Goal: Information Seeking & Learning: Learn about a topic

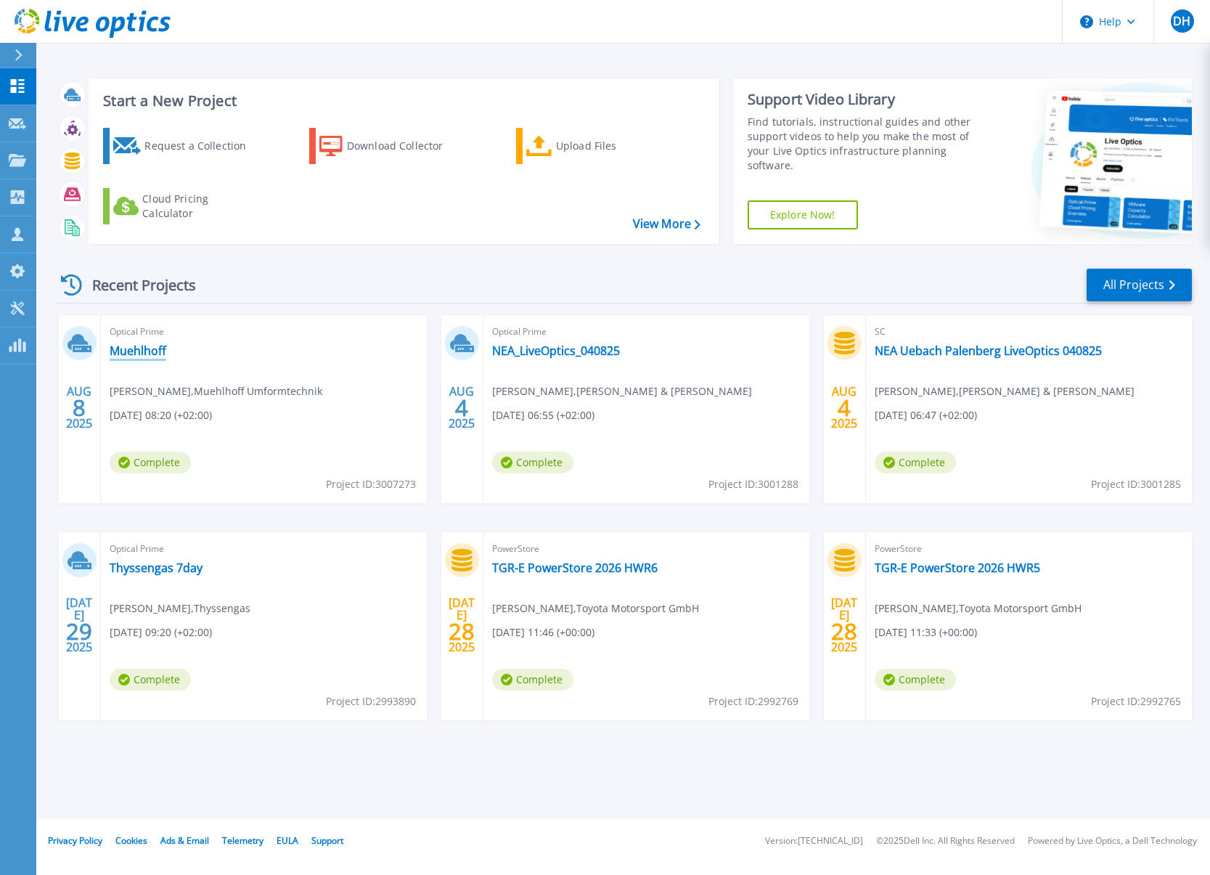
click at [141, 353] on link "Muehlhoff" at bounding box center [138, 350] width 57 height 15
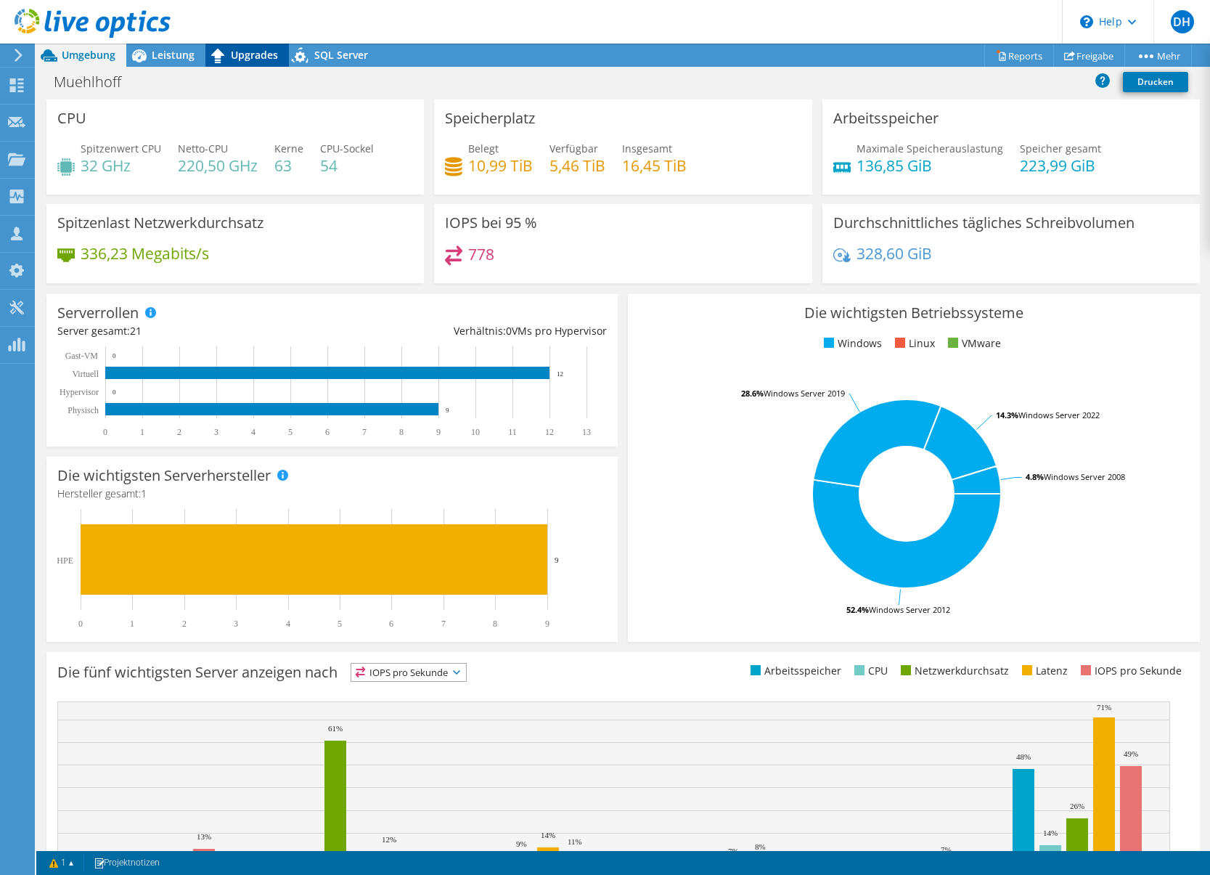
click at [236, 60] on span "Upgrades" at bounding box center [254, 55] width 47 height 14
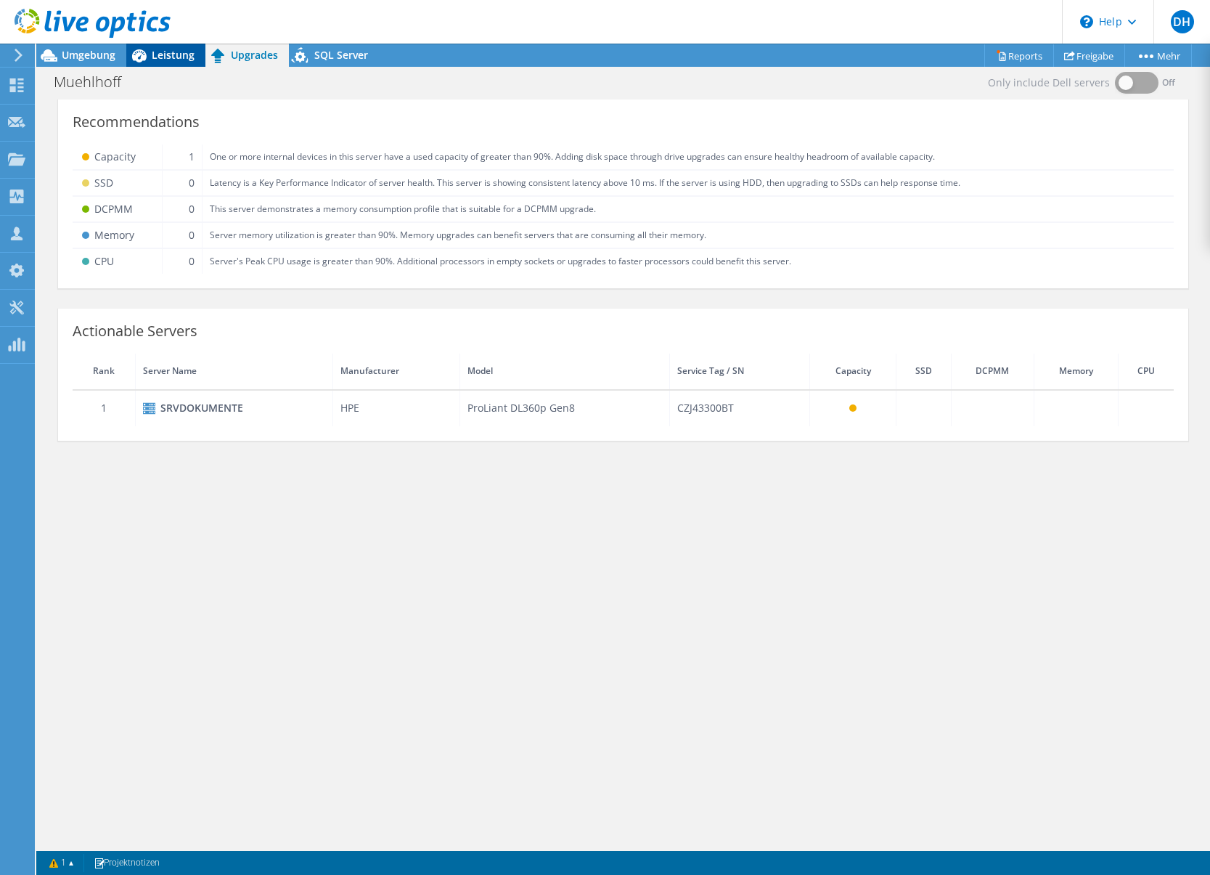
click at [175, 57] on span "Leistung" at bounding box center [173, 55] width 43 height 14
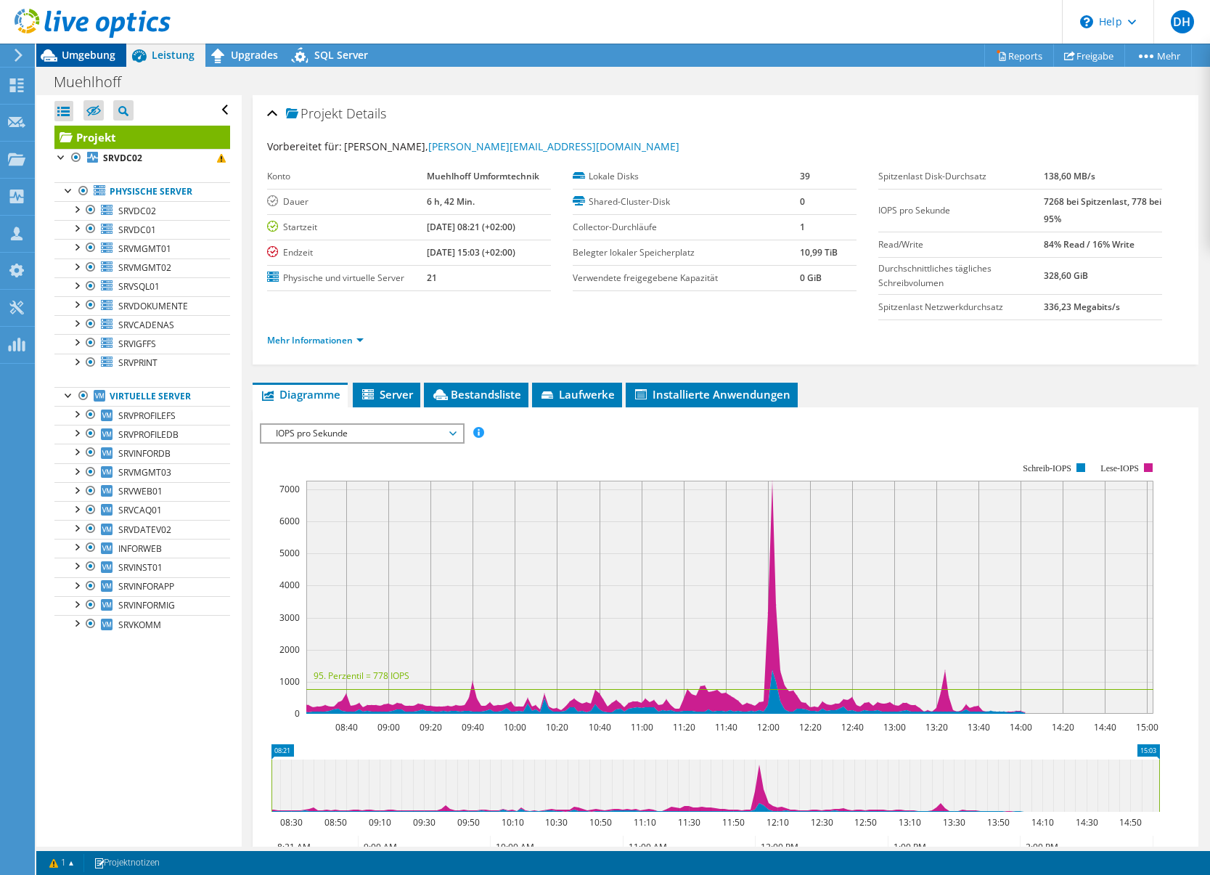
click at [88, 54] on span "Umgebung" at bounding box center [89, 55] width 54 height 14
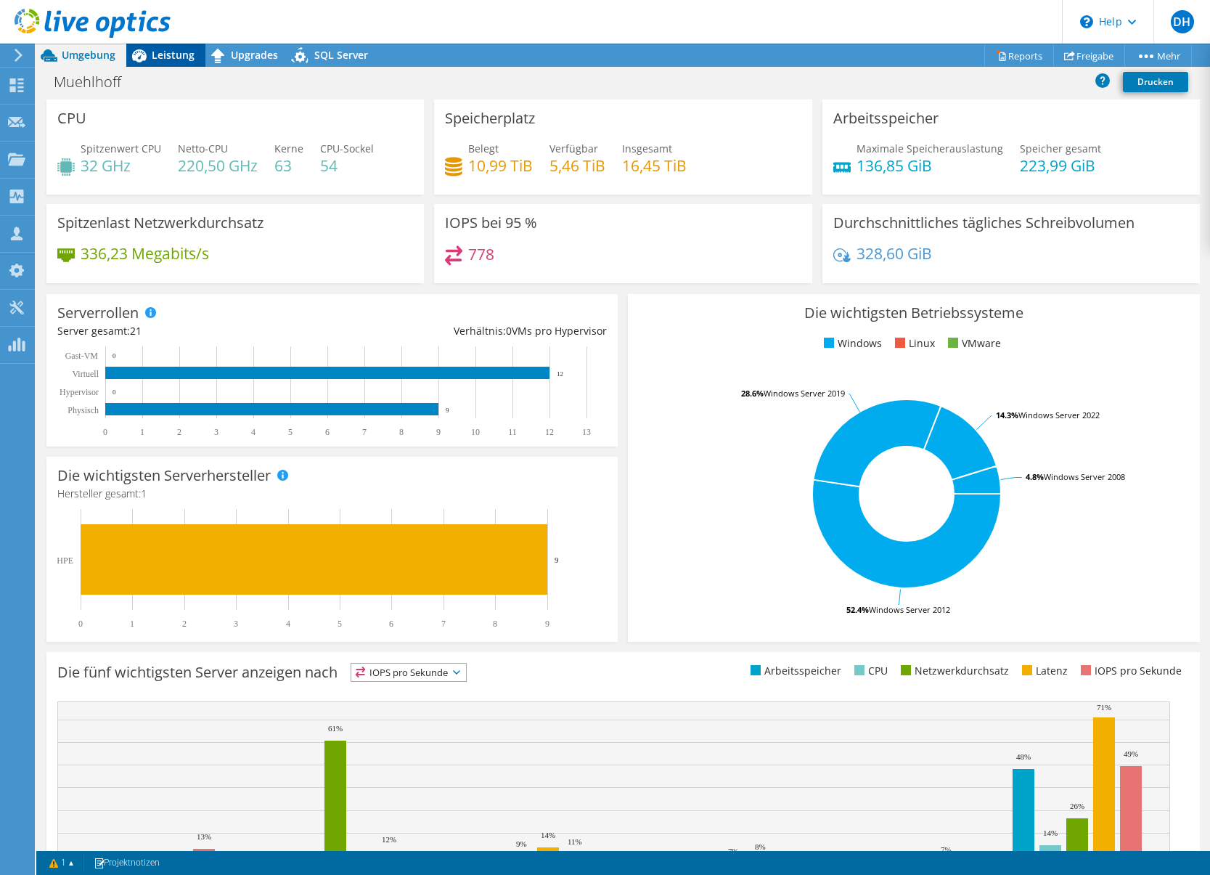
click at [167, 55] on span "Leistung" at bounding box center [173, 55] width 43 height 14
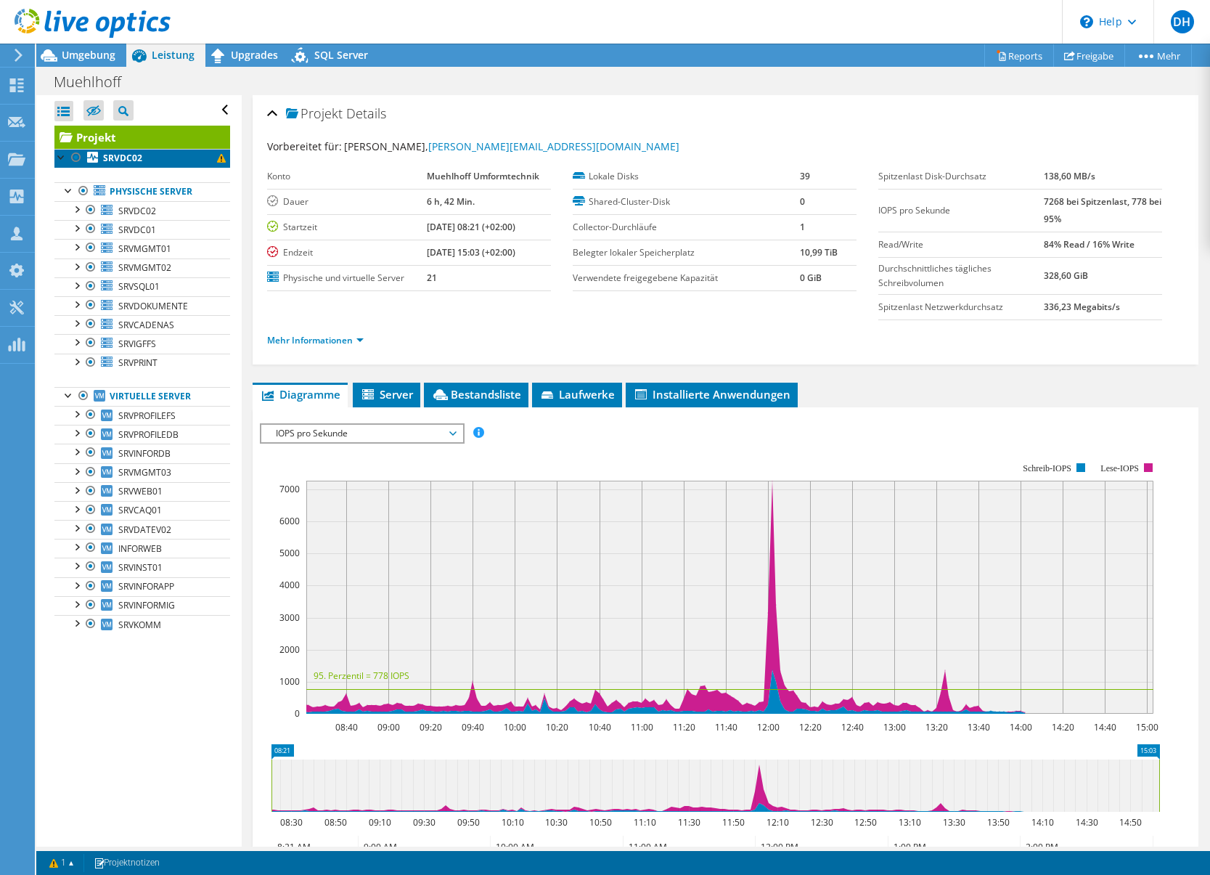
click at [117, 160] on b "SRVDC02" at bounding box center [122, 158] width 39 height 12
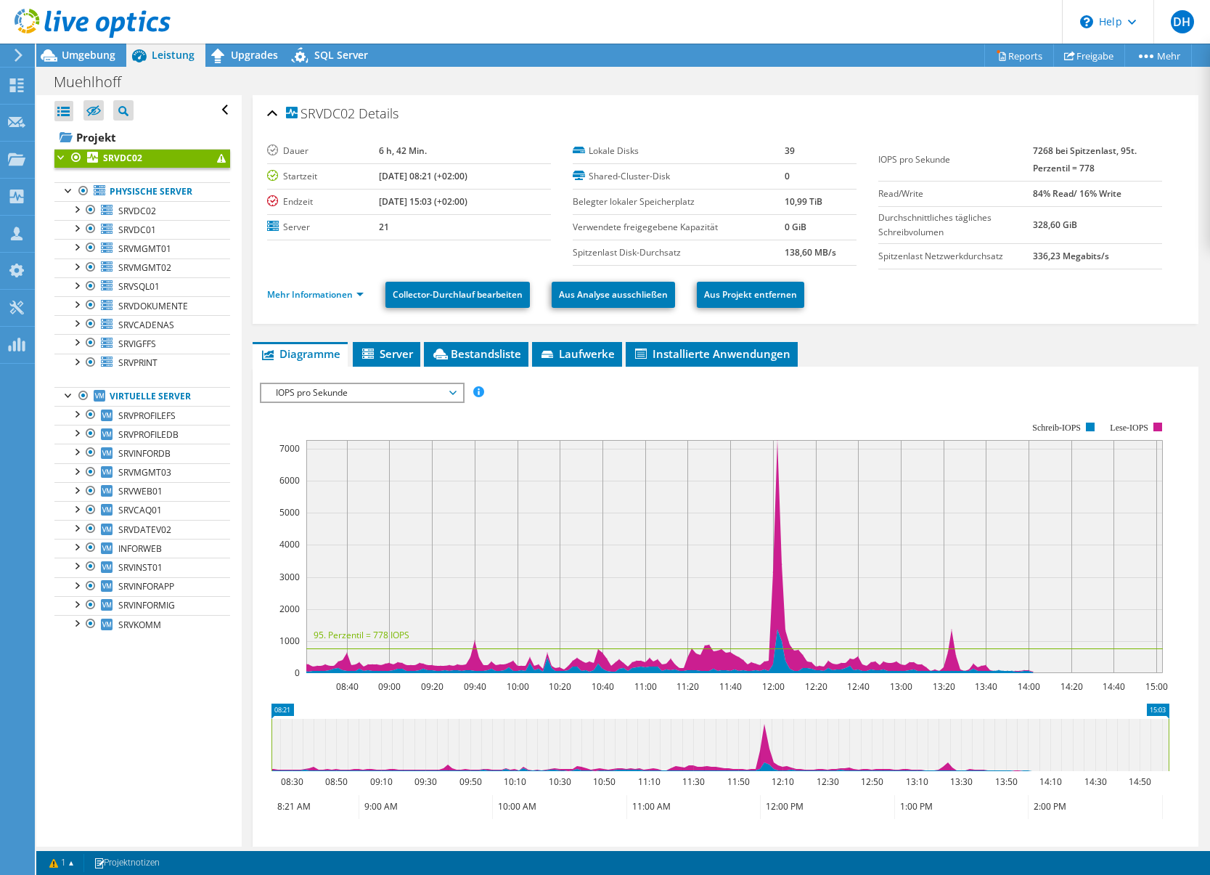
click at [1105, 295] on ul "Mehr Informationen Collector-Durchlauf bearbeiten Aus Analyse ausschließen Aus …" at bounding box center [725, 293] width 917 height 30
click at [1006, 60] on link "Reports" at bounding box center [1019, 55] width 70 height 23
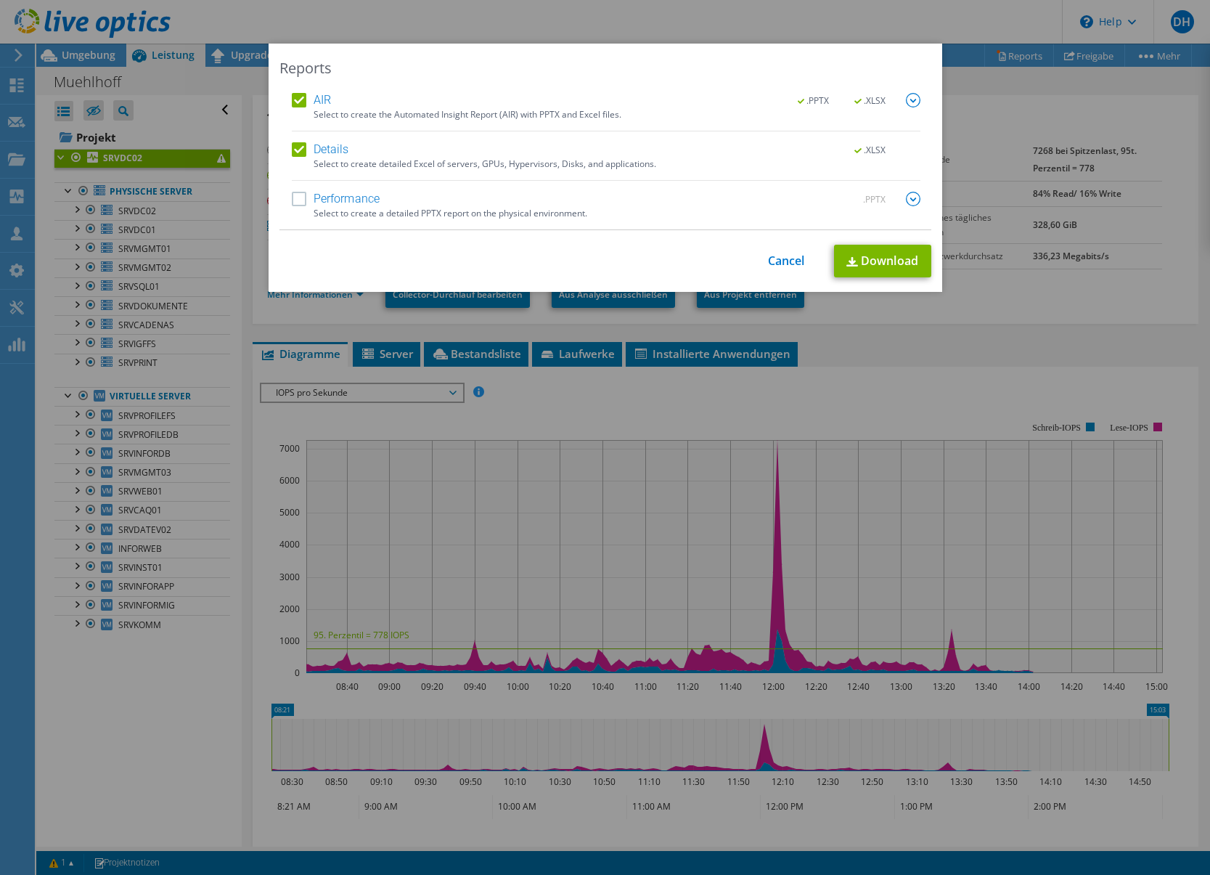
click at [293, 202] on label "Performance" at bounding box center [336, 199] width 89 height 15
click at [0, 0] on input "Performance" at bounding box center [0, 0] width 0 height 0
click at [897, 264] on link "Download" at bounding box center [882, 261] width 97 height 33
drag, startPoint x: 687, startPoint y: 69, endPoint x: 579, endPoint y: 97, distance: 112.5
click at [579, 97] on div "Reports AIR .PPTX .XLSX Select to create the Automated Insight Report (AIR) wit…" at bounding box center [606, 168] width 674 height 248
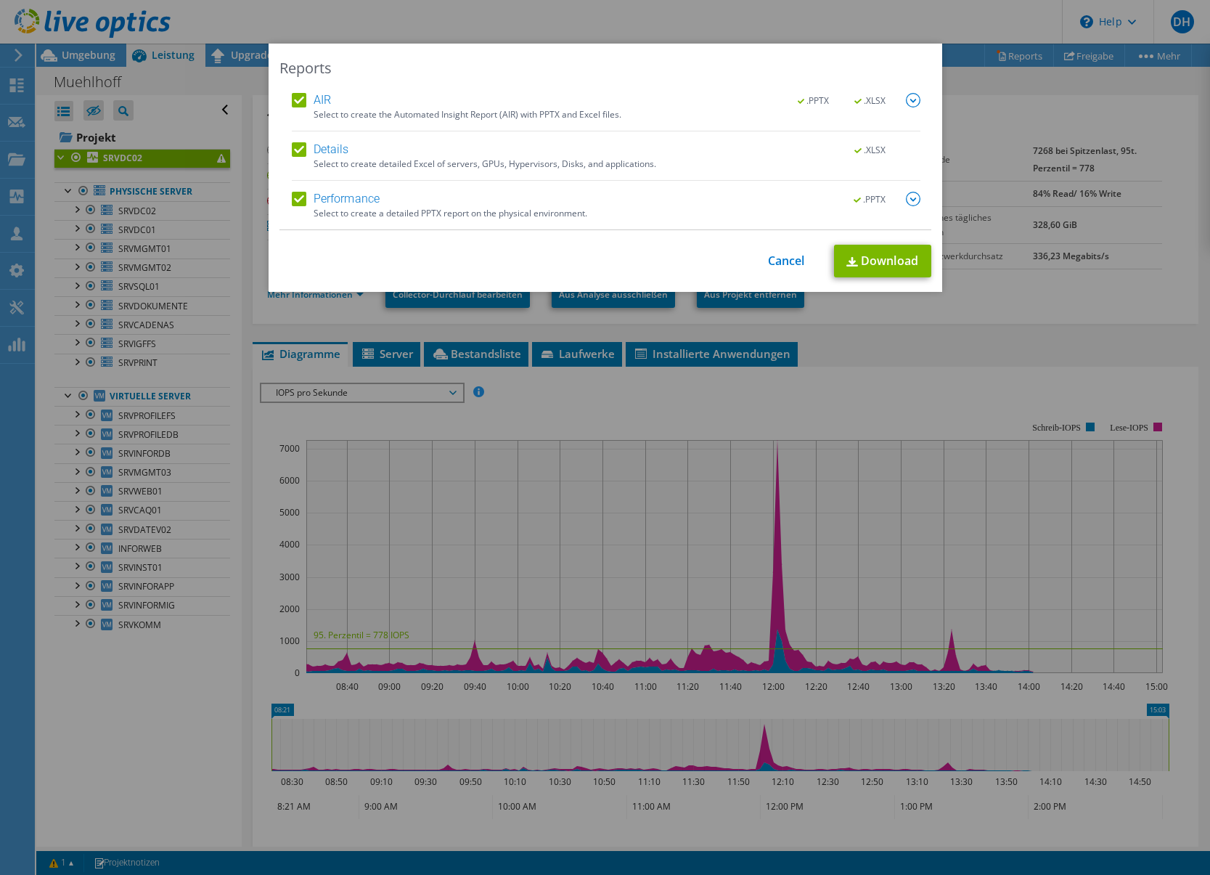
click at [759, 33] on div "Reports AIR .PPTX .XLSX Select to create the Automated Insight Report (AIR) wit…" at bounding box center [605, 437] width 1210 height 875
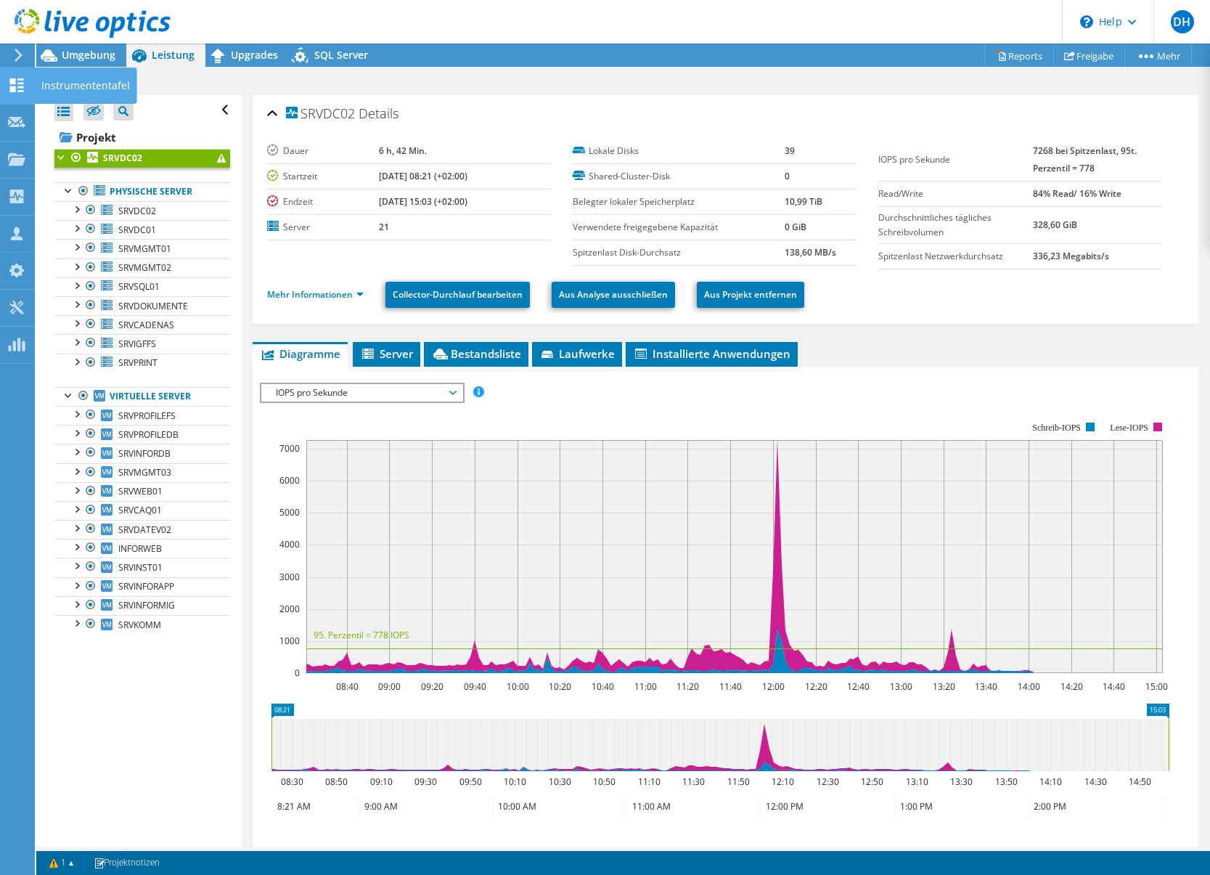
click at [18, 81] on icon at bounding box center [16, 85] width 17 height 14
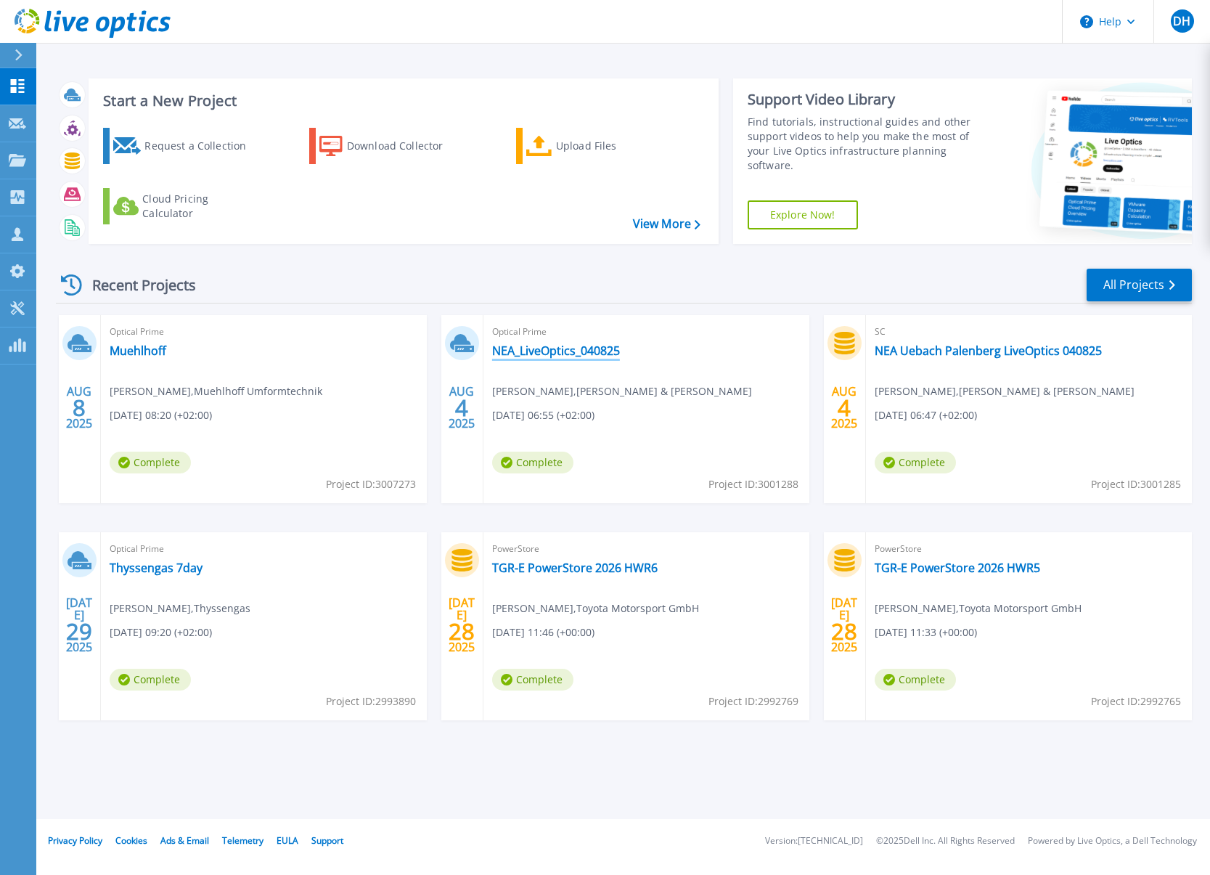
click at [554, 354] on link "NEA_LiveOptics_040825" at bounding box center [556, 350] width 128 height 15
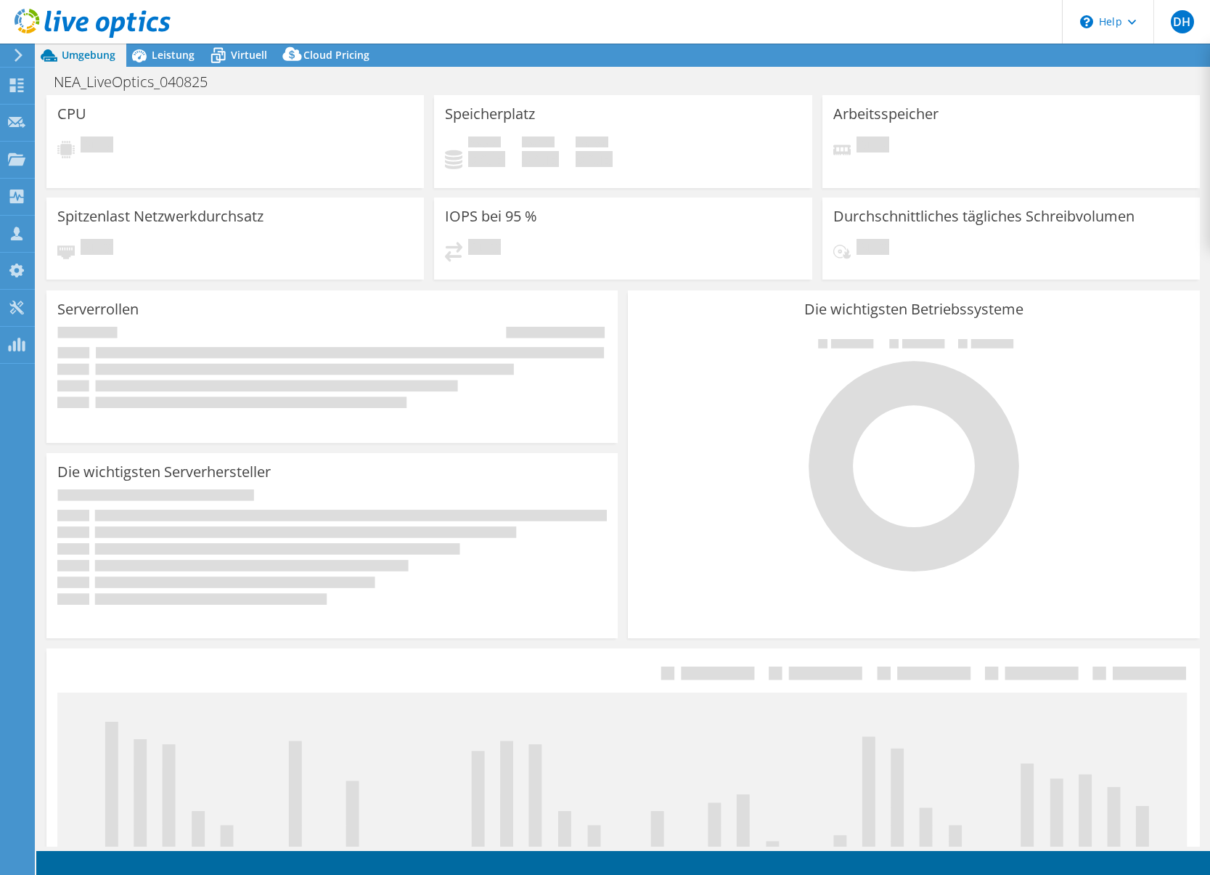
select select "USD"
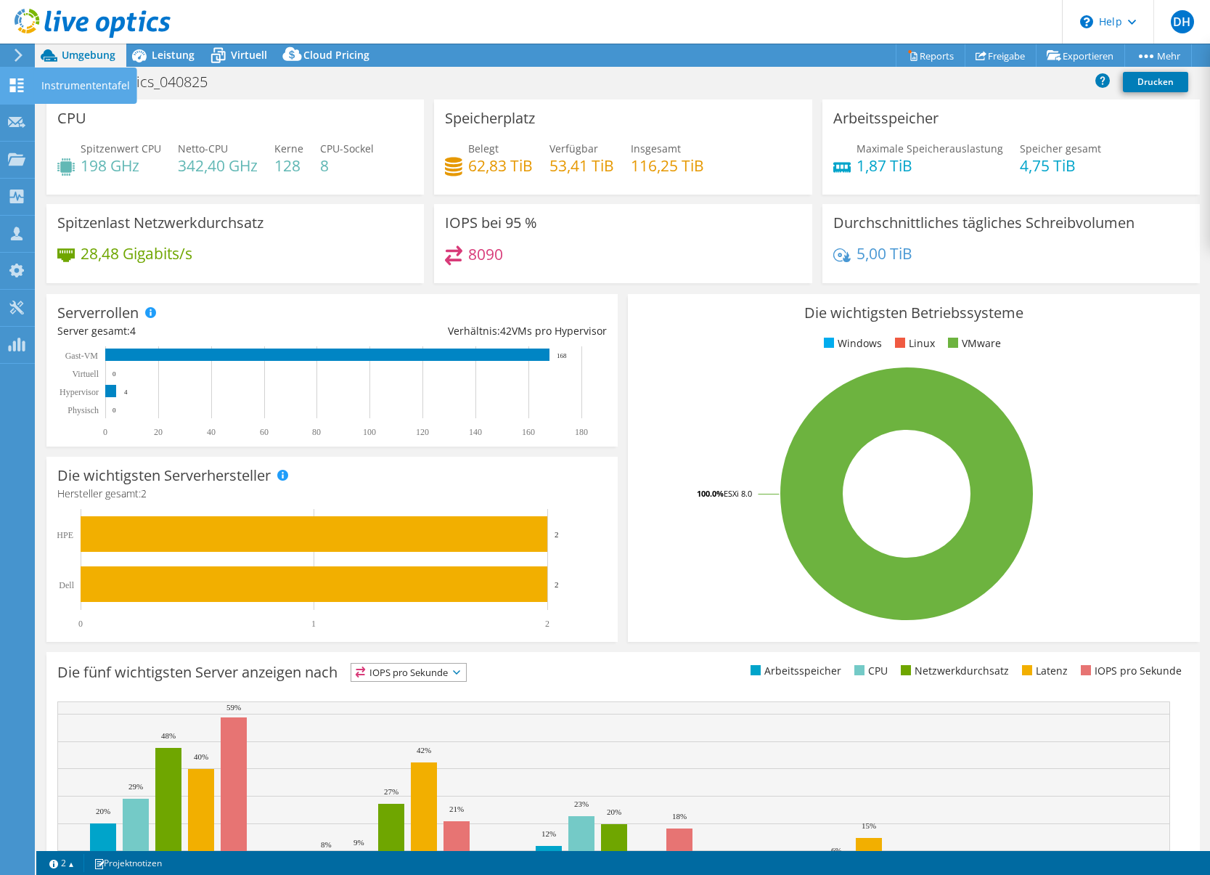
click at [15, 83] on use at bounding box center [17, 85] width 14 height 14
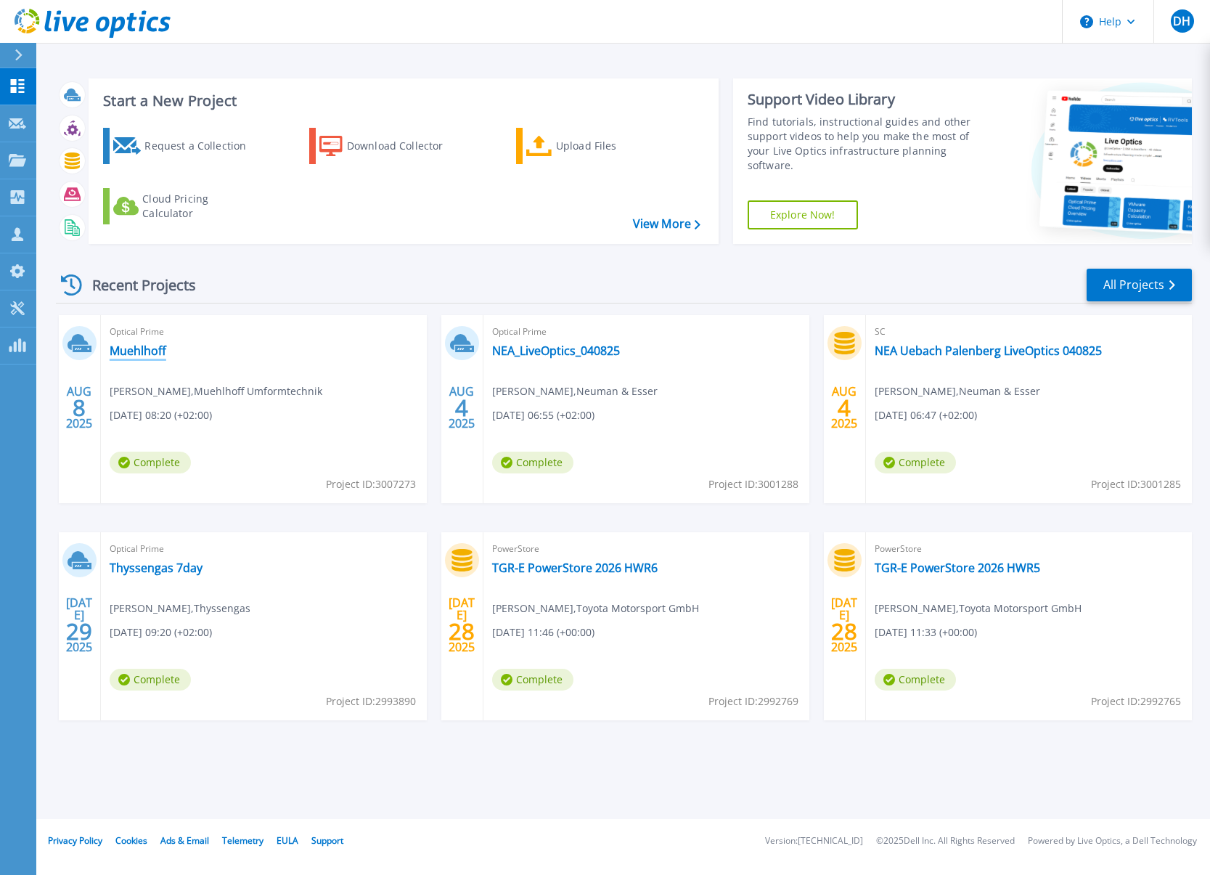
click at [139, 353] on link "Muehlhoff" at bounding box center [138, 350] width 57 height 15
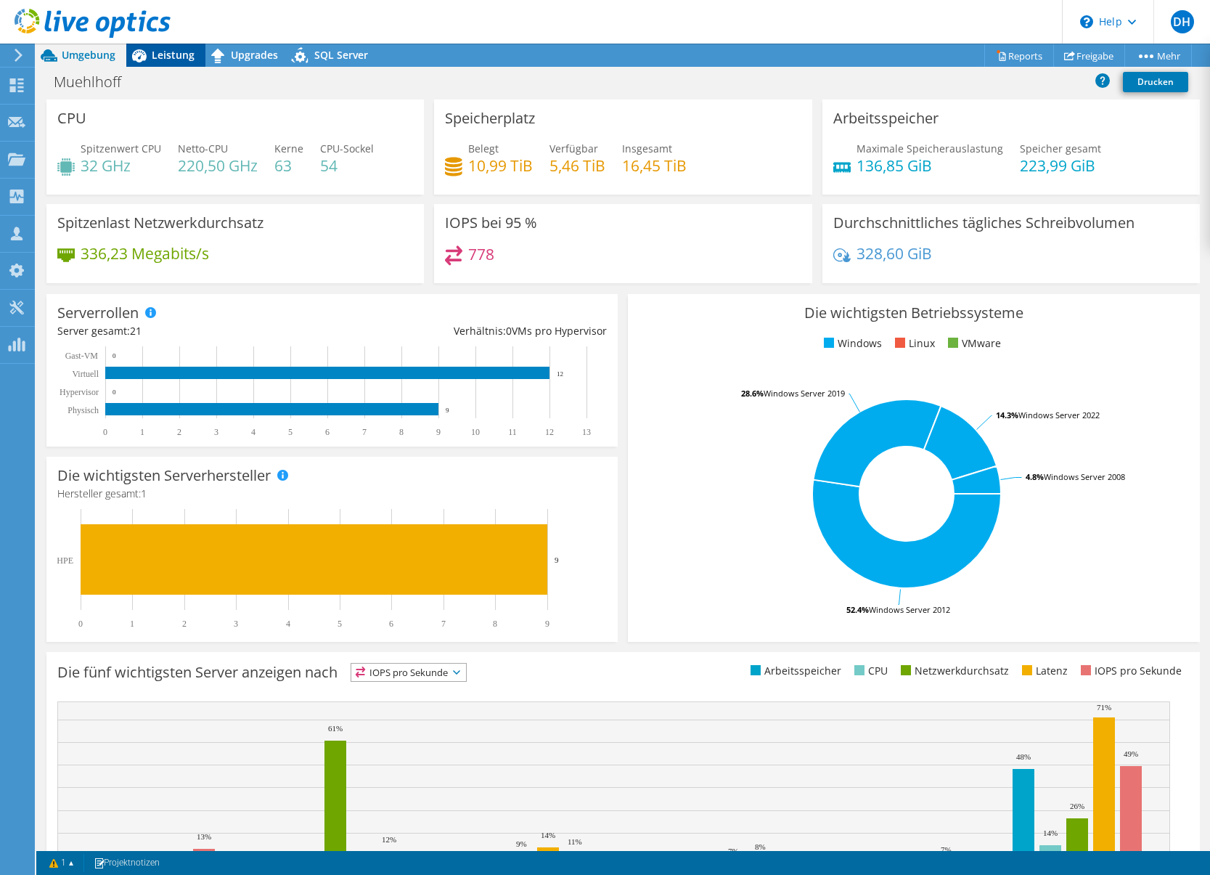
click at [170, 54] on span "Leistung" at bounding box center [173, 55] width 43 height 14
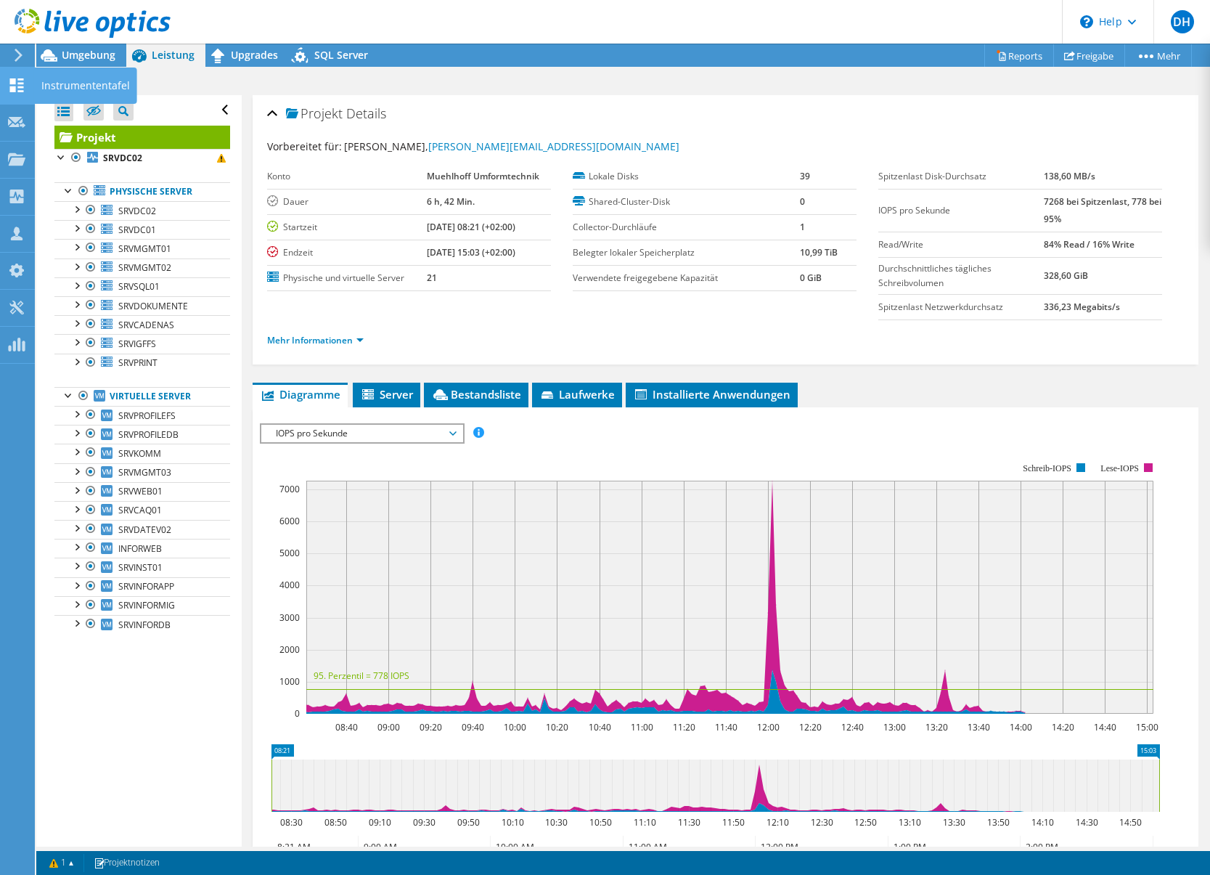
click at [22, 81] on icon at bounding box center [16, 85] width 17 height 14
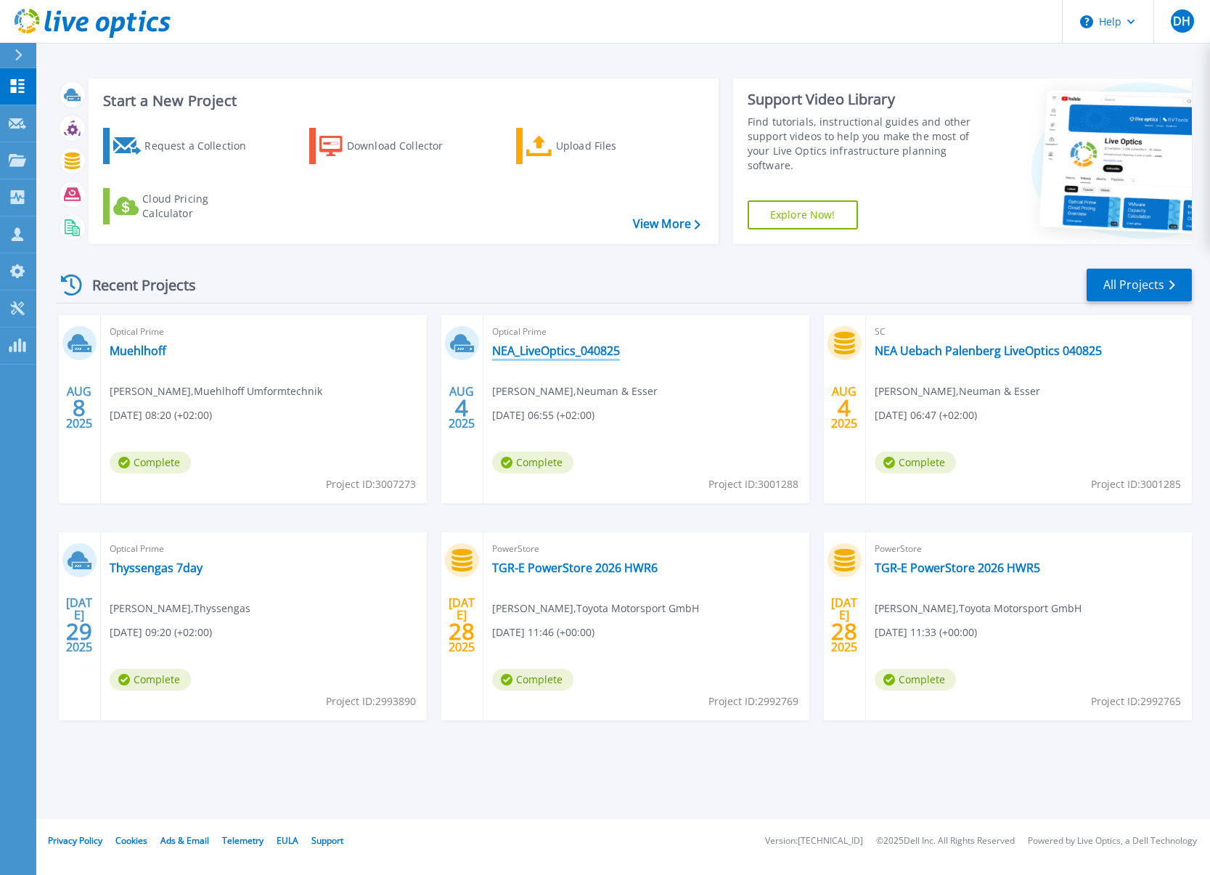
click at [552, 354] on link "NEA_LiveOptics_040825" at bounding box center [556, 350] width 128 height 15
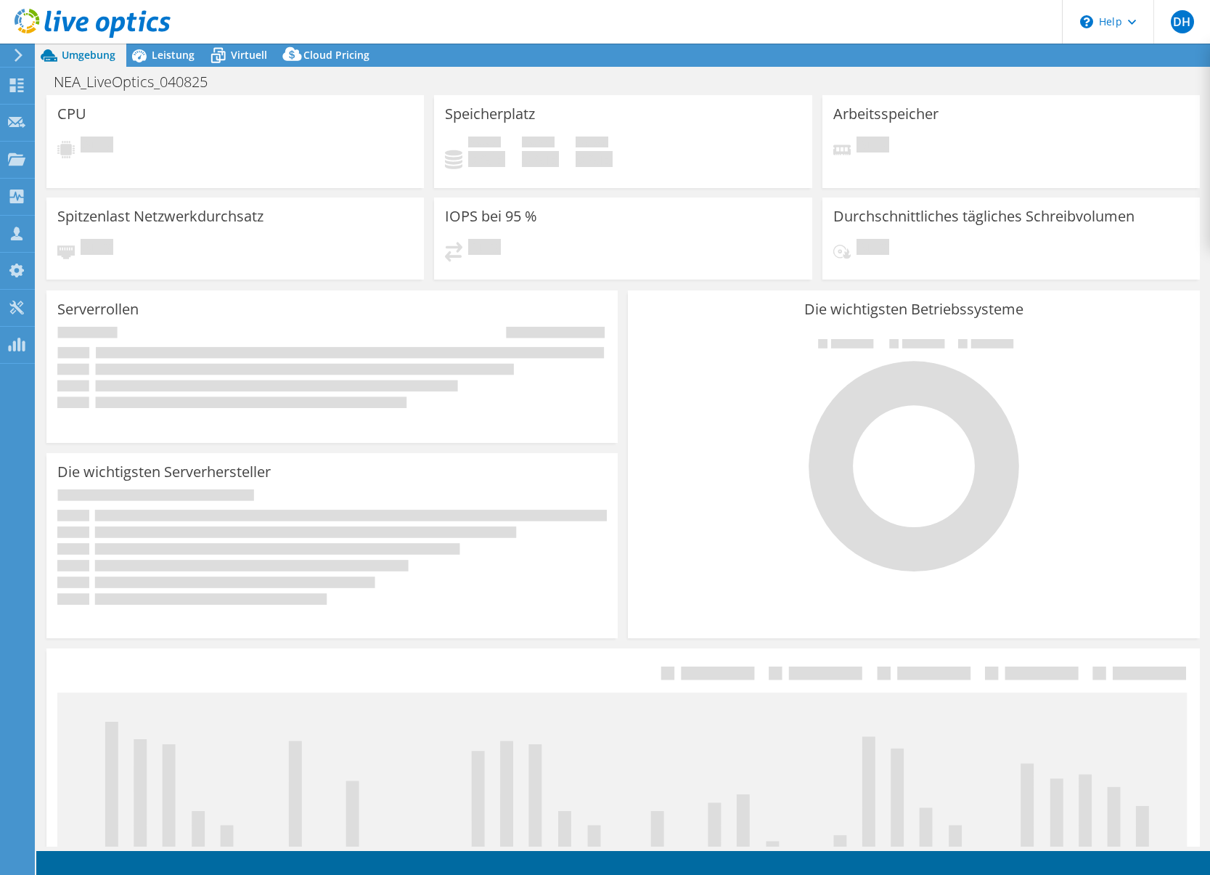
select select "USD"
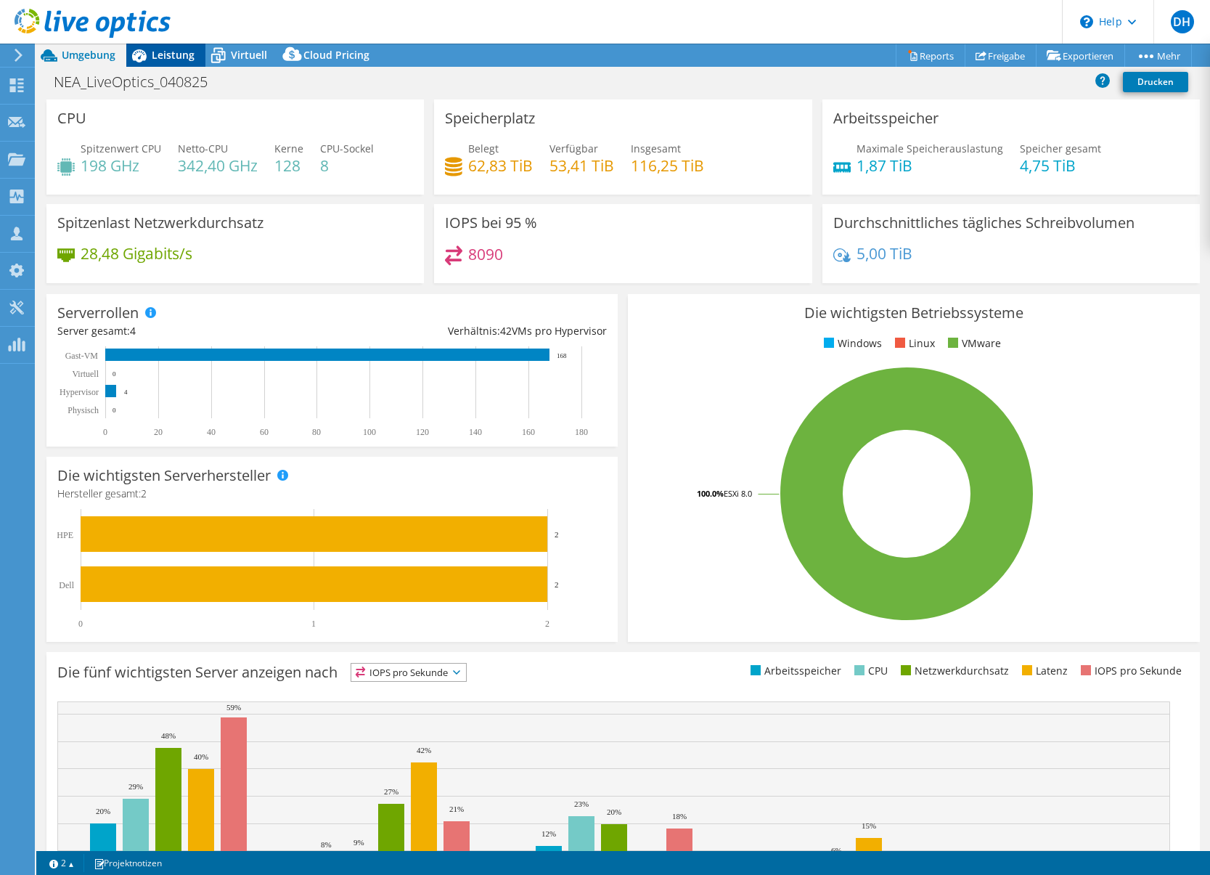
click at [170, 54] on span "Leistung" at bounding box center [173, 55] width 43 height 14
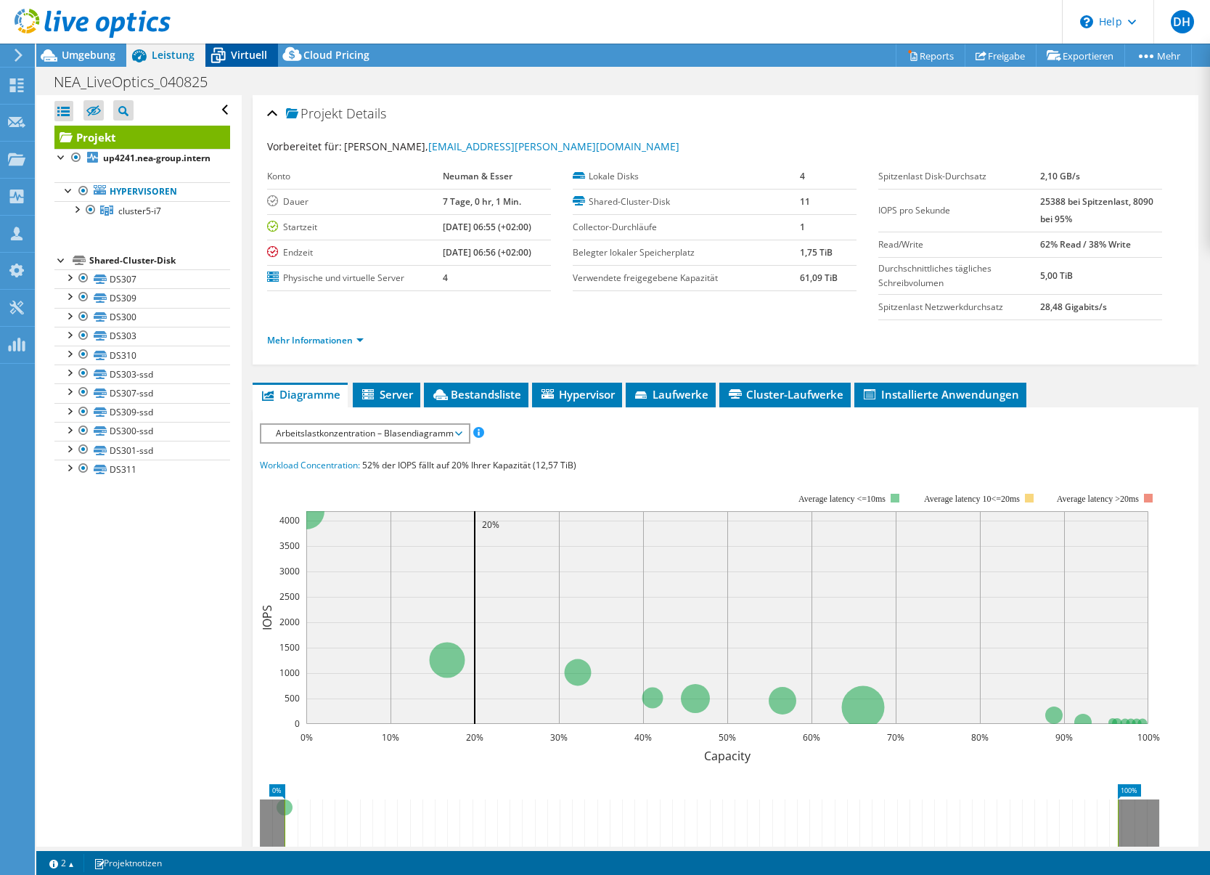
click at [219, 57] on icon at bounding box center [218, 57] width 15 height 12
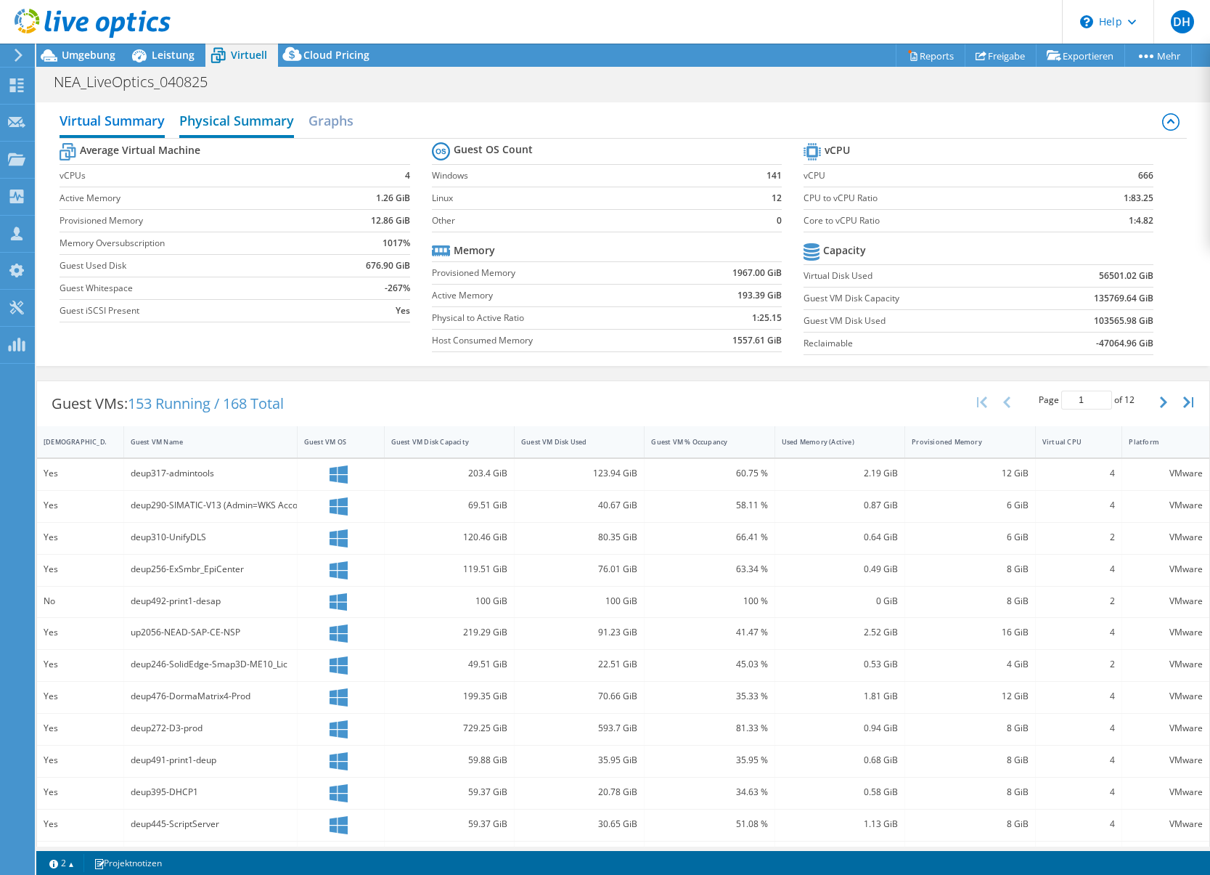
click at [242, 121] on h2 "Physical Summary" at bounding box center [236, 122] width 115 height 32
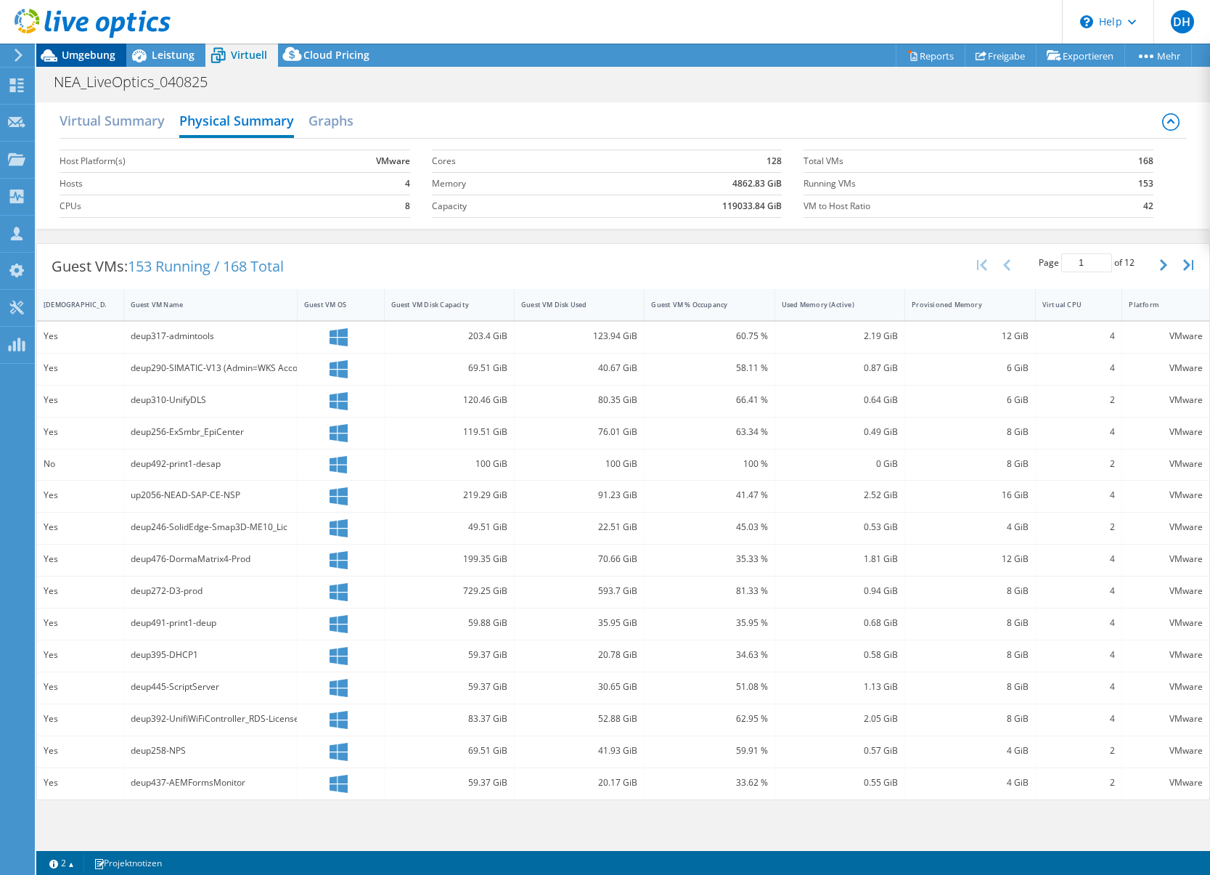
click at [81, 56] on span "Umgebung" at bounding box center [89, 55] width 54 height 14
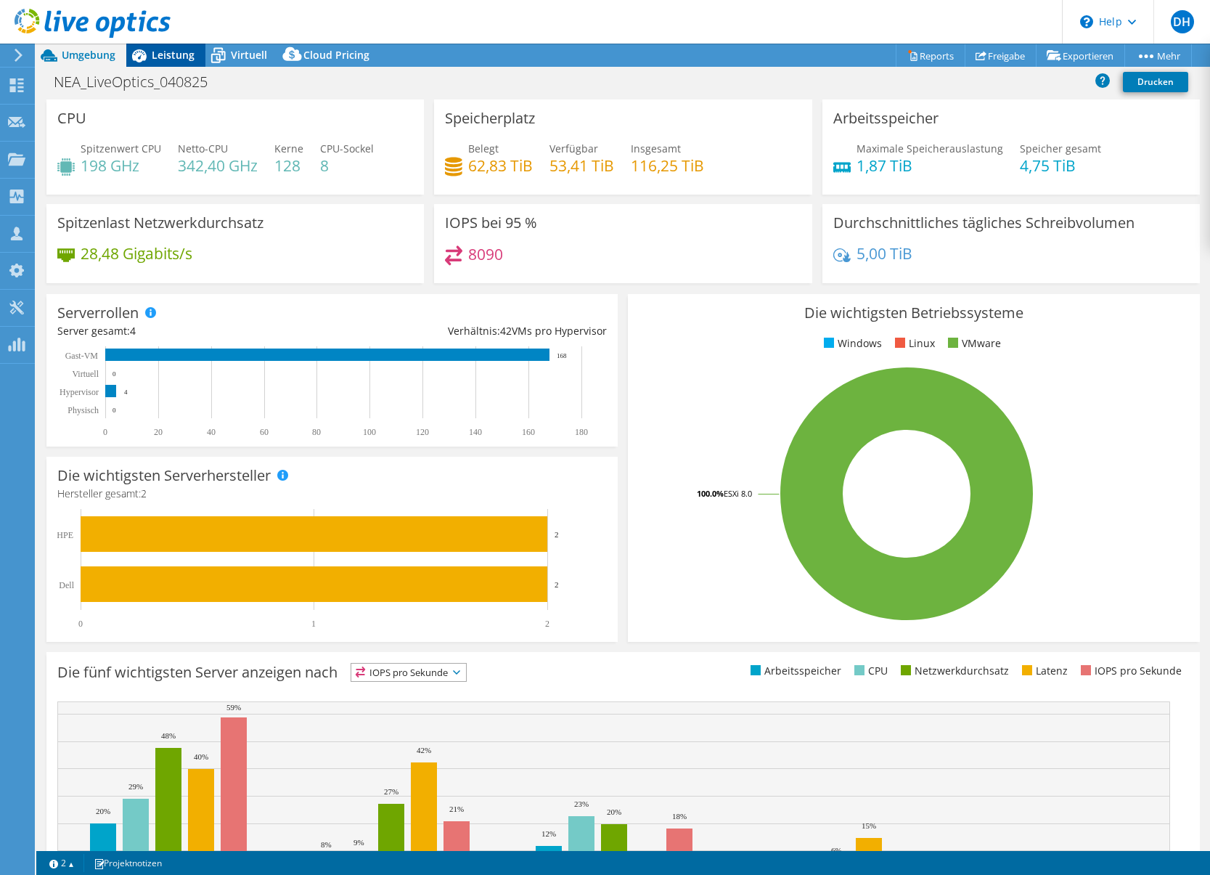
click at [150, 62] on icon at bounding box center [138, 55] width 25 height 25
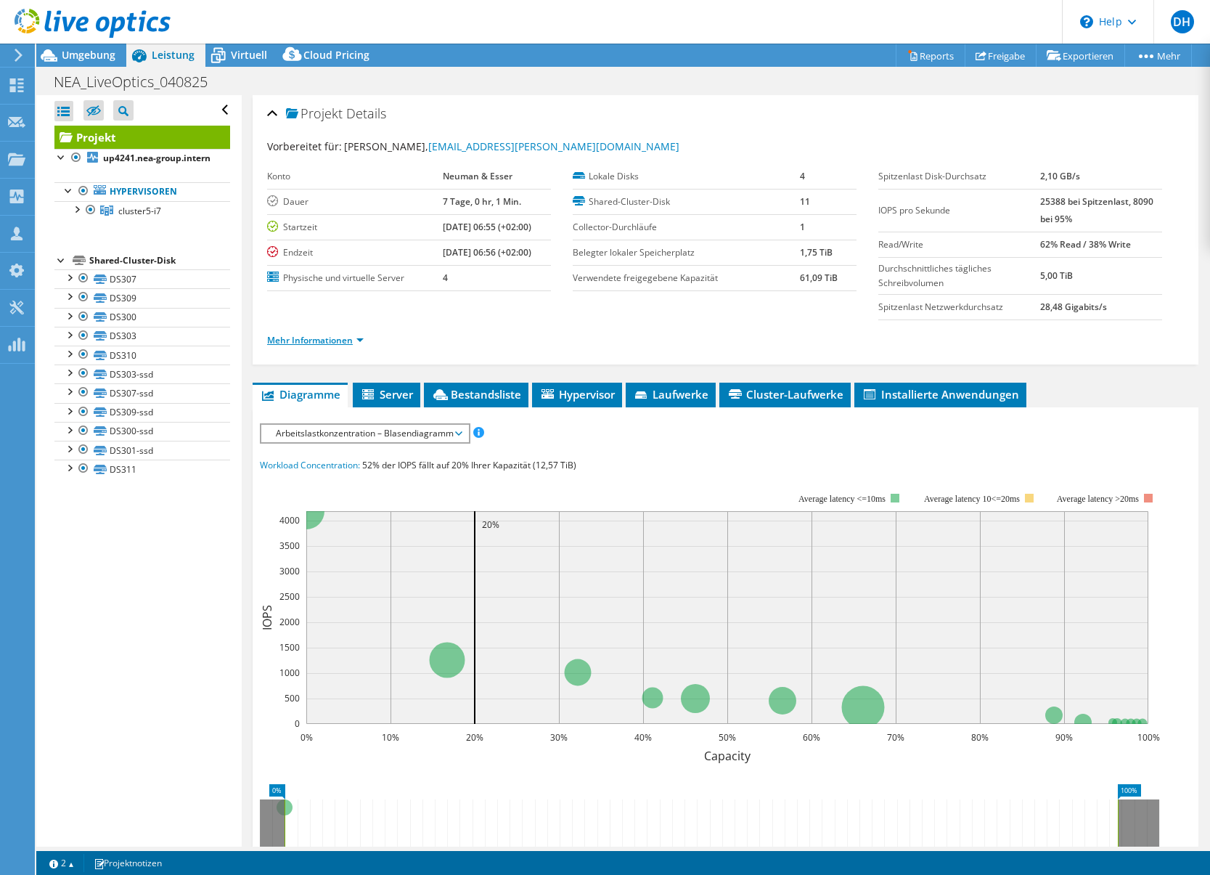
click at [348, 339] on link "Mehr Informationen" at bounding box center [315, 340] width 97 height 12
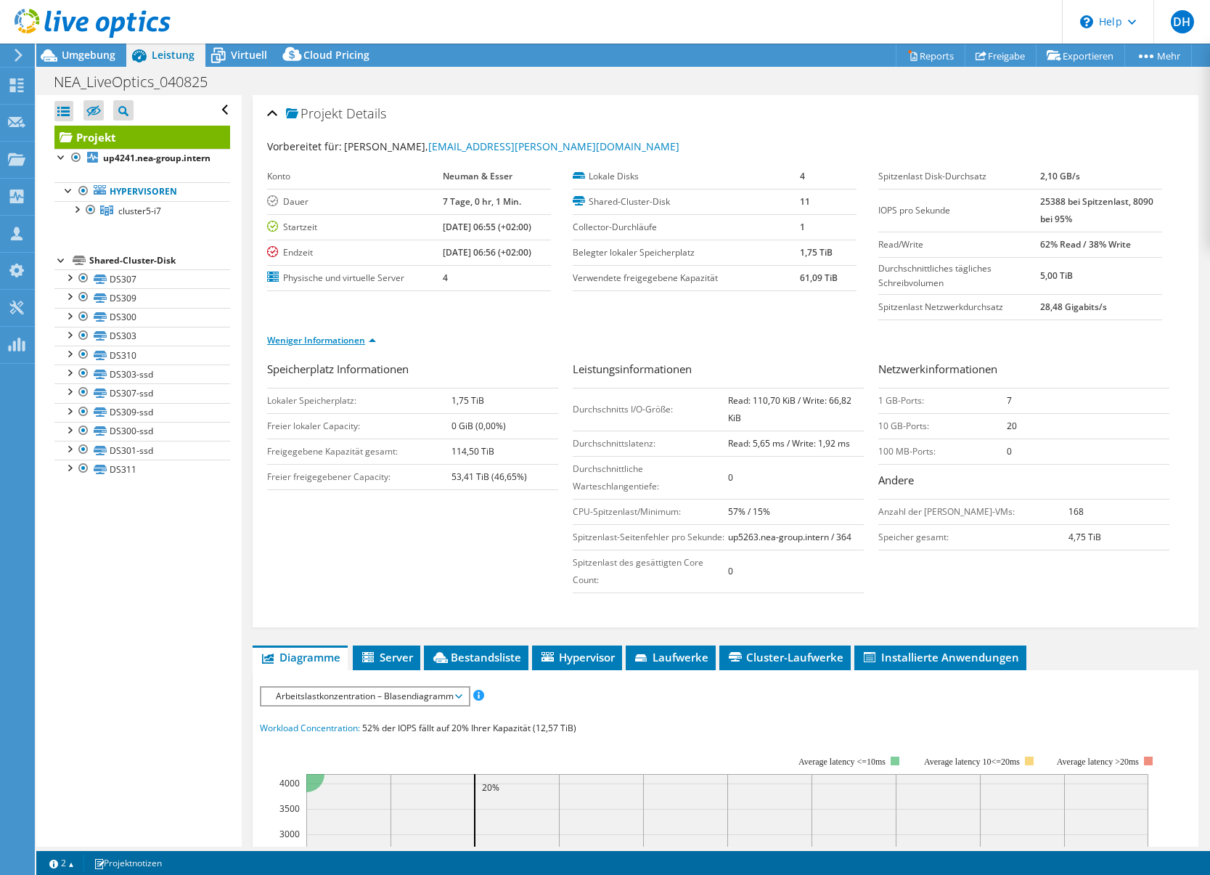
click at [373, 341] on link "Weniger Informationen" at bounding box center [321, 340] width 109 height 12
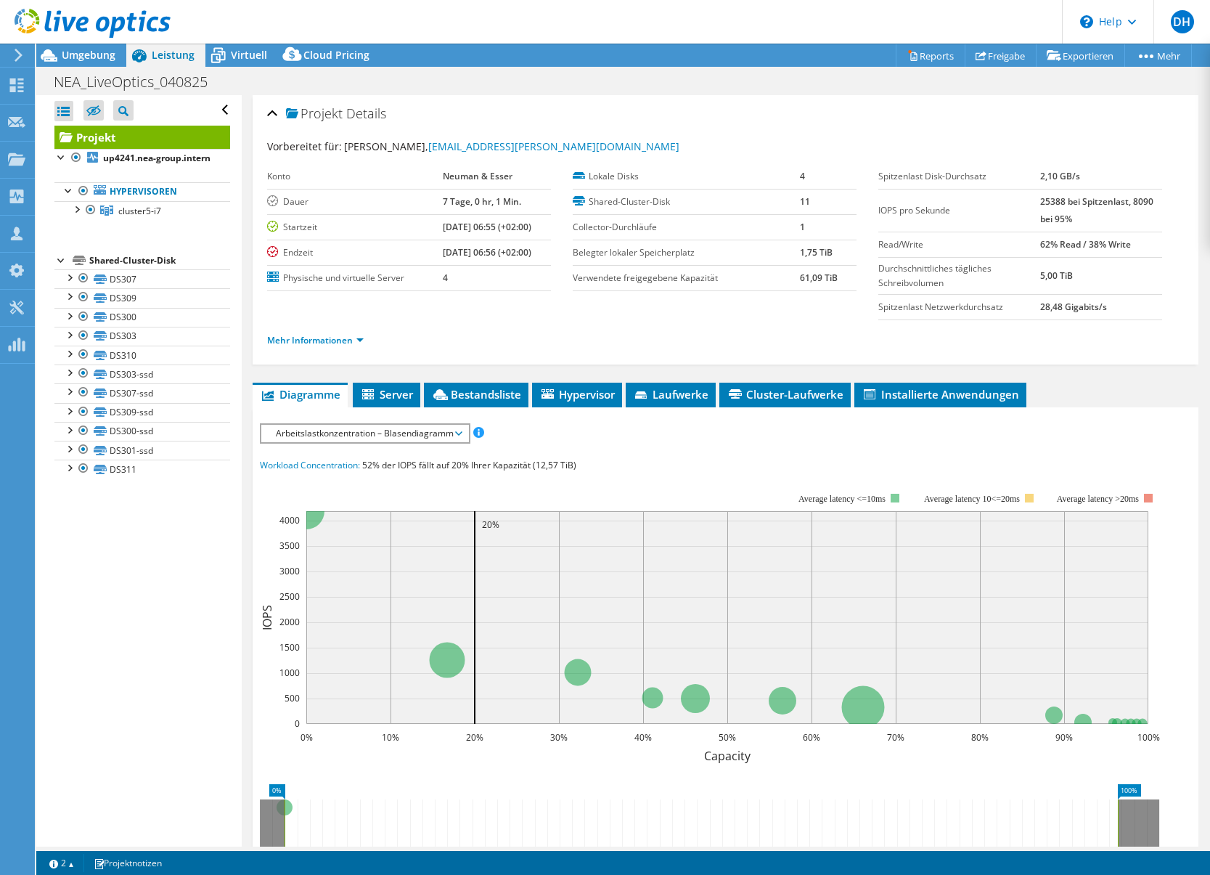
click at [340, 279] on label "Physische und virtuelle Server" at bounding box center [355, 278] width 176 height 15
click at [359, 343] on link "Mehr Informationen" at bounding box center [315, 340] width 97 height 12
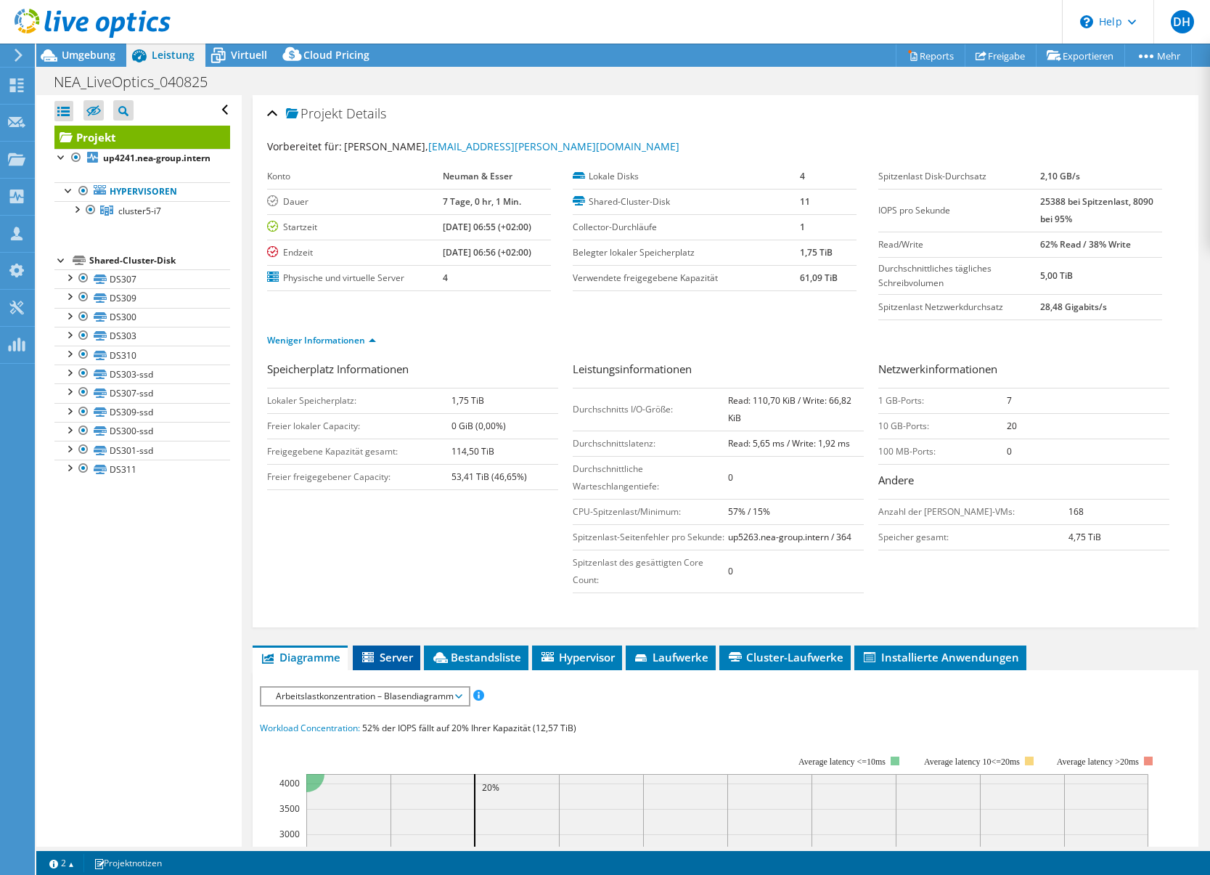
click at [368, 660] on icon at bounding box center [368, 657] width 12 height 10
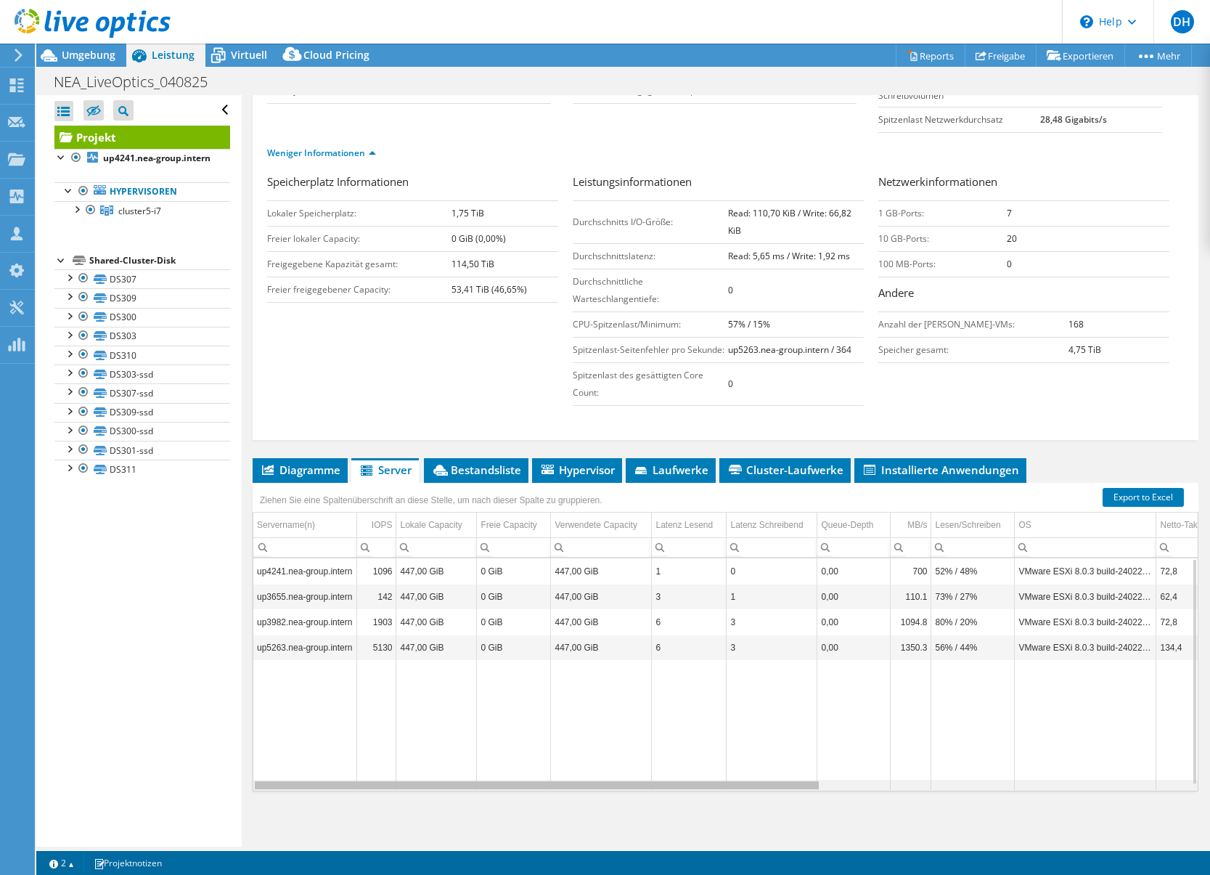
drag, startPoint x: 755, startPoint y: 785, endPoint x: 621, endPoint y: 830, distance: 141.0
click at [622, 831] on body "DH Teammitglied Dirk Hoffmann dirk.hoffmann@cancom.de cancom.de My Profile Log …" at bounding box center [605, 437] width 1210 height 875
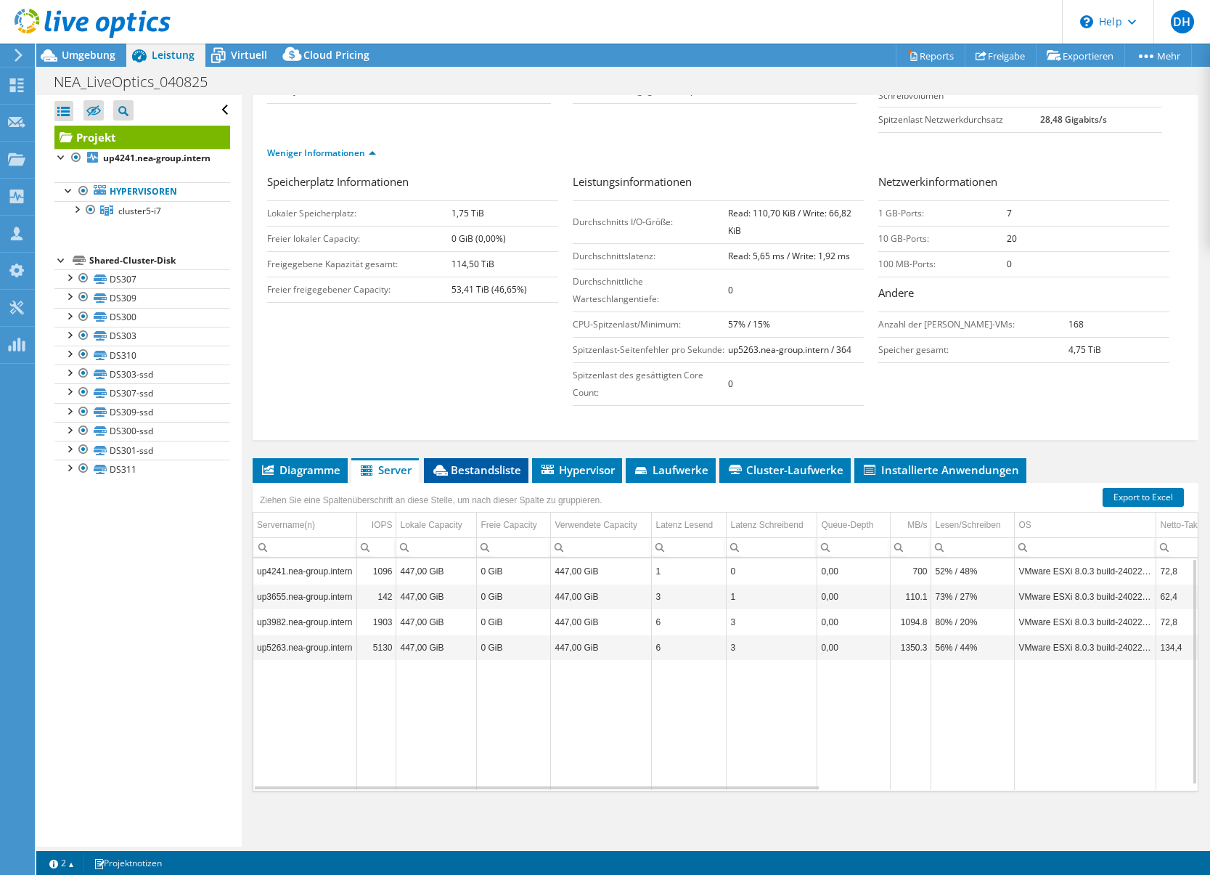
click at [459, 478] on li "Bestandsliste" at bounding box center [476, 470] width 105 height 25
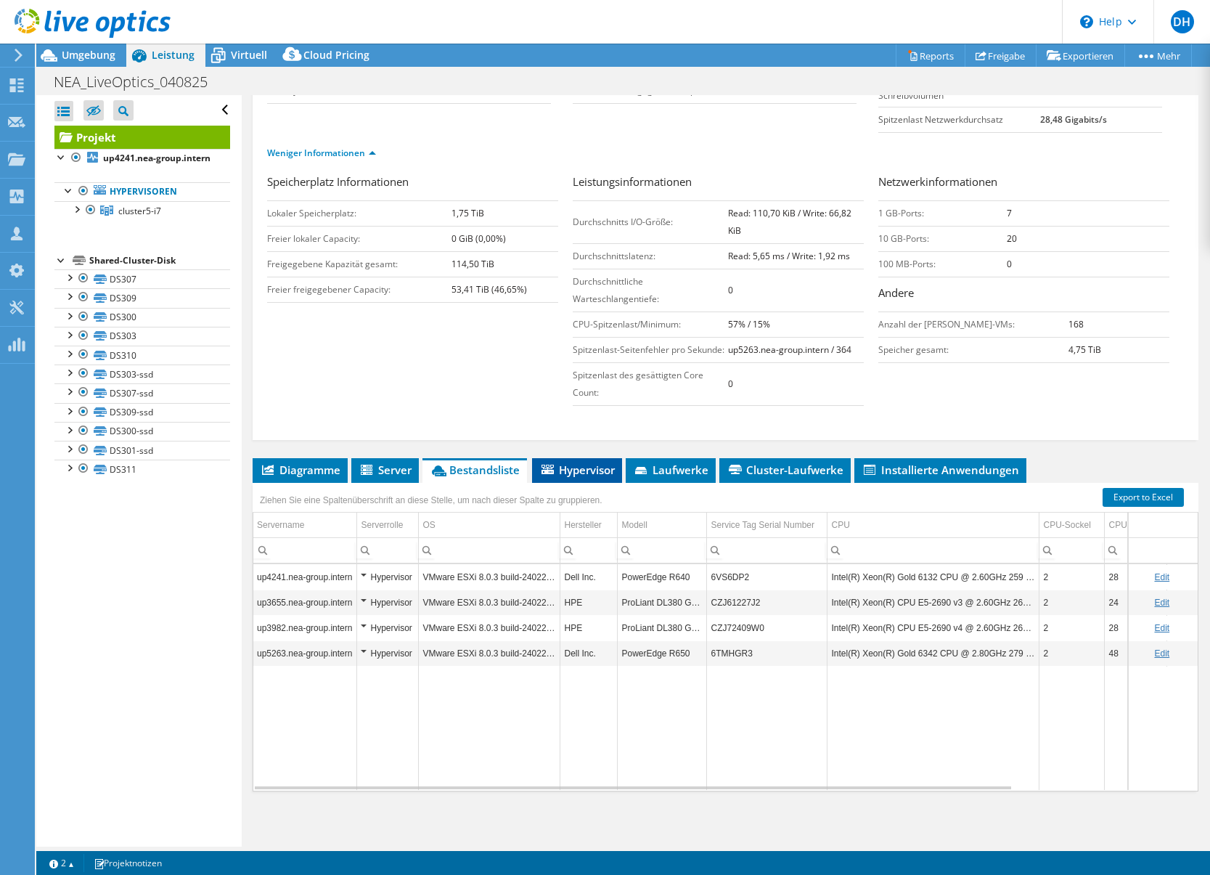
click at [571, 473] on span "Hypervisor" at bounding box center [576, 469] width 75 height 15
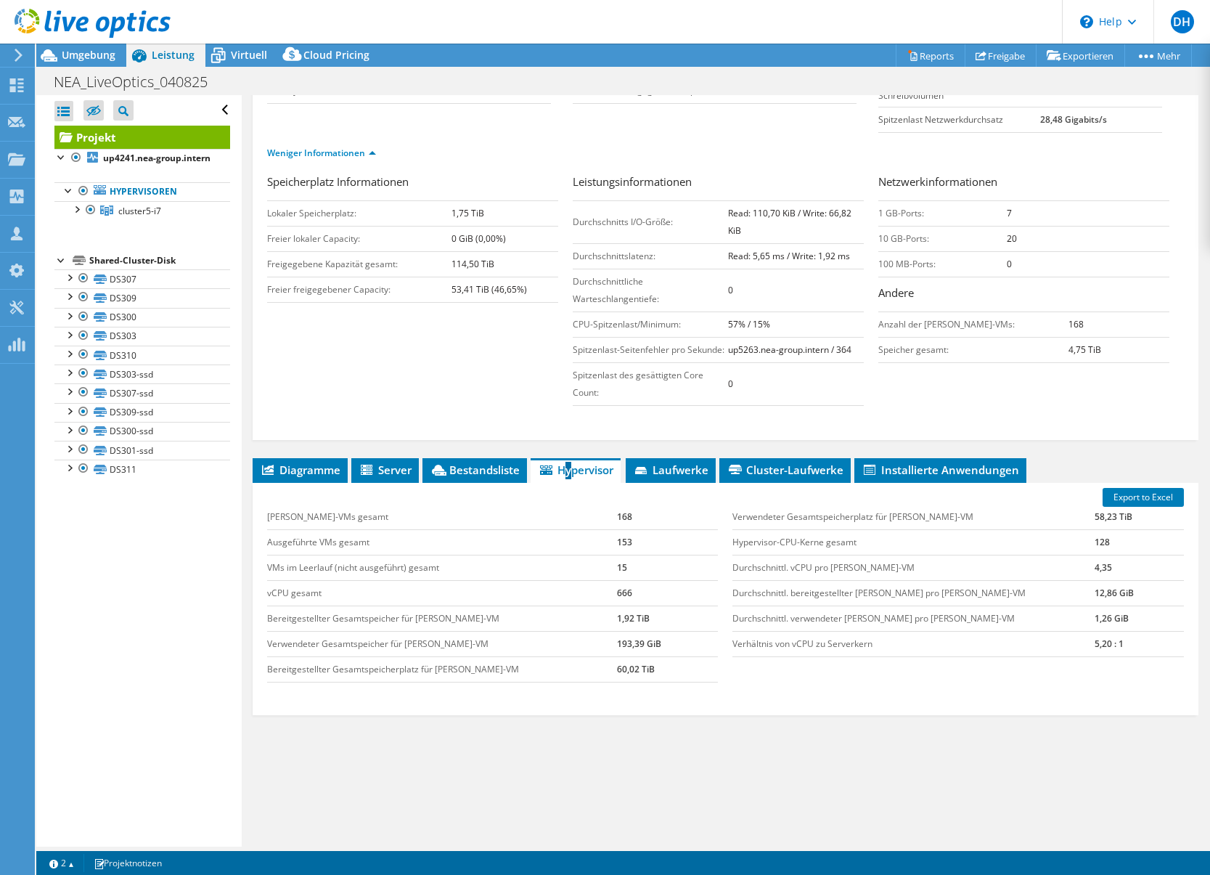
scroll to position [115, 0]
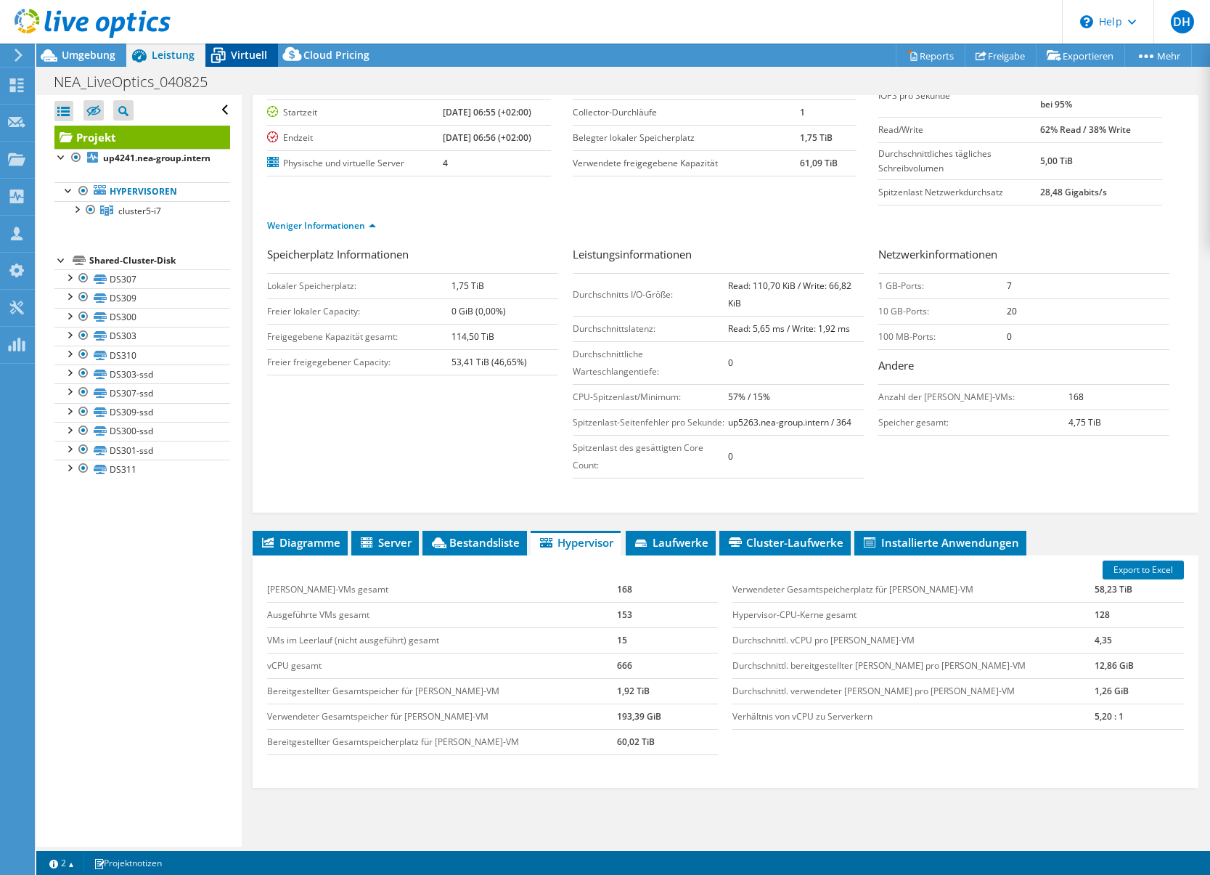
click at [239, 54] on span "Virtuell" at bounding box center [249, 55] width 36 height 14
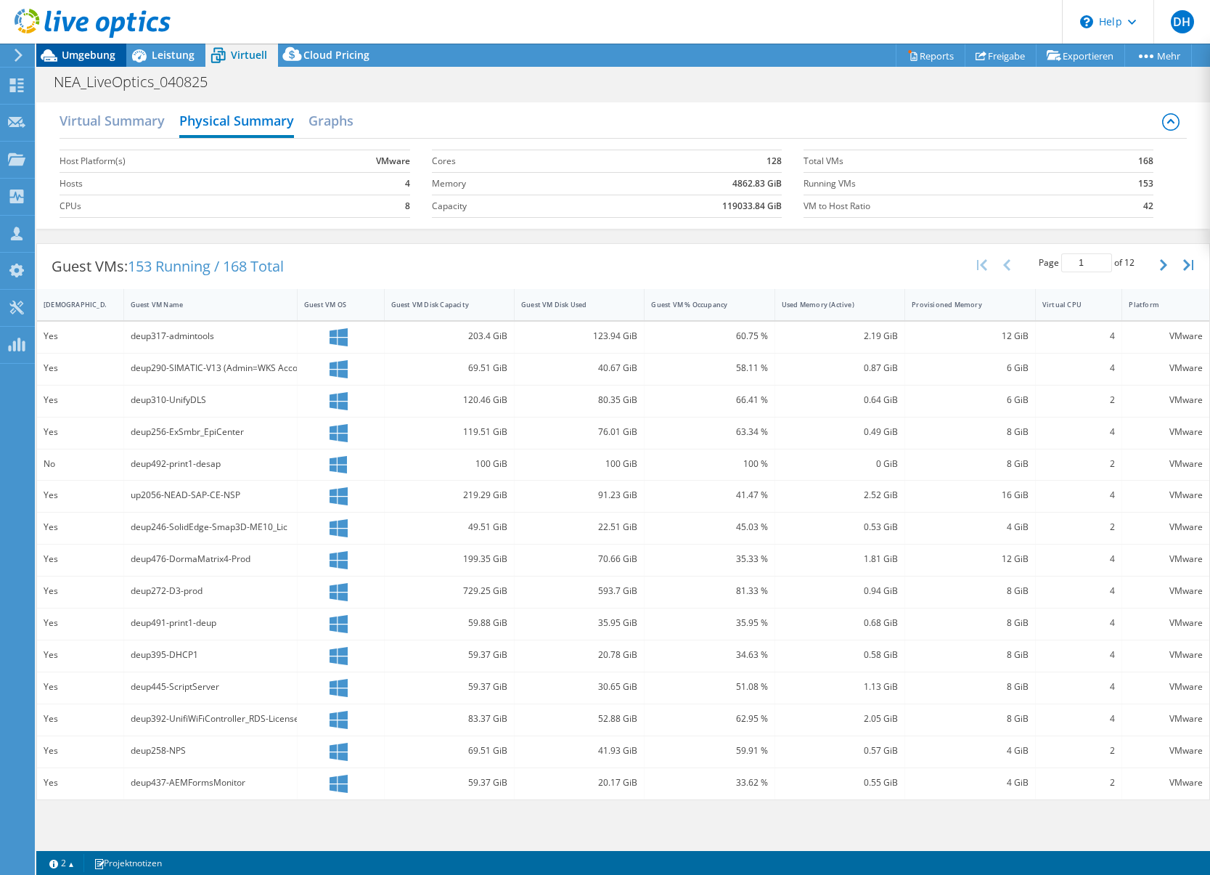
click at [86, 59] on span "Umgebung" at bounding box center [89, 55] width 54 height 14
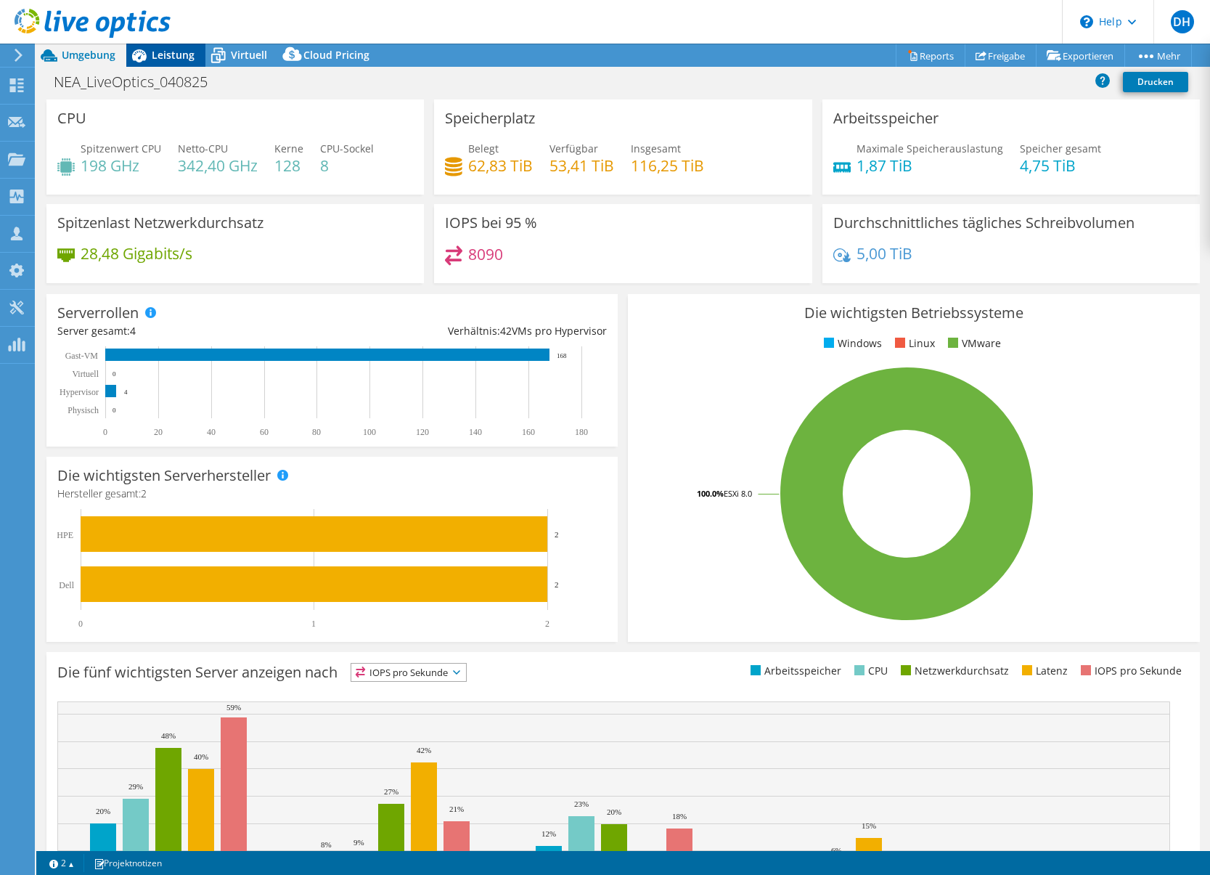
click at [160, 58] on span "Leistung" at bounding box center [173, 55] width 43 height 14
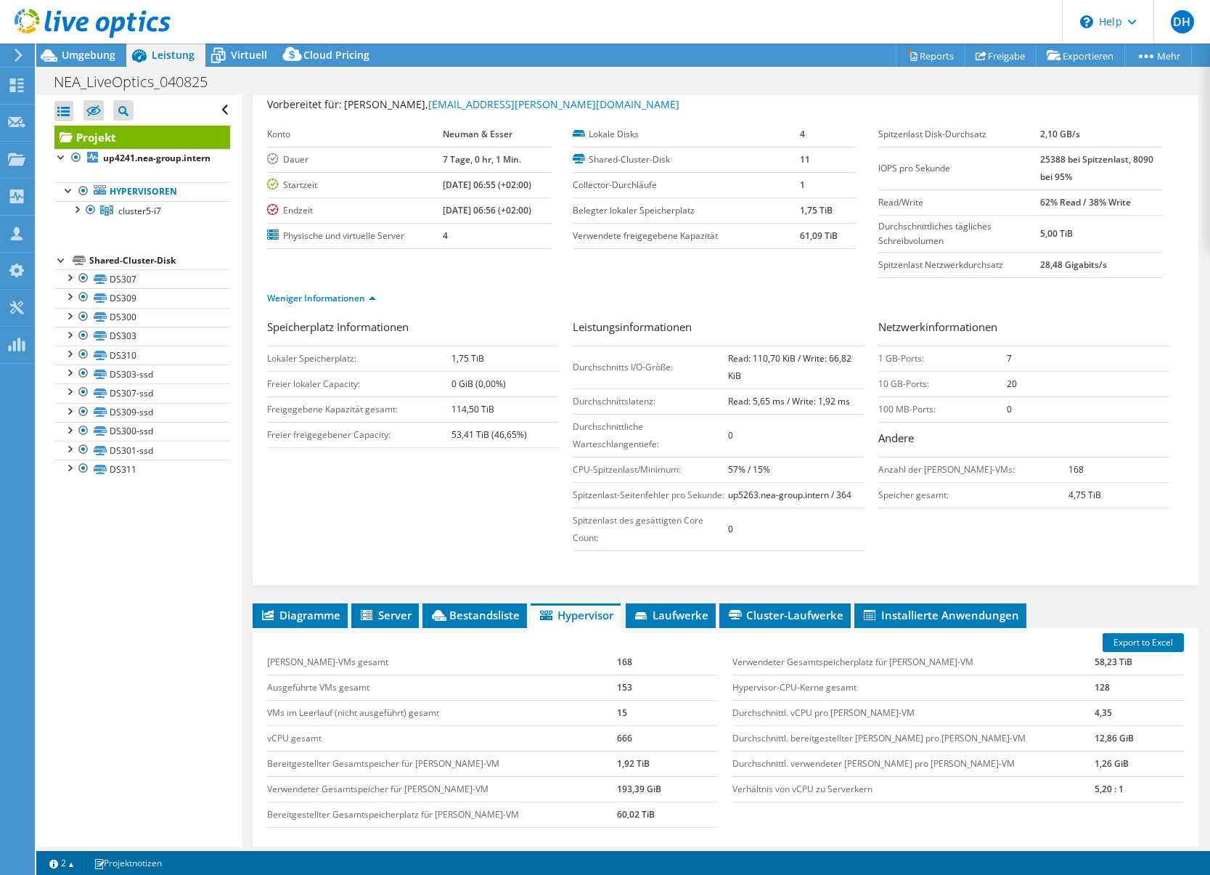
scroll to position [0, 0]
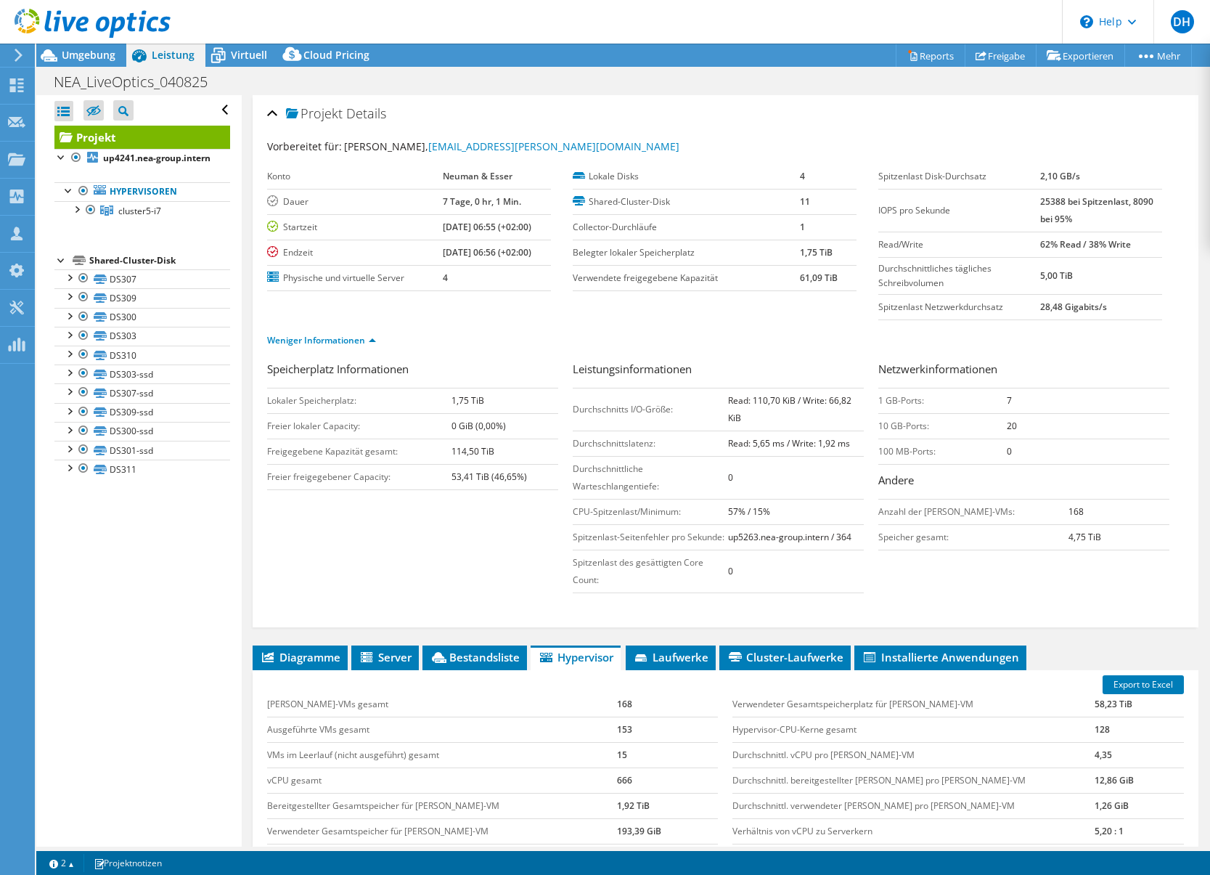
click at [655, 332] on ul "Weniger Informationen" at bounding box center [725, 339] width 917 height 20
click at [390, 667] on li "Server" at bounding box center [385, 657] width 68 height 25
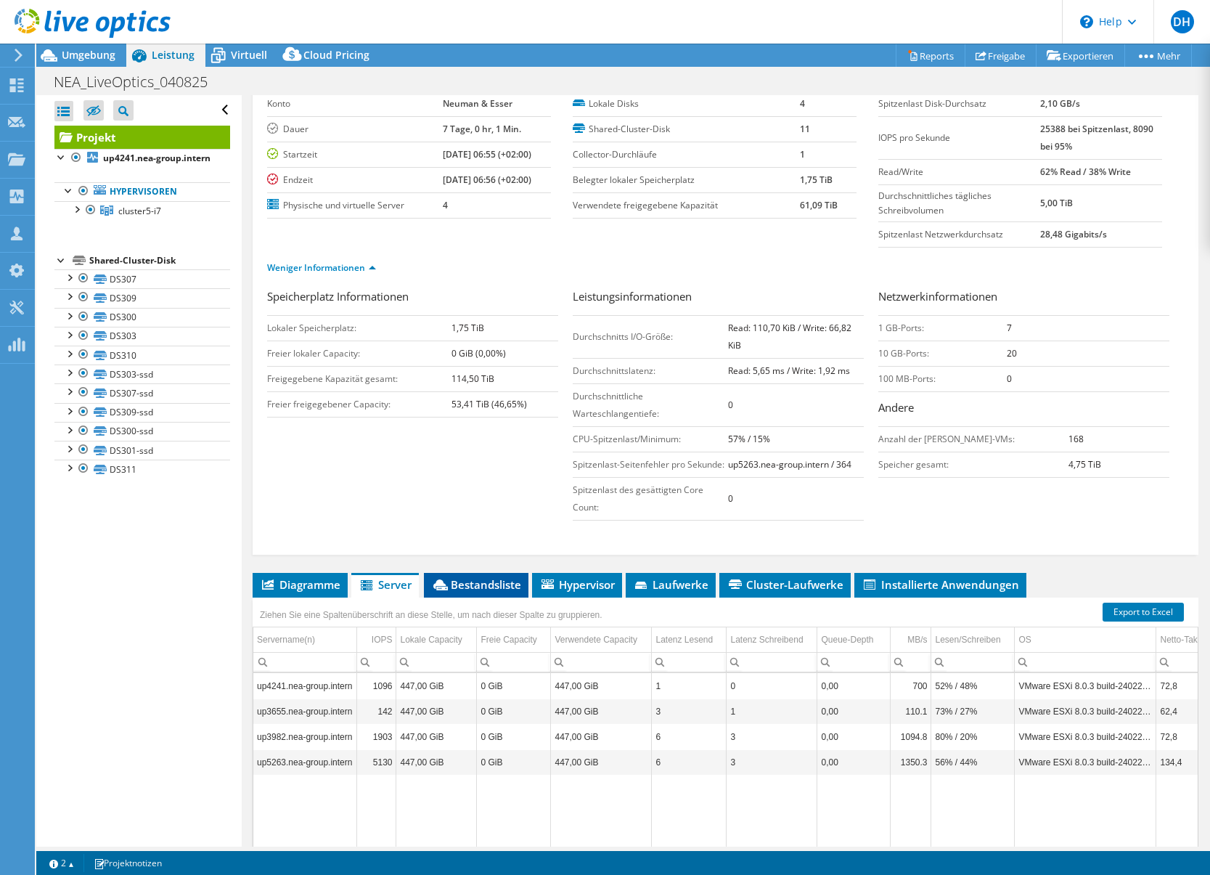
scroll to position [145, 0]
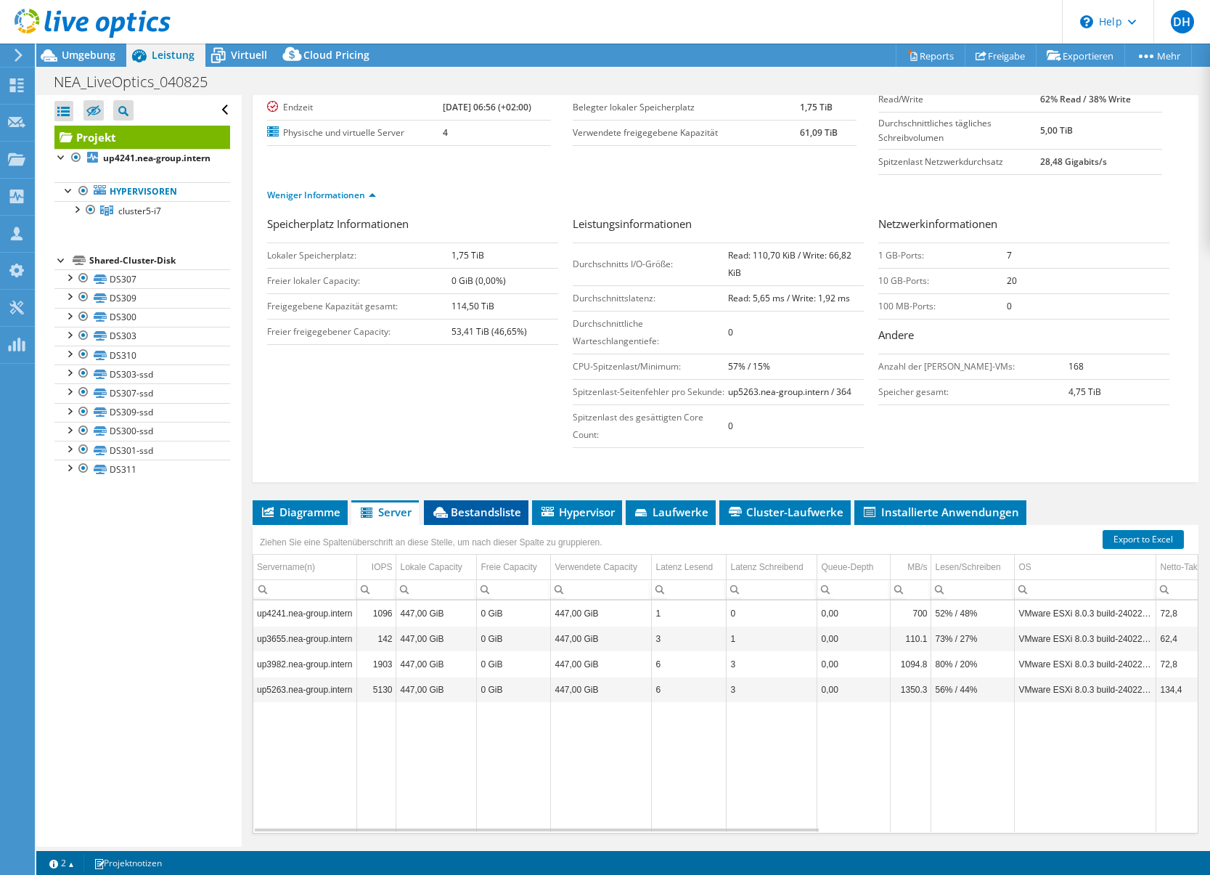
click at [484, 517] on span "Bestandsliste" at bounding box center [476, 512] width 90 height 15
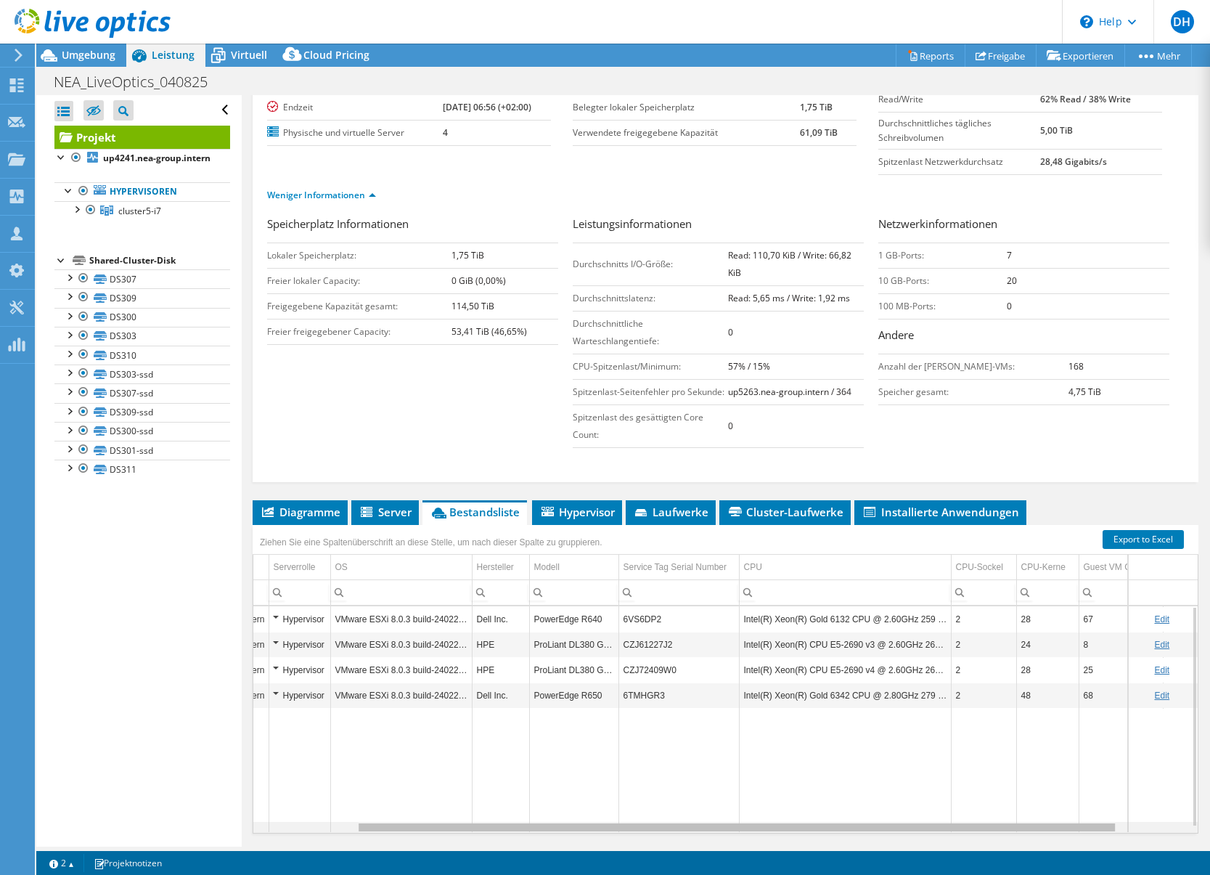
scroll to position [0, 0]
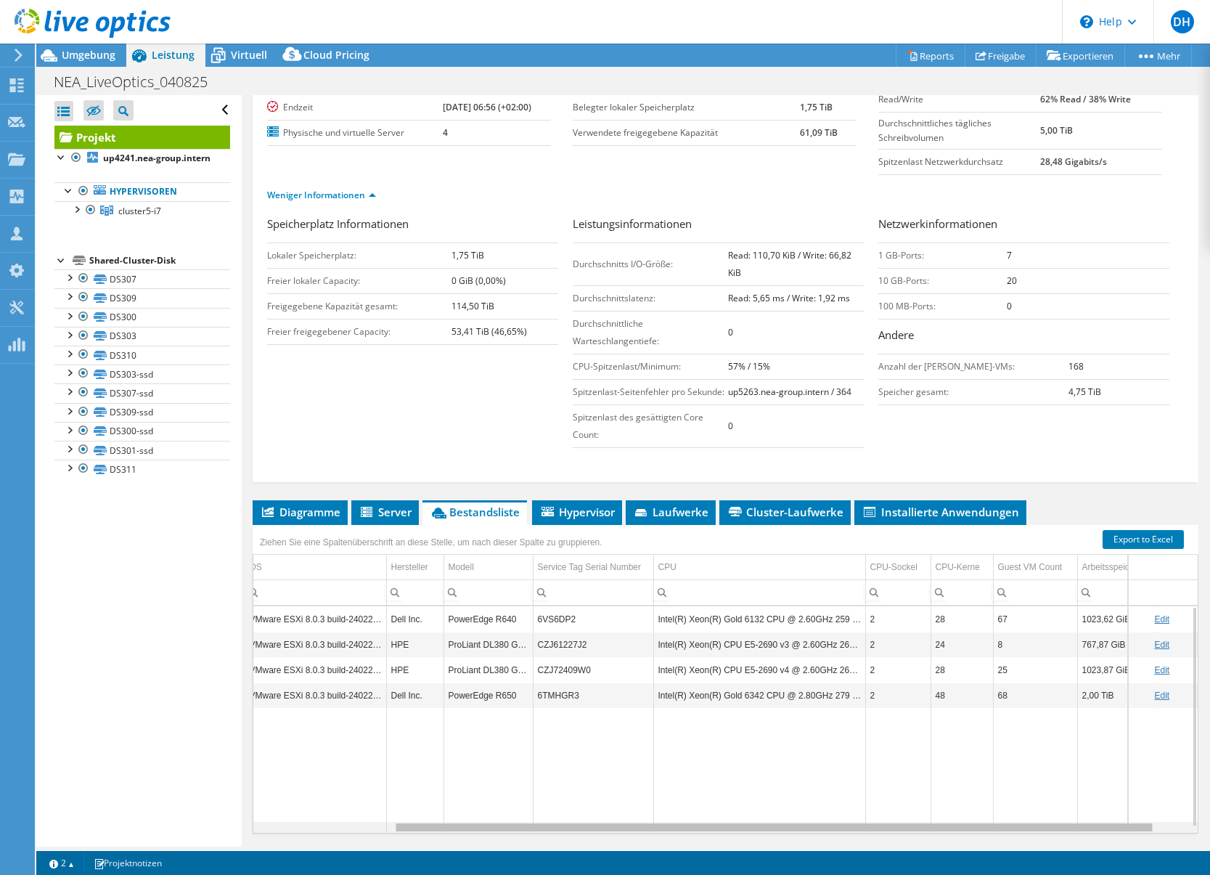
drag, startPoint x: 914, startPoint y: 827, endPoint x: 1067, endPoint y: 824, distance: 153.2
click at [1067, 824] on body "DH Teammitglied Dirk Hoffmann dirk.hoffmann@cancom.de cancom.de My Profile Log …" at bounding box center [605, 437] width 1210 height 875
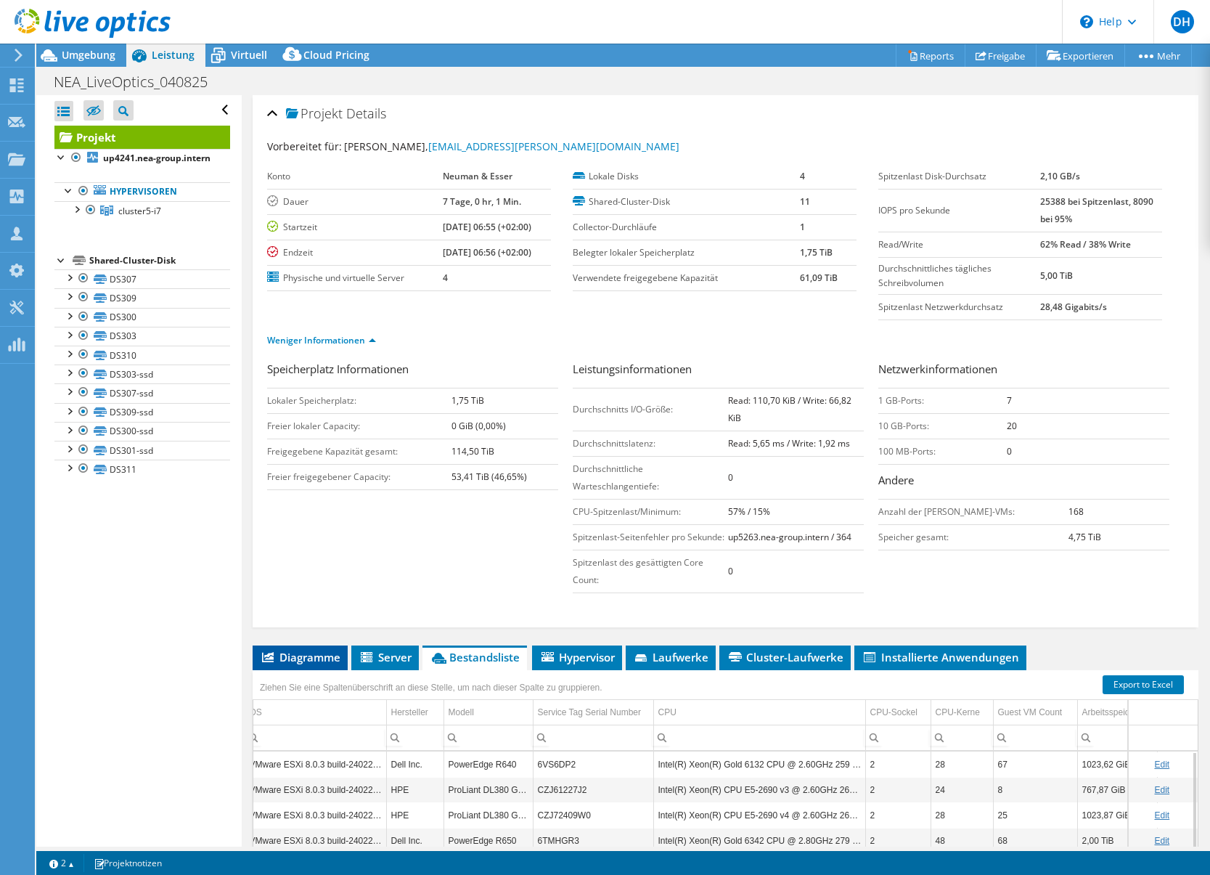
click at [299, 664] on span "Diagramme" at bounding box center [300, 657] width 81 height 15
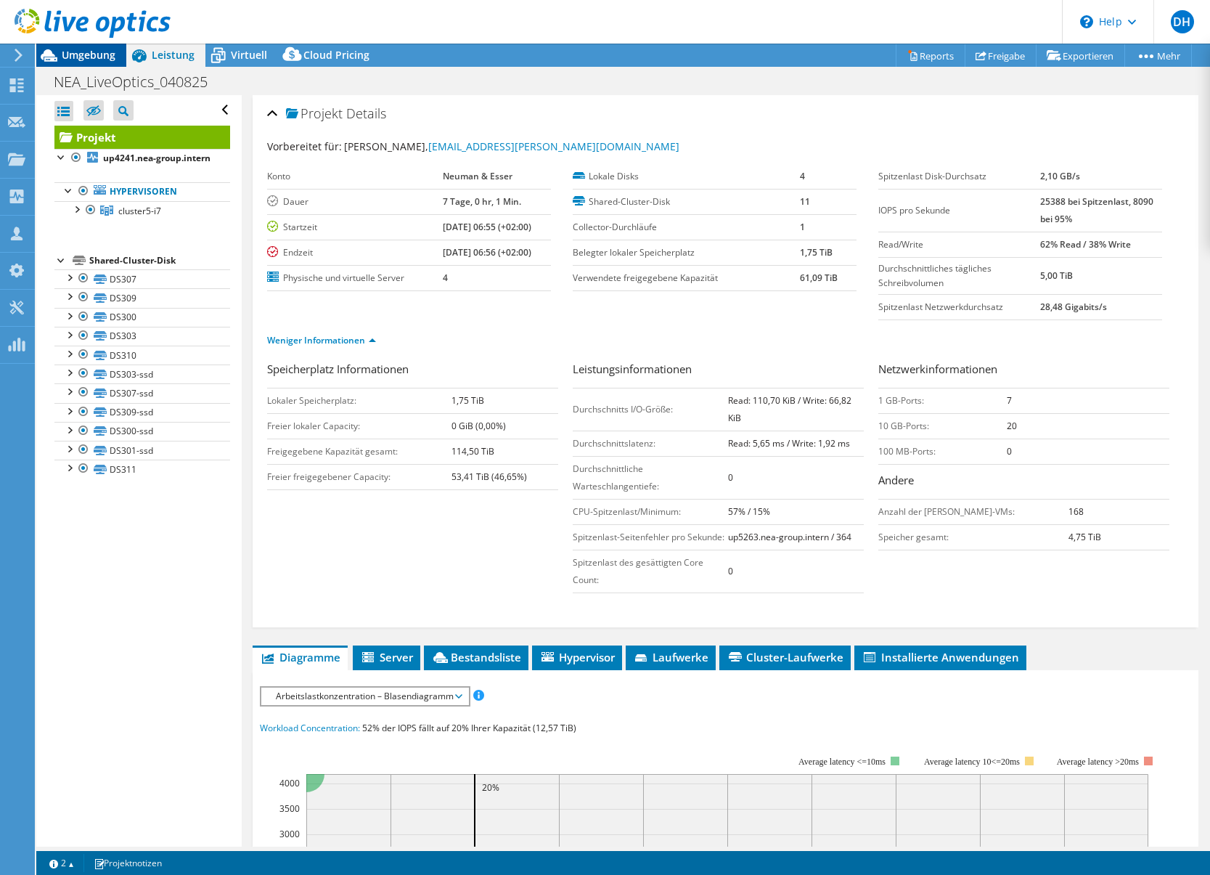
click at [81, 53] on span "Umgebung" at bounding box center [89, 55] width 54 height 14
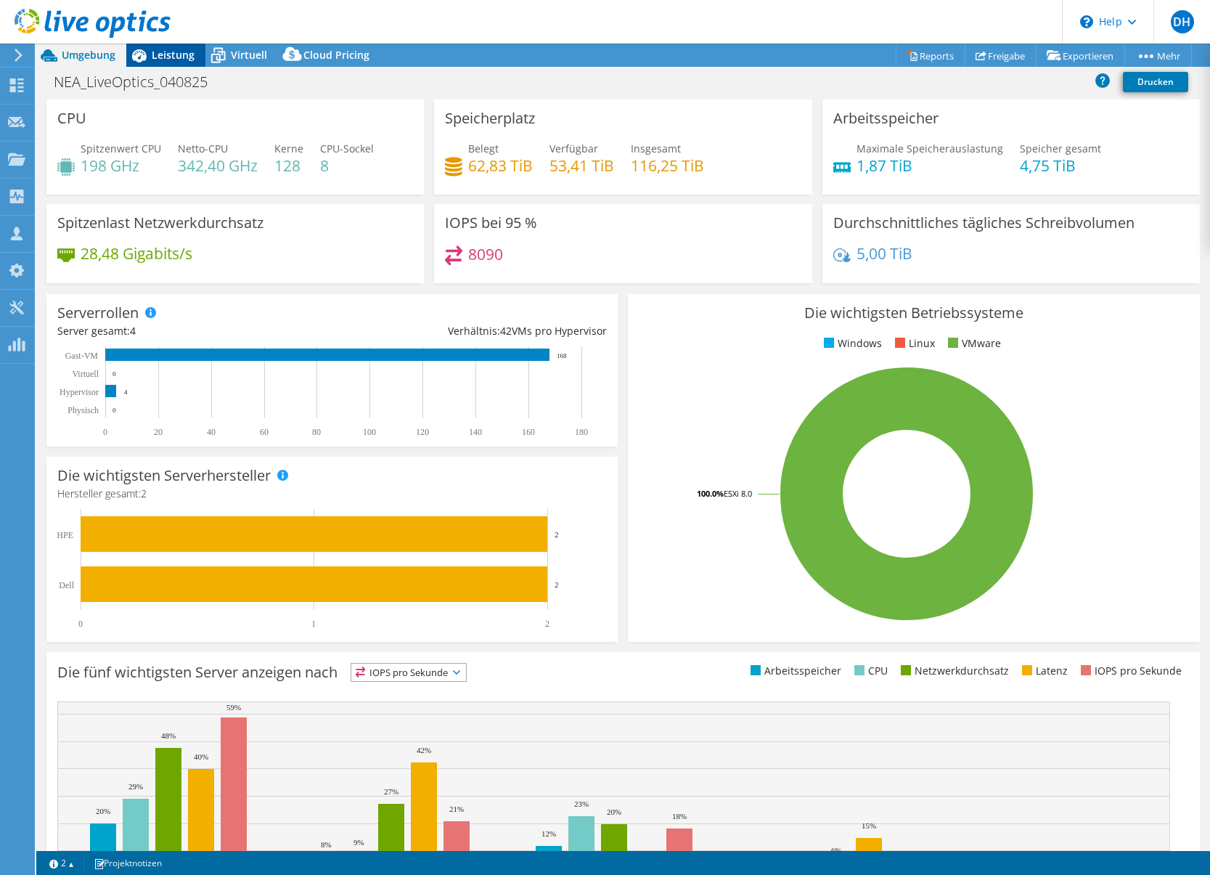
click at [176, 52] on span "Leistung" at bounding box center [173, 55] width 43 height 14
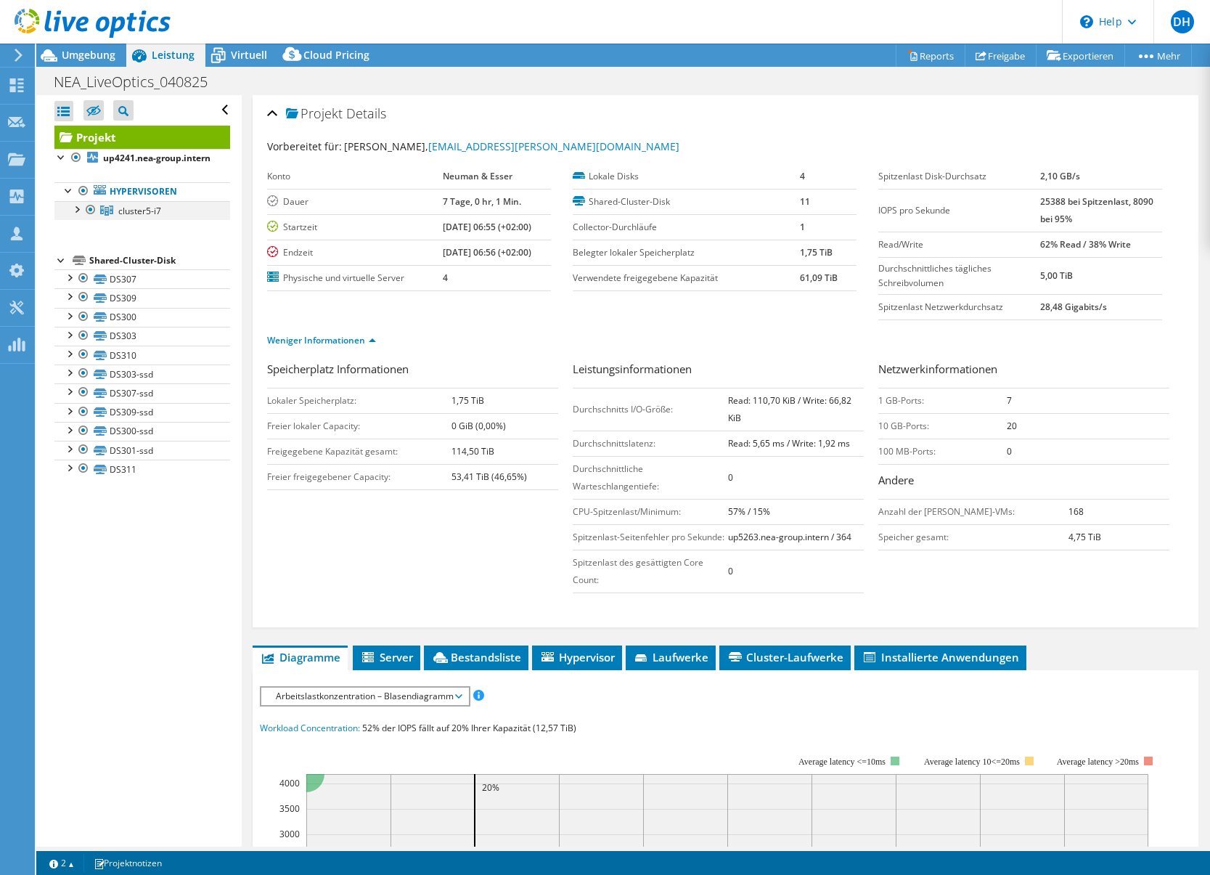
click at [78, 216] on div at bounding box center [76, 208] width 15 height 15
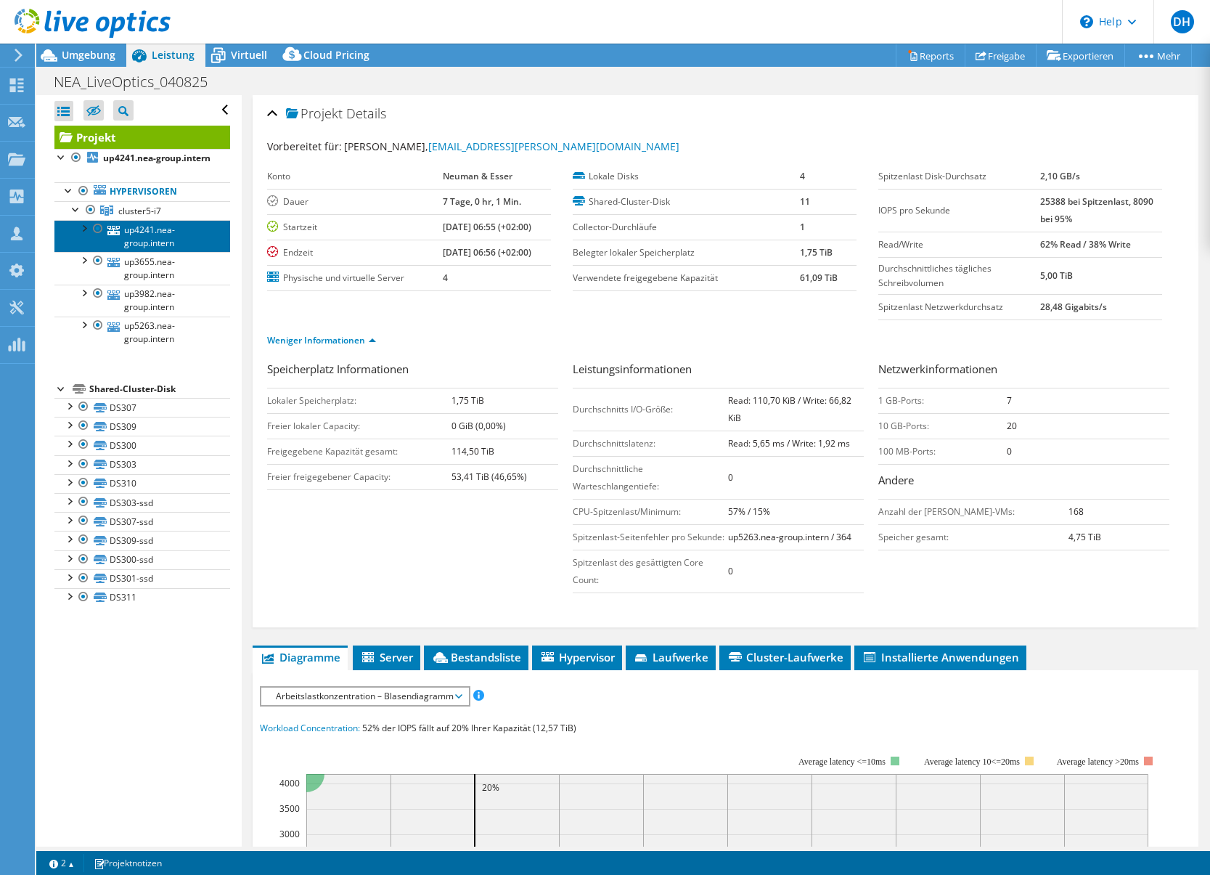
click at [150, 251] on link "up4241.nea-group.intern" at bounding box center [142, 236] width 176 height 32
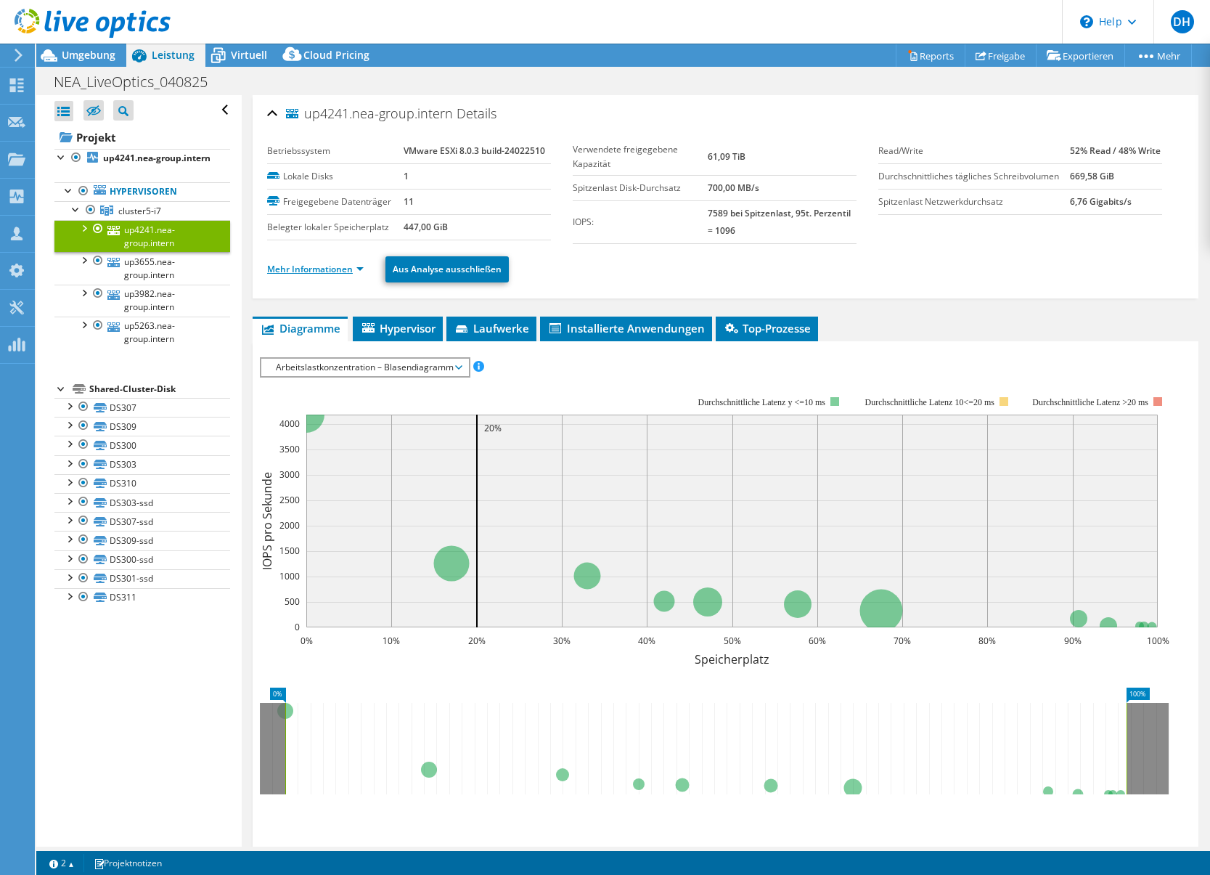
click at [358, 269] on link "Mehr Informationen" at bounding box center [315, 269] width 97 height 12
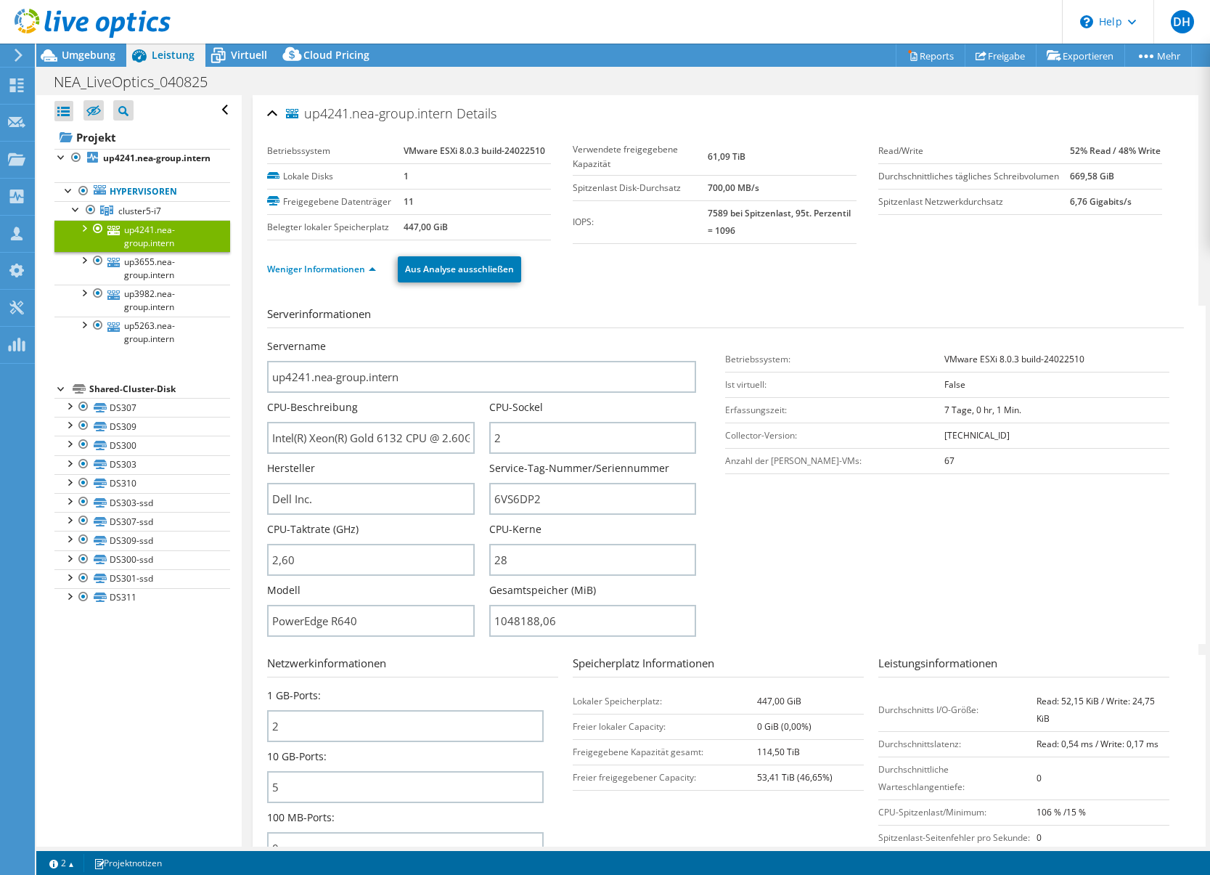
click at [611, 285] on div "Weniger Informationen Aus Analyse ausschließen" at bounding box center [725, 269] width 917 height 51
click at [136, 279] on link "up3655.nea-group.intern" at bounding box center [142, 268] width 176 height 32
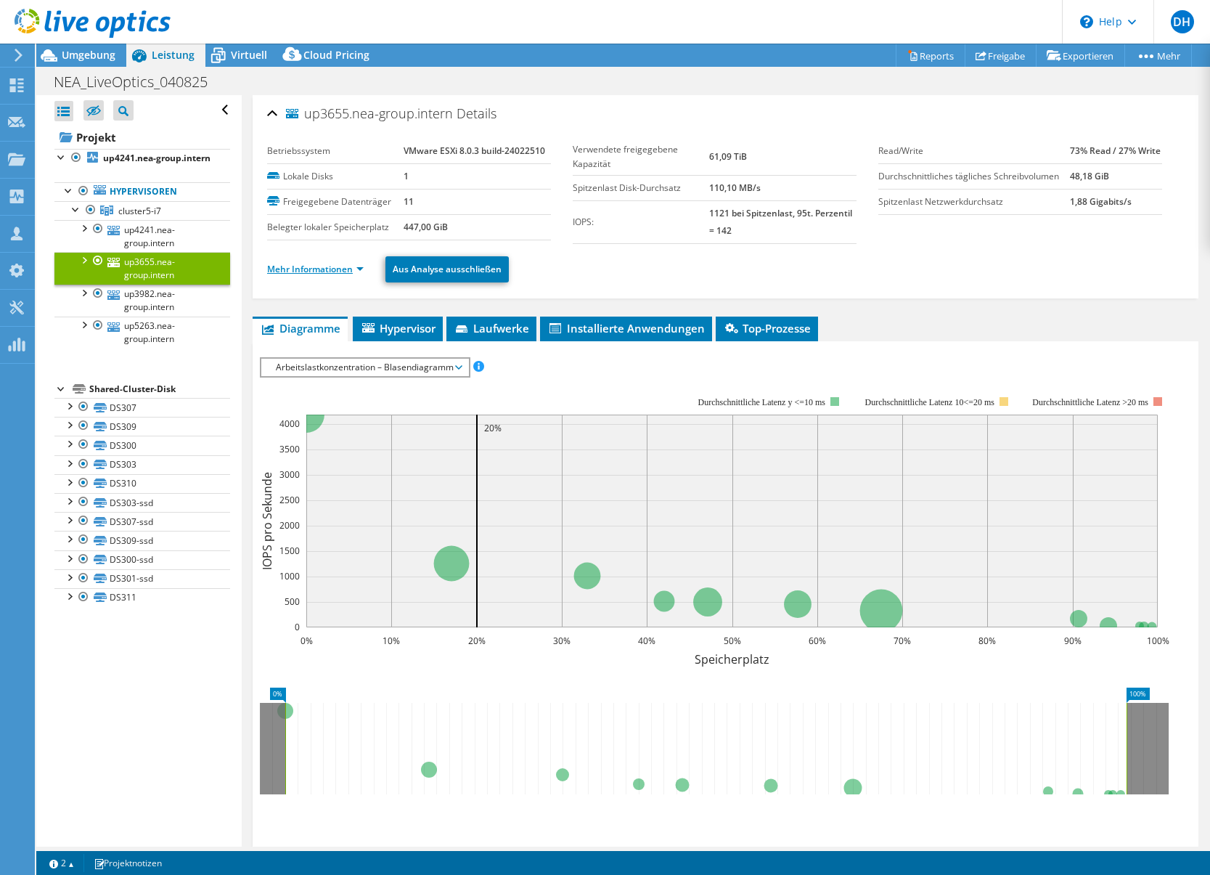
click at [332, 266] on link "Mehr Informationen" at bounding box center [315, 269] width 97 height 12
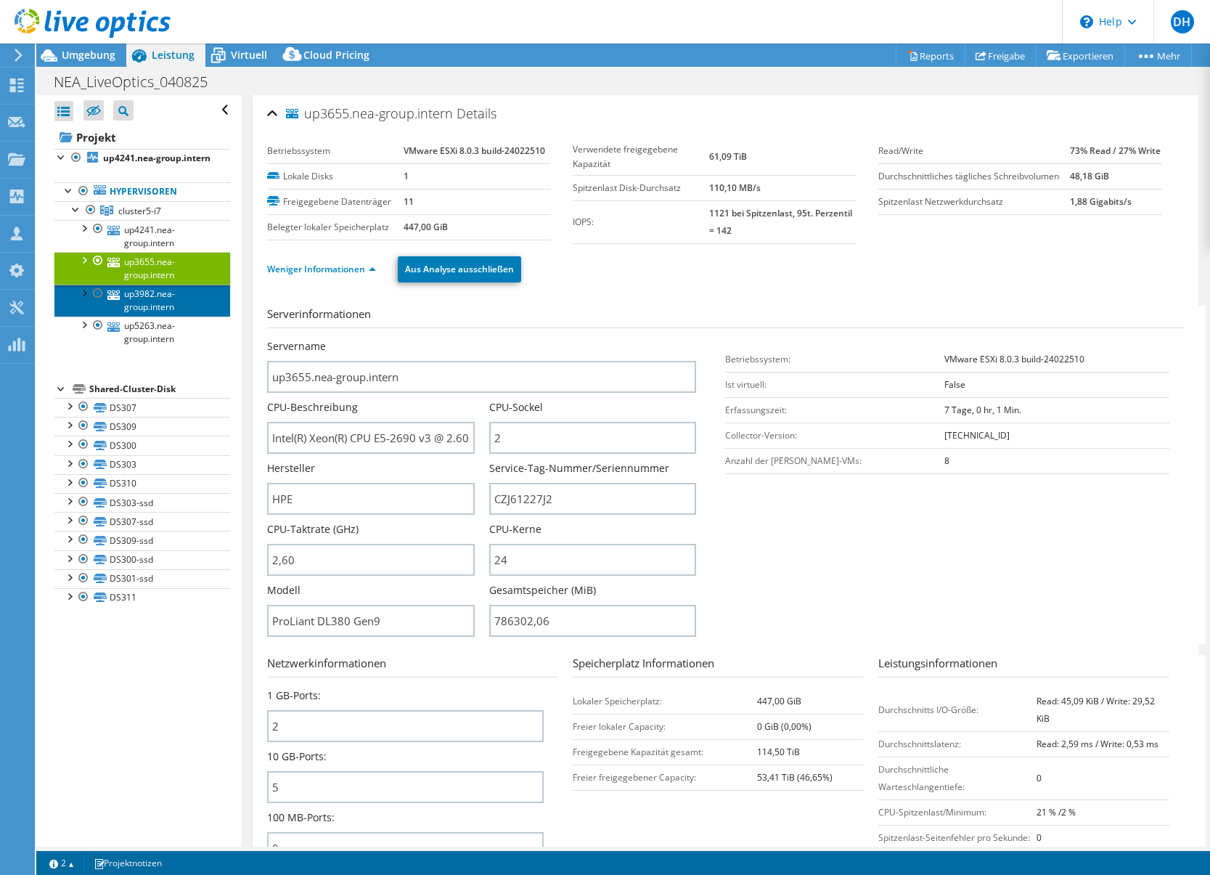
click at [135, 314] on link "up3982.nea-group.intern" at bounding box center [142, 301] width 176 height 32
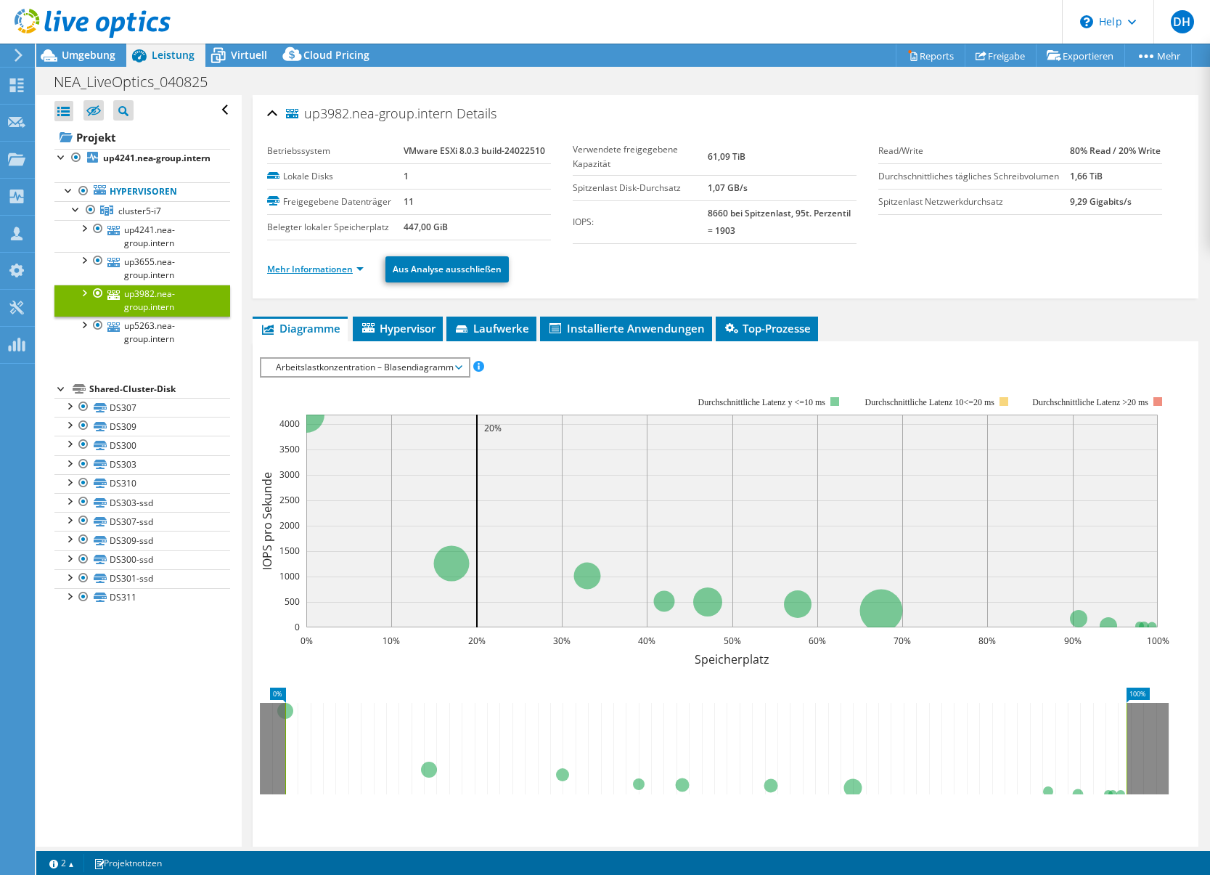
click at [294, 274] on link "Mehr Informationen" at bounding box center [315, 269] width 97 height 12
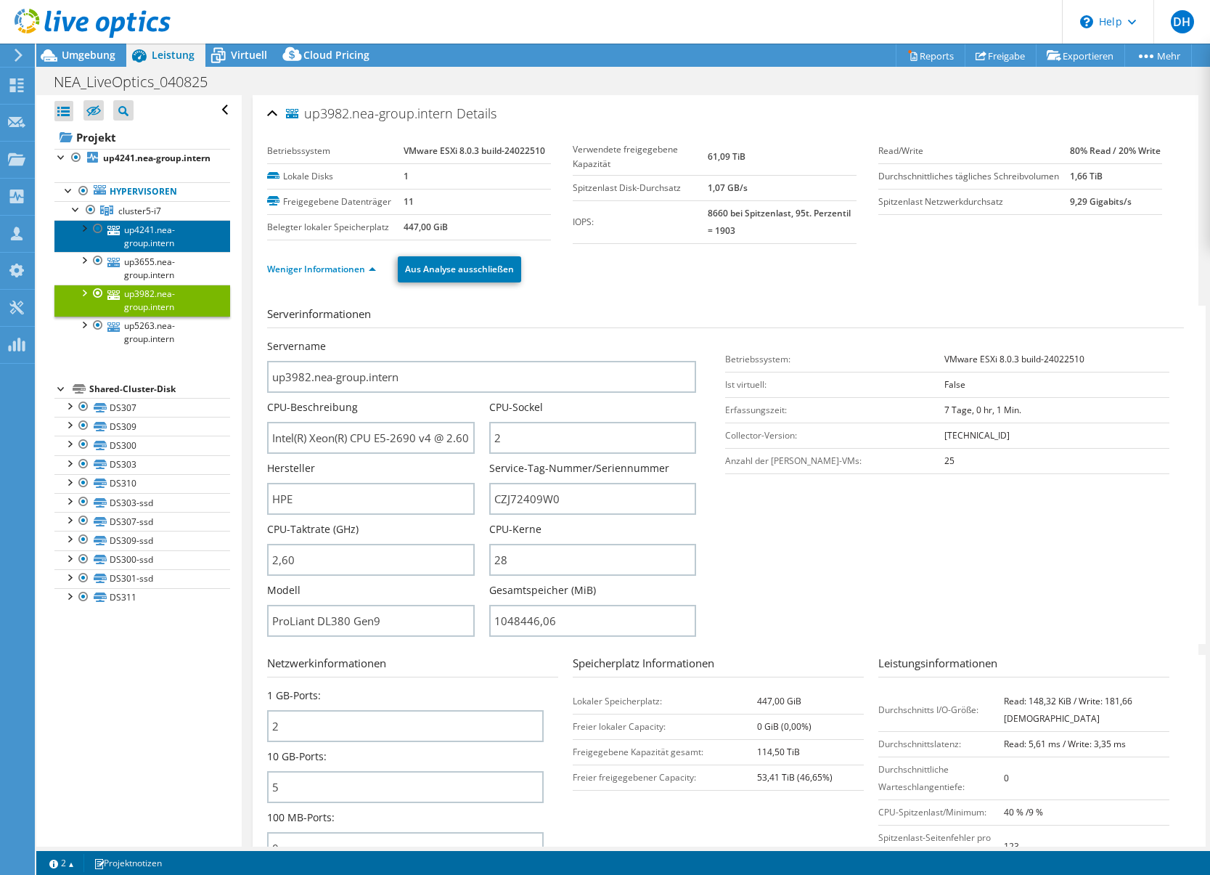
click at [147, 250] on link "up4241.nea-group.intern" at bounding box center [142, 236] width 176 height 32
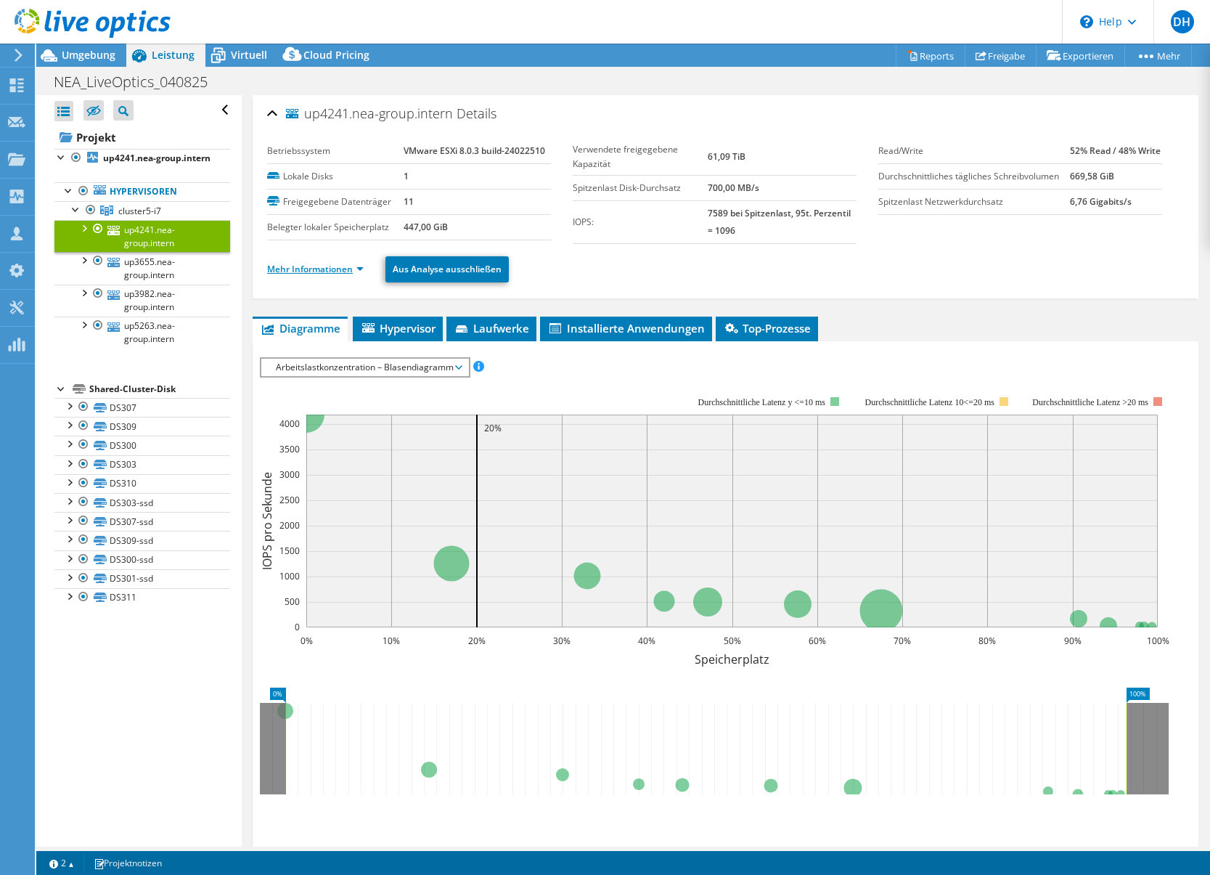
click at [361, 269] on link "Mehr Informationen" at bounding box center [315, 269] width 97 height 12
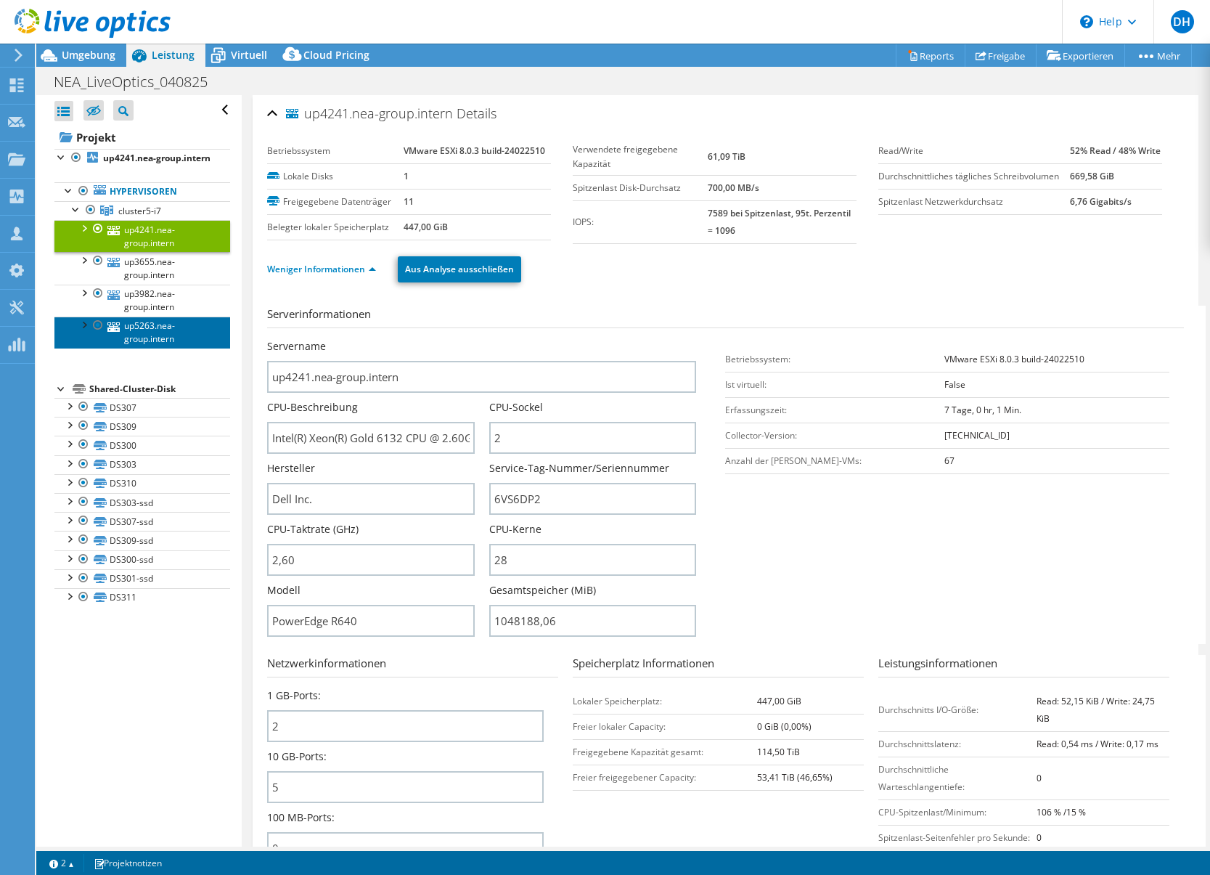
click at [163, 348] on link "up5263.nea-group.intern" at bounding box center [142, 333] width 176 height 32
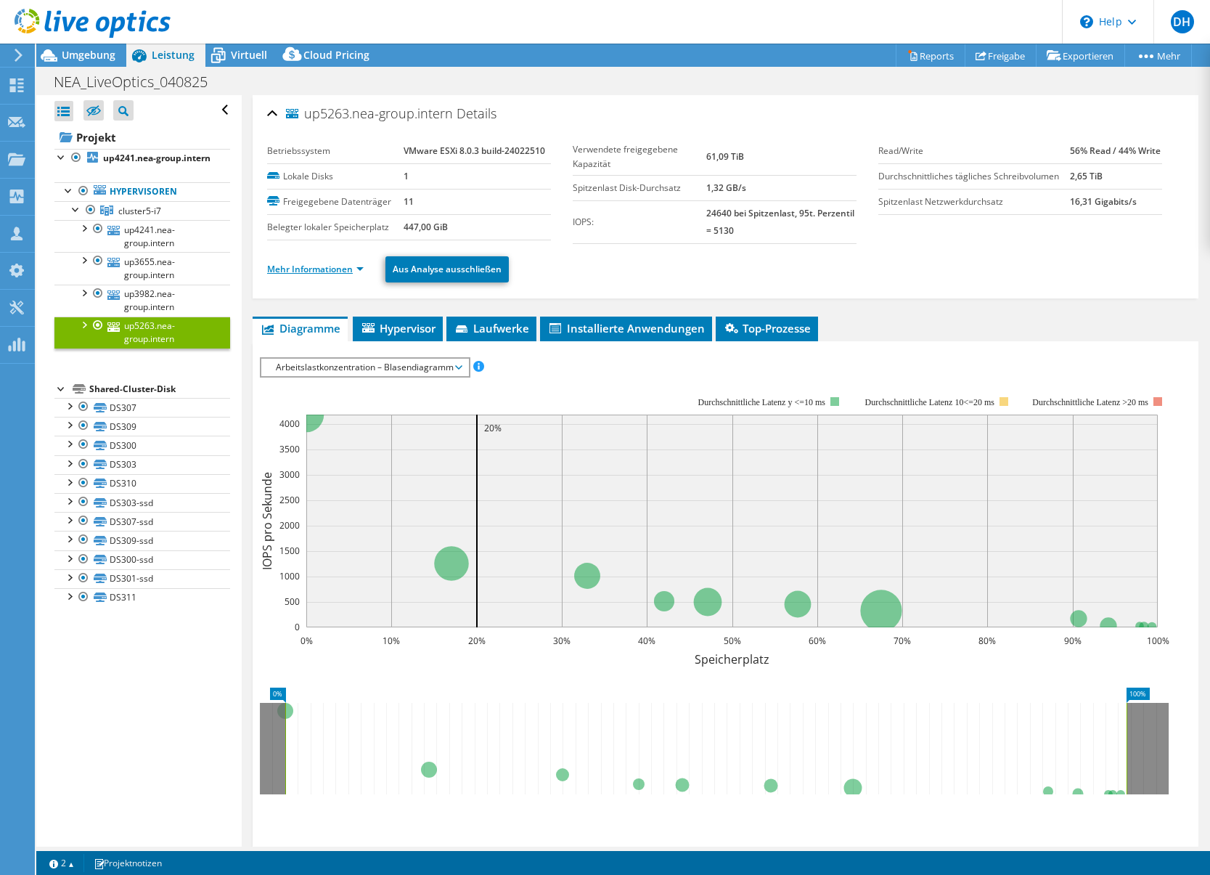
click at [327, 269] on link "Mehr Informationen" at bounding box center [315, 269] width 97 height 12
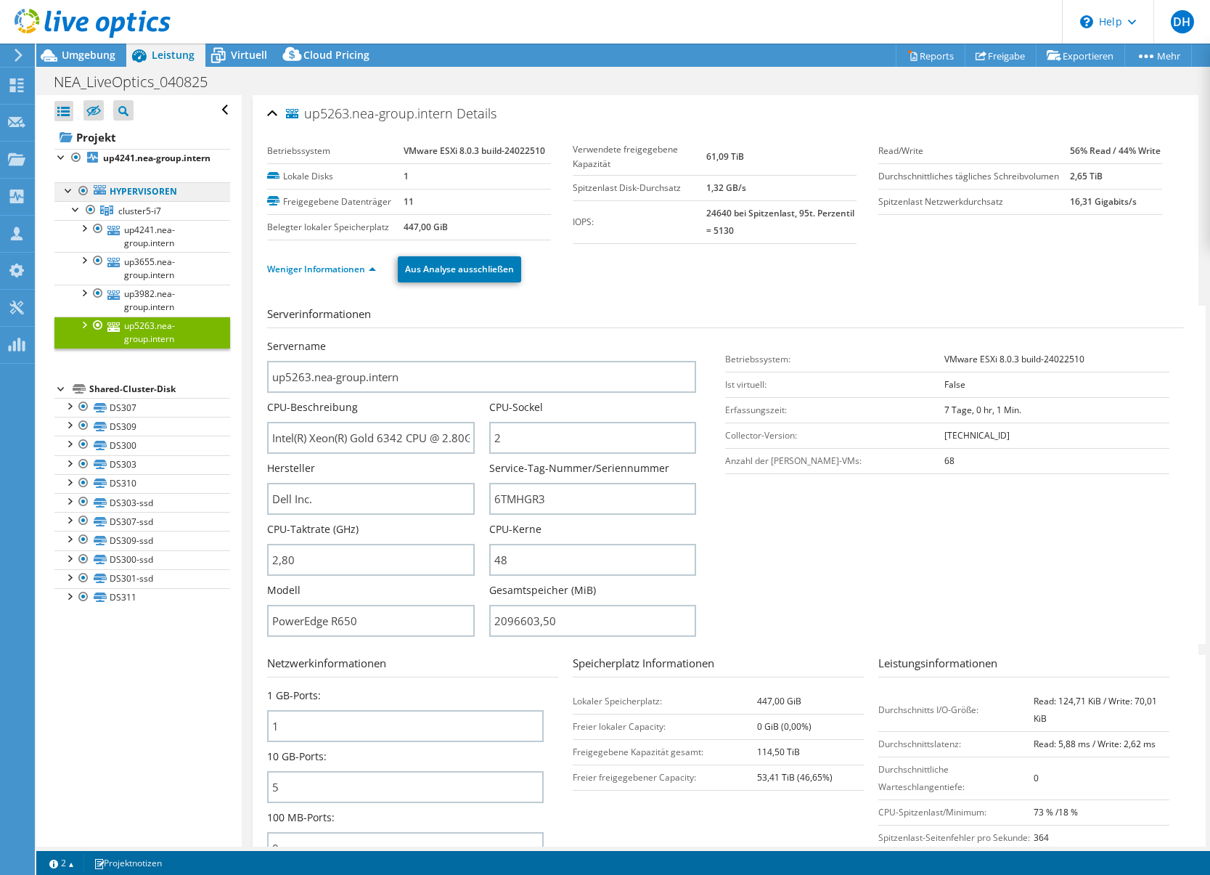
click at [150, 201] on link "Hypervisoren" at bounding box center [142, 191] width 176 height 19
click at [140, 217] on span "cluster5-i7" at bounding box center [139, 211] width 43 height 12
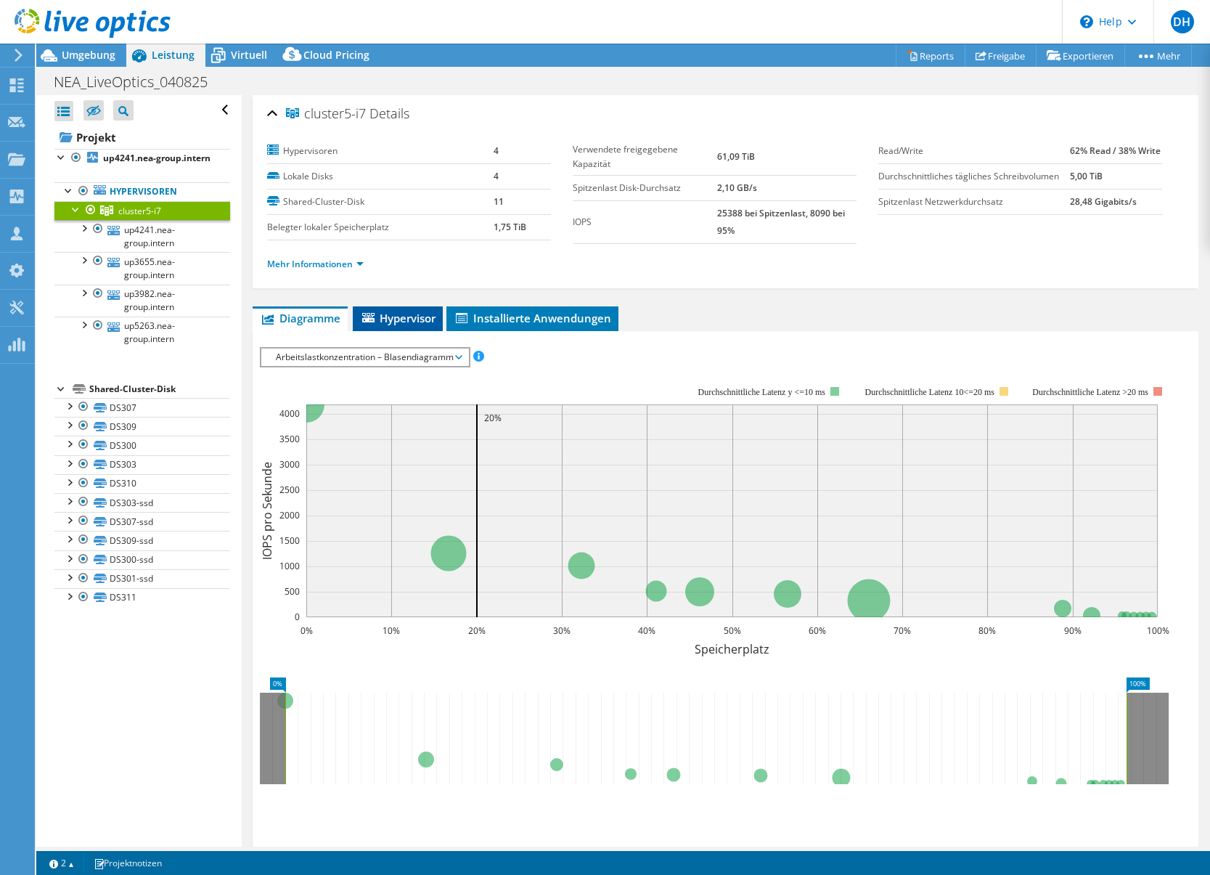
click at [393, 314] on span "Hypervisor" at bounding box center [397, 318] width 75 height 15
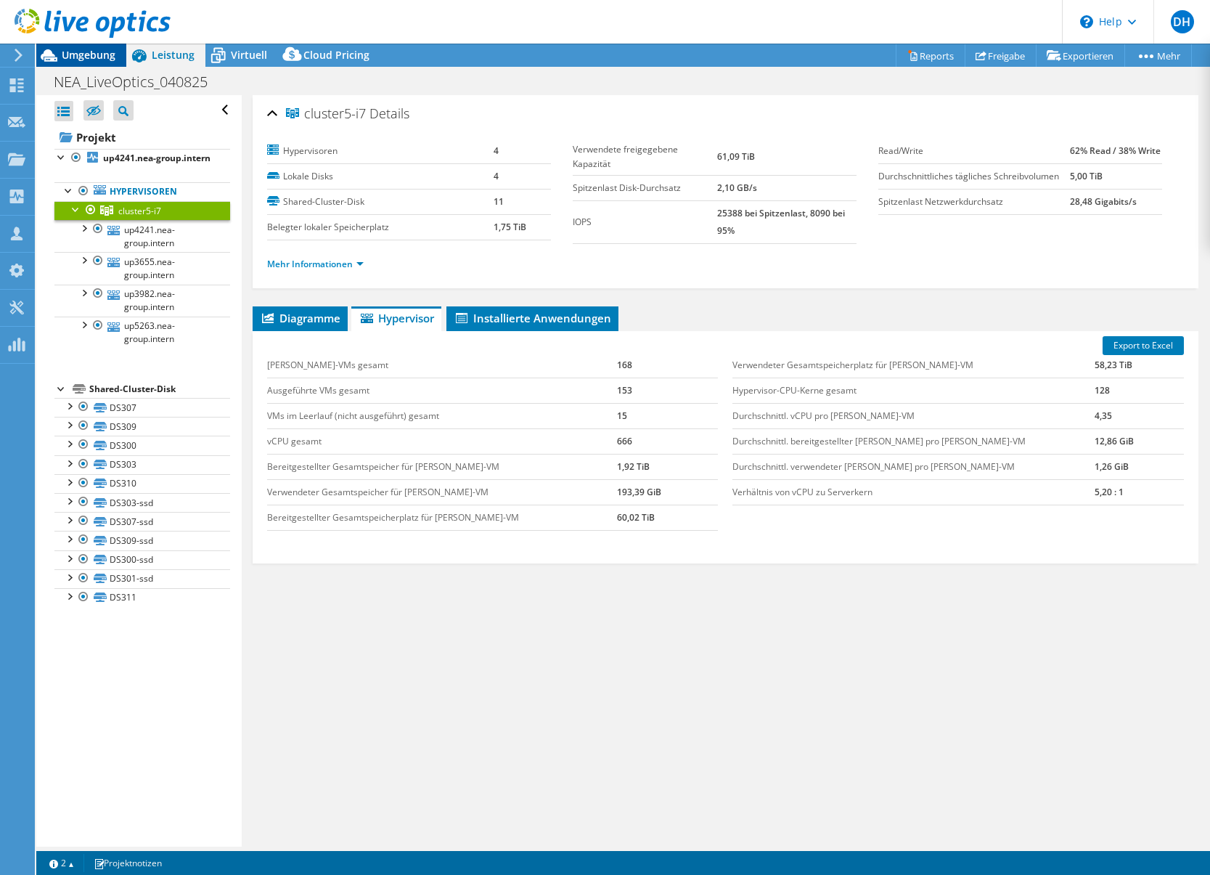
click at [108, 54] on span "Umgebung" at bounding box center [89, 55] width 54 height 14
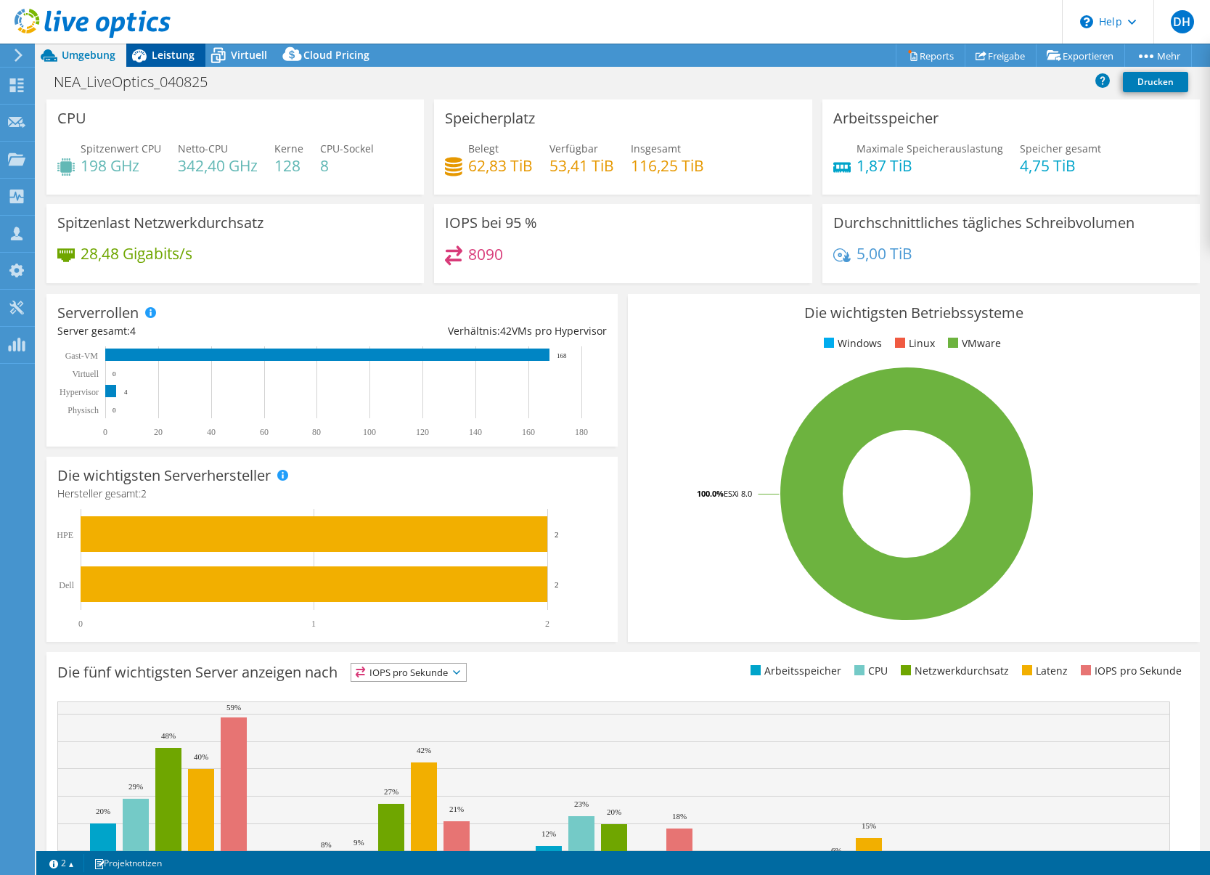
click at [186, 52] on span "Leistung" at bounding box center [173, 55] width 43 height 14
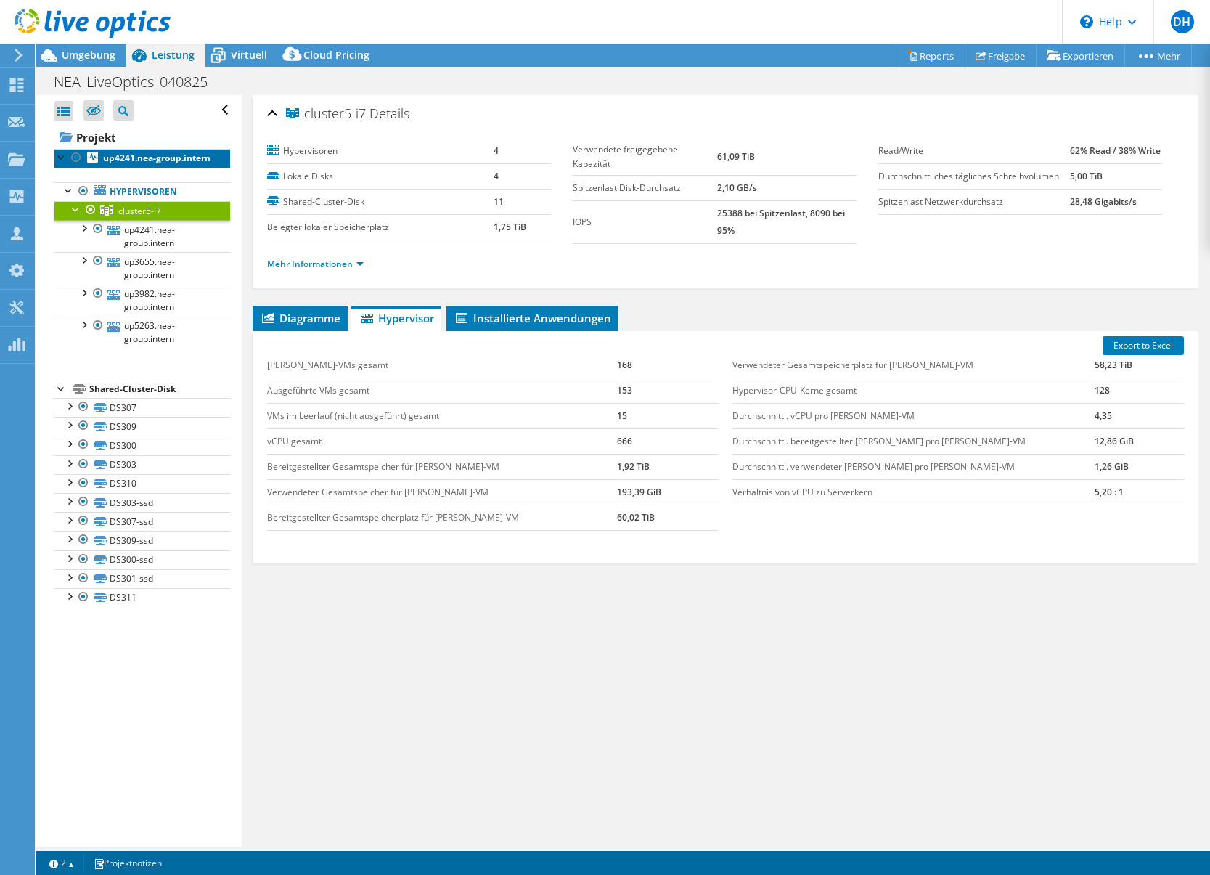
click at [123, 159] on b "up4241.nea-group.intern" at bounding box center [156, 158] width 107 height 12
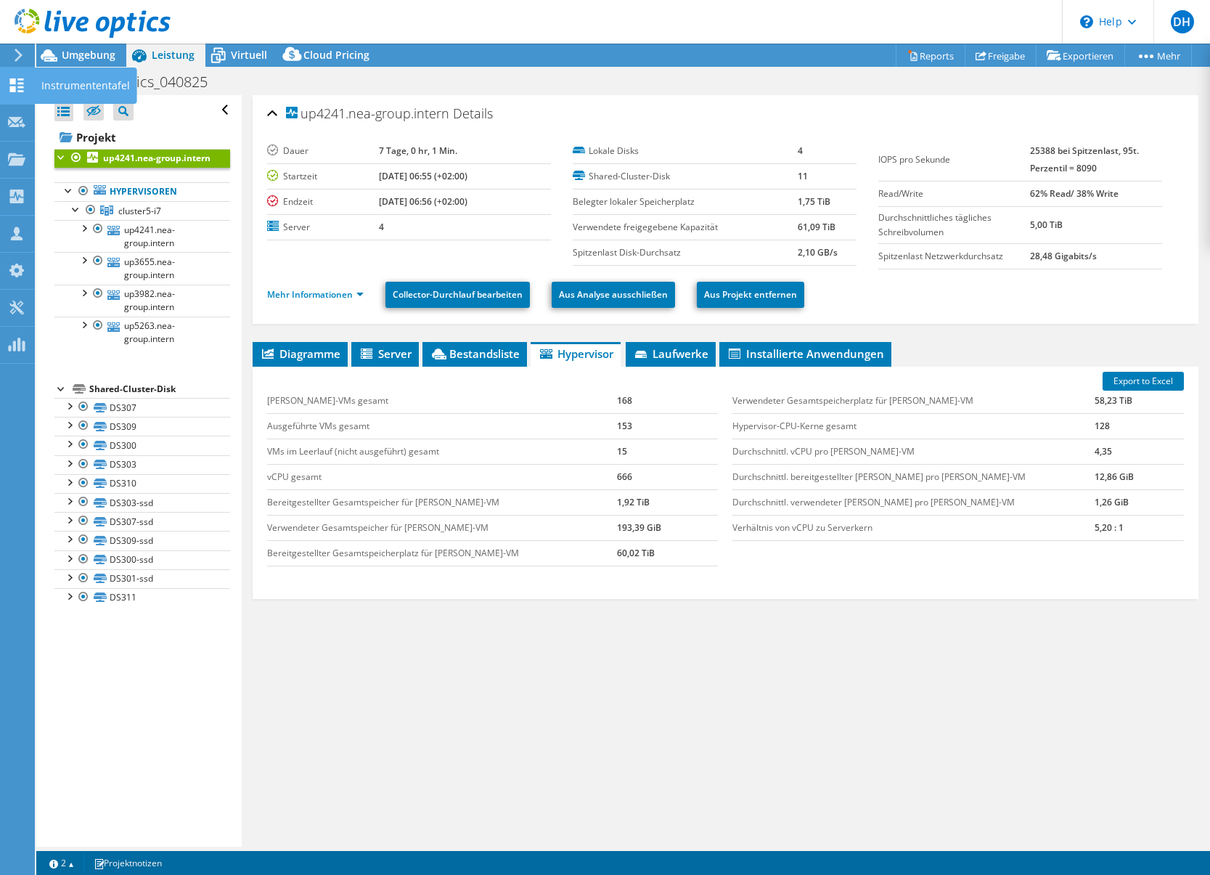
click at [11, 81] on use at bounding box center [17, 85] width 14 height 14
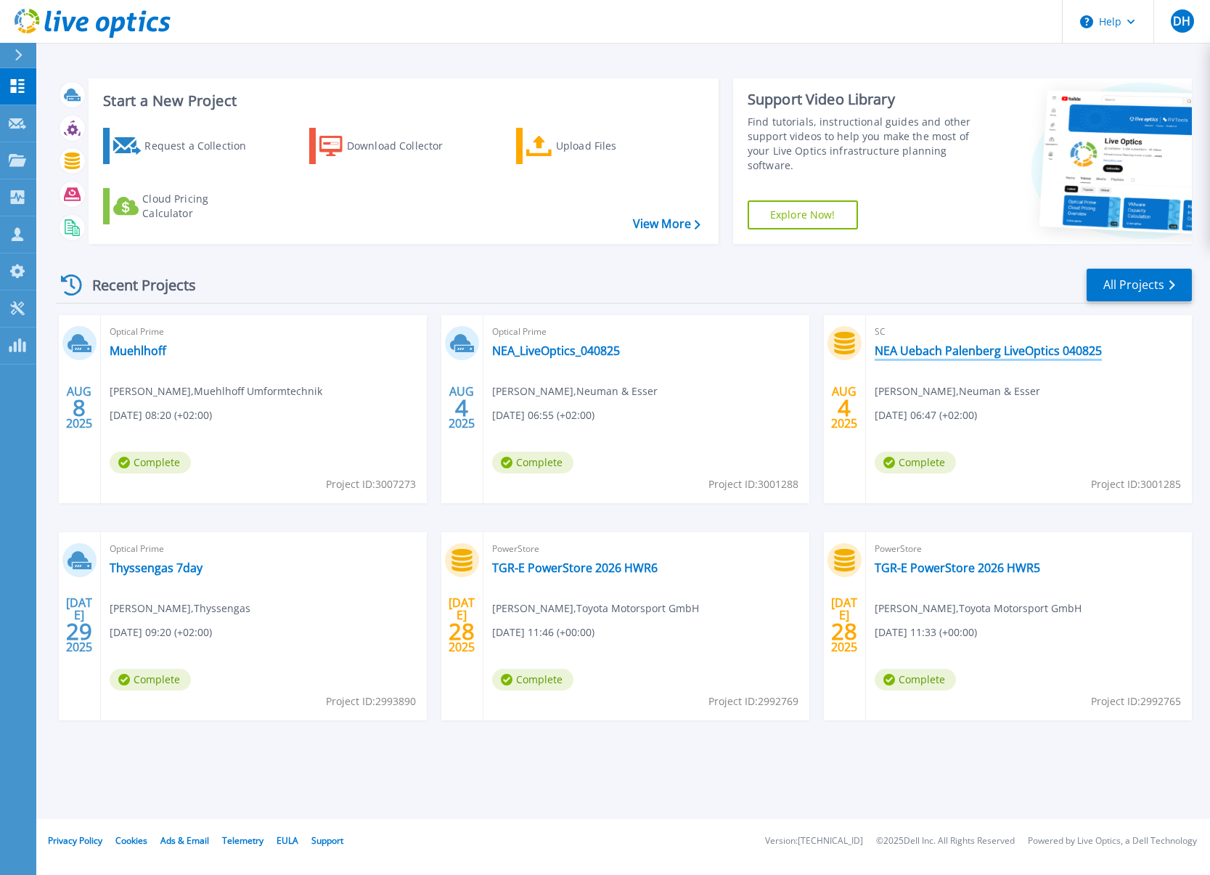
click at [996, 351] on link "NEA Uebach Palenberg LiveOptics 040825" at bounding box center [988, 350] width 227 height 15
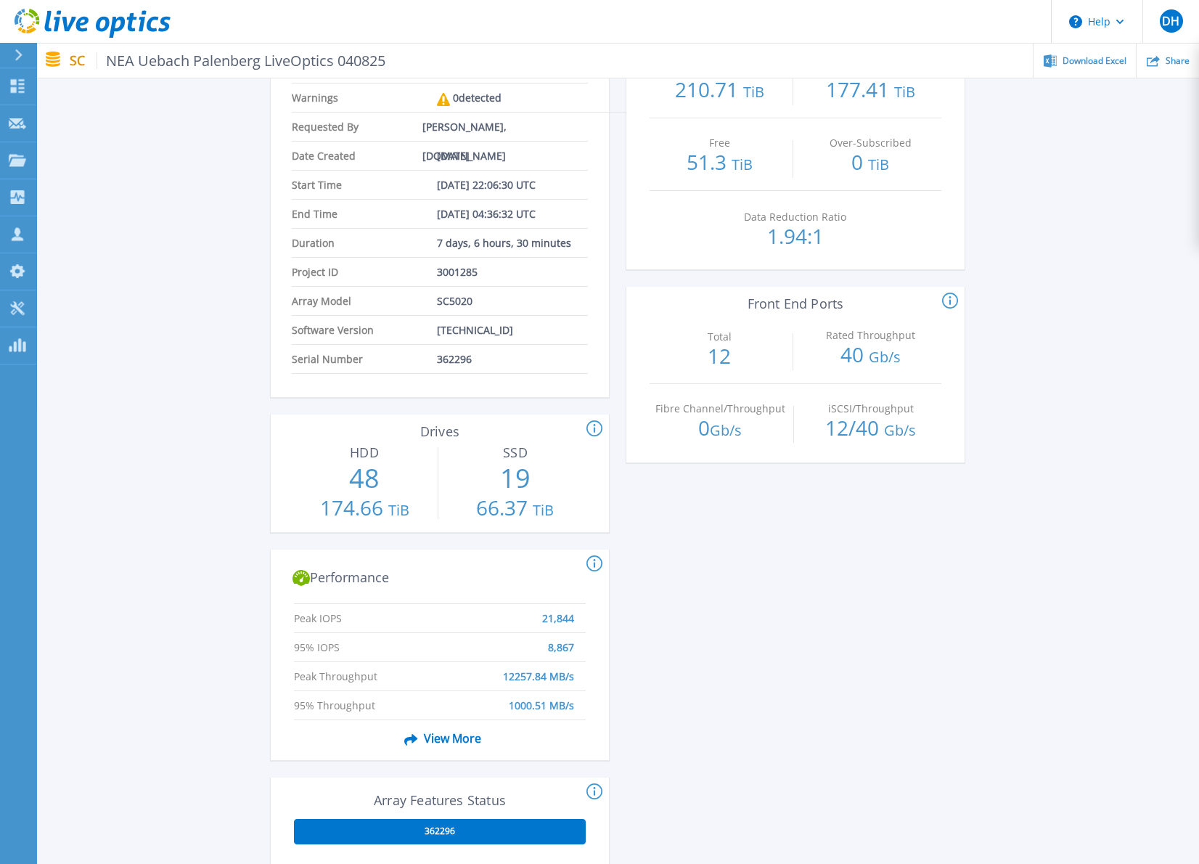
scroll to position [290, 0]
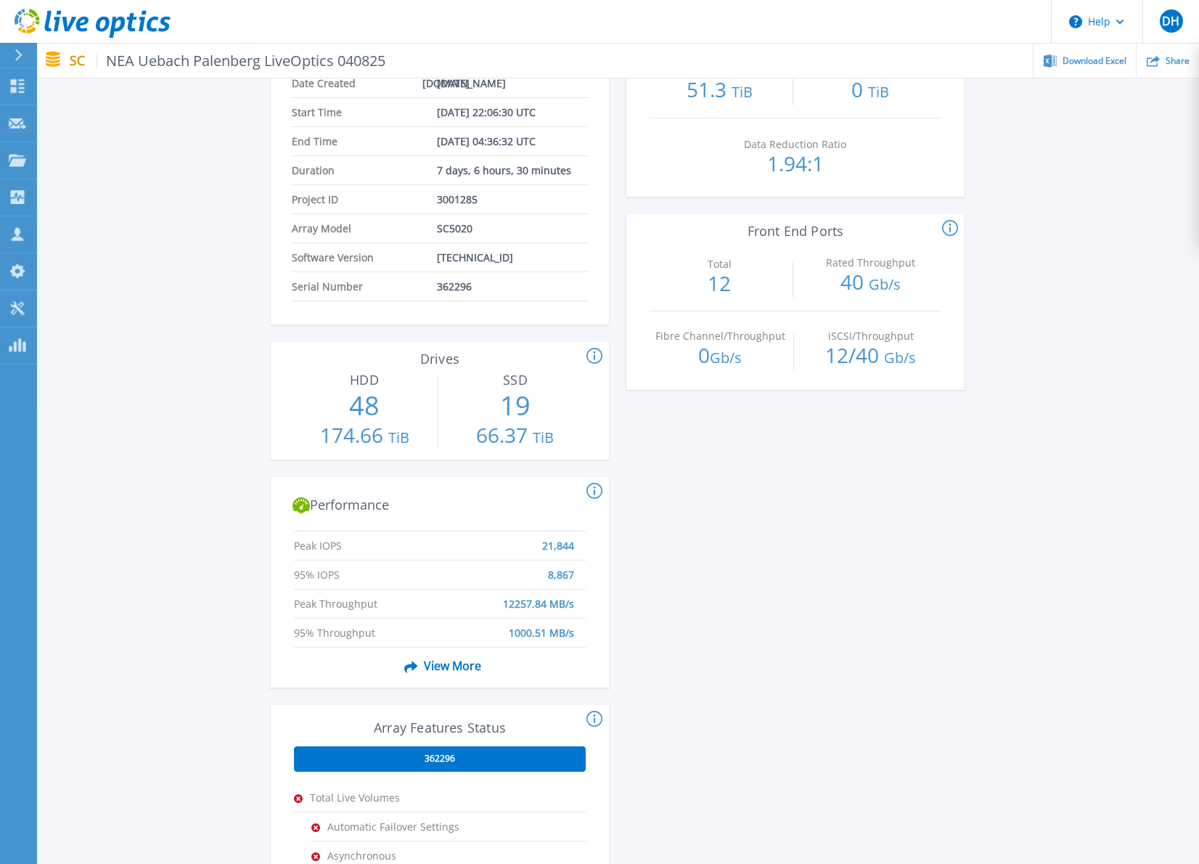
click at [596, 360] on icon at bounding box center [595, 356] width 16 height 17
click at [758, 471] on div "This section shows the # of storage controllers and the # of shelves in the arr…" at bounding box center [795, 508] width 338 height 1328
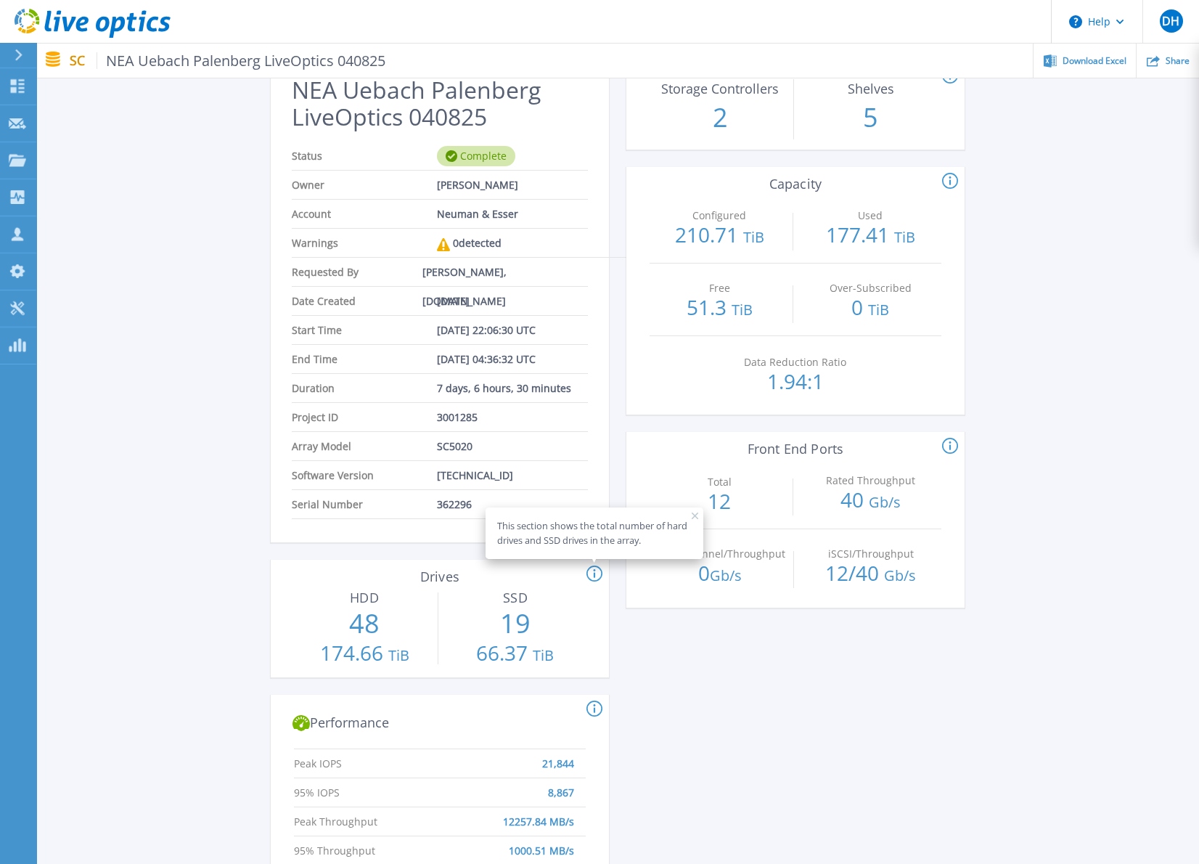
click at [131, 376] on div "NEA Uebach Palenberg LiveOptics 040825 Status Complete Owner [PERSON_NAME] Acco…" at bounding box center [617, 719] width 1163 height 1363
click at [589, 576] on icon at bounding box center [595, 574] width 16 height 17
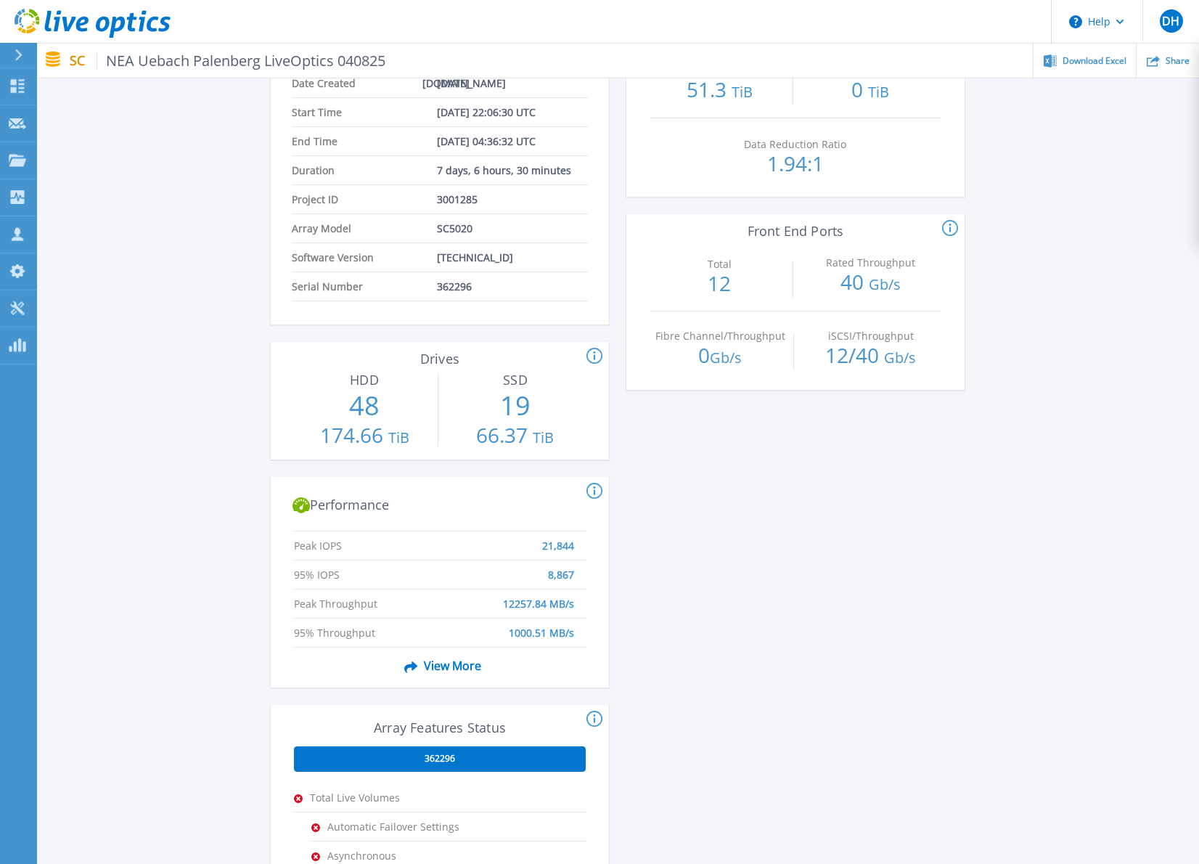
scroll to position [653, 0]
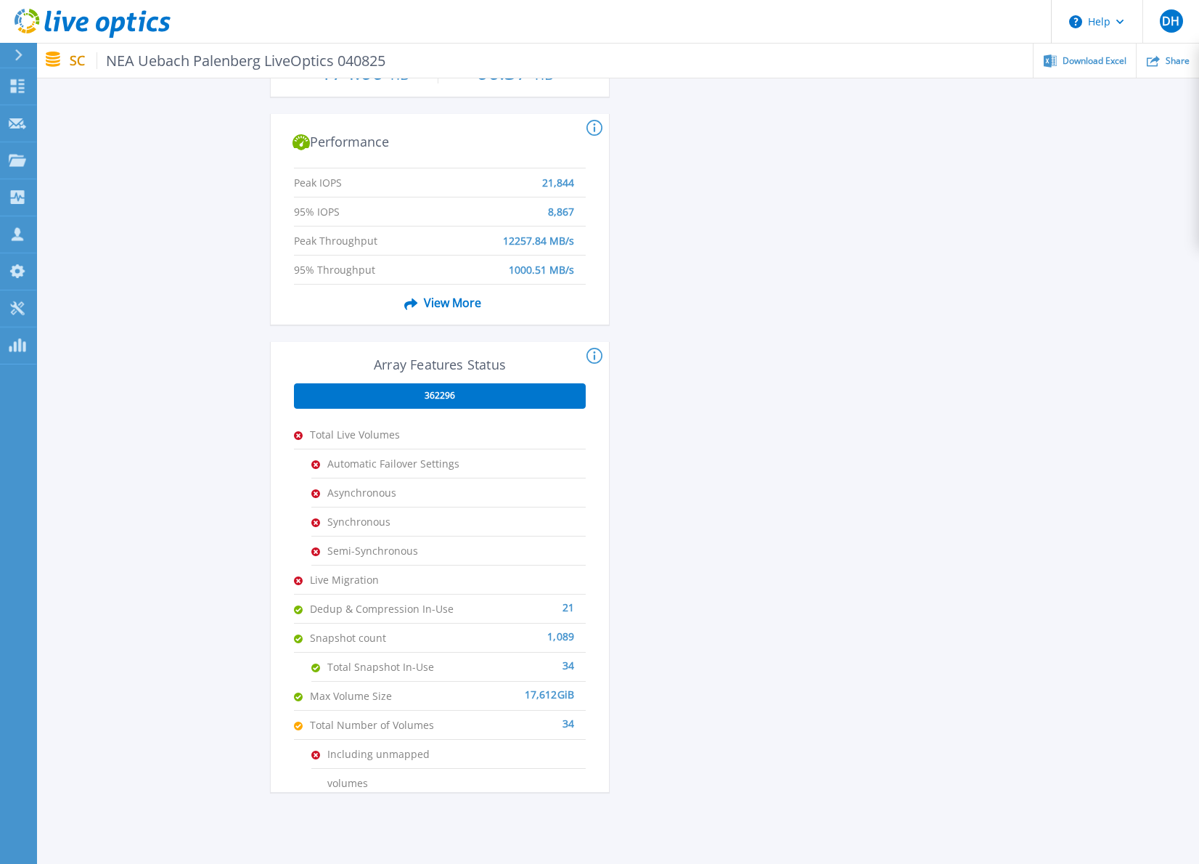
drag, startPoint x: 450, startPoint y: 307, endPoint x: 462, endPoint y: 313, distance: 13.6
click at [450, 307] on span "View More" at bounding box center [440, 303] width 82 height 28
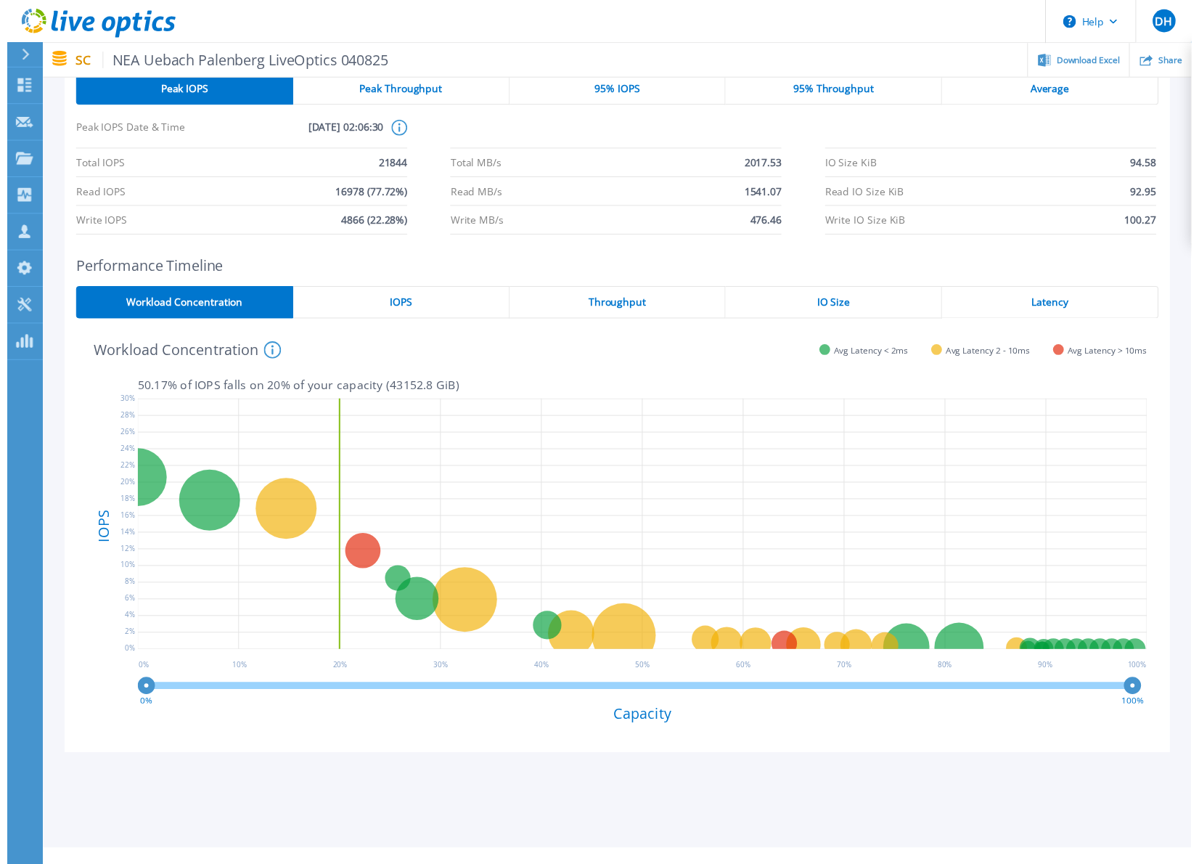
scroll to position [0, 0]
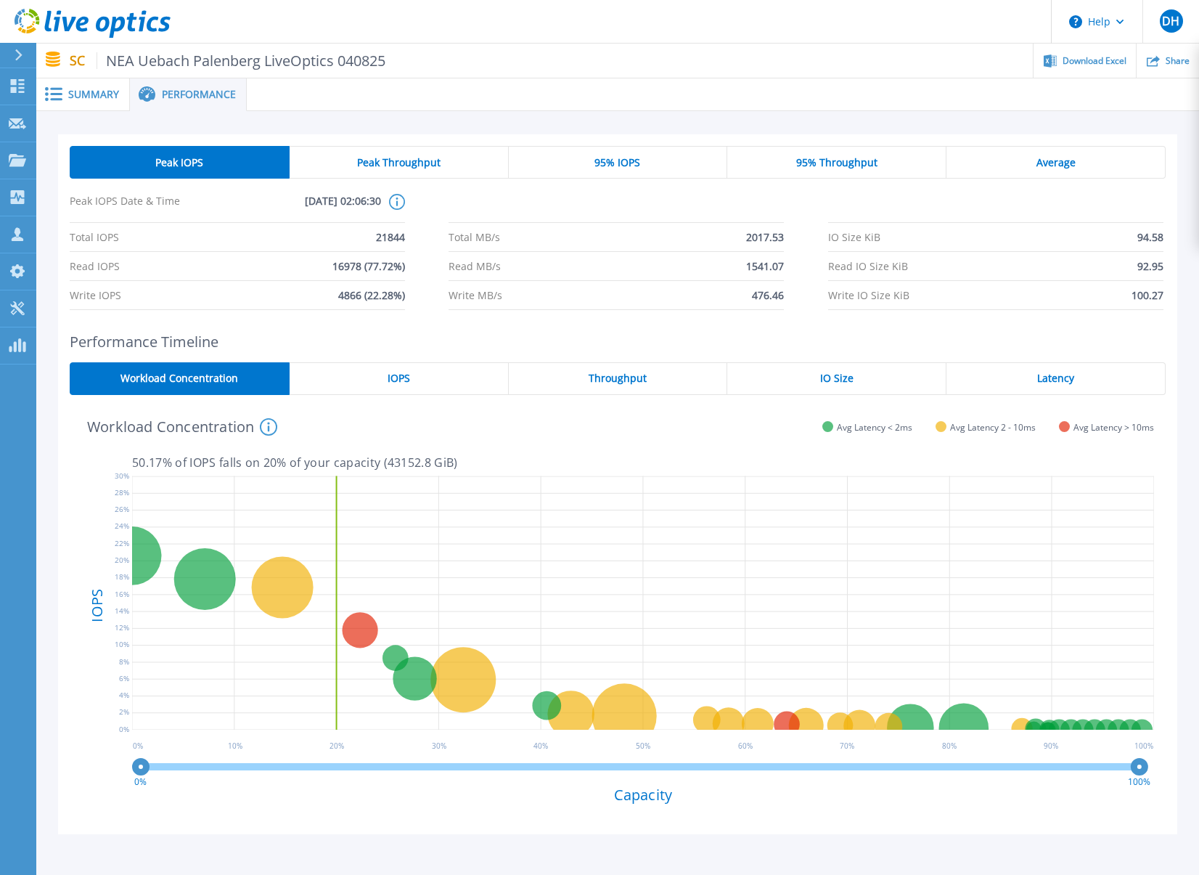
click at [84, 98] on span "Summary" at bounding box center [93, 94] width 51 height 10
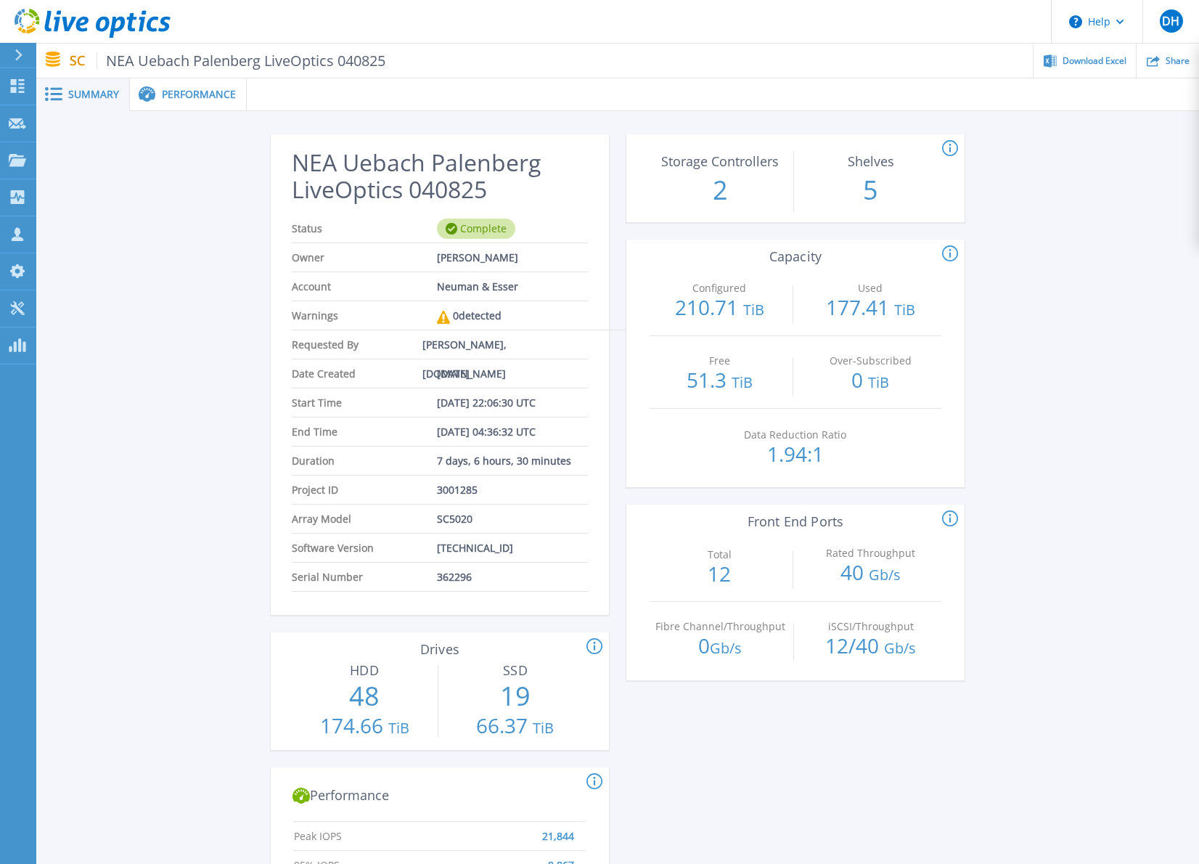
click at [176, 94] on span "Performance" at bounding box center [199, 94] width 74 height 10
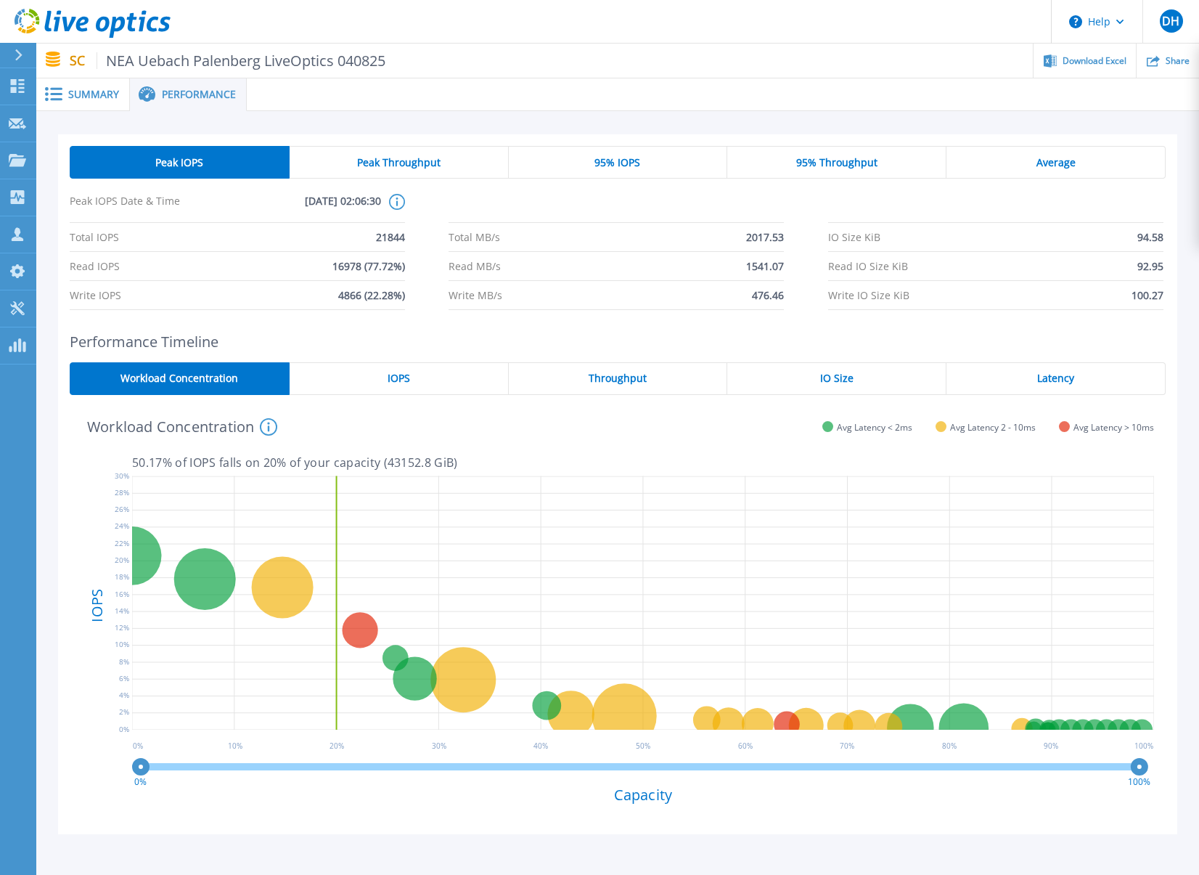
click at [90, 96] on span "Summary" at bounding box center [93, 94] width 51 height 10
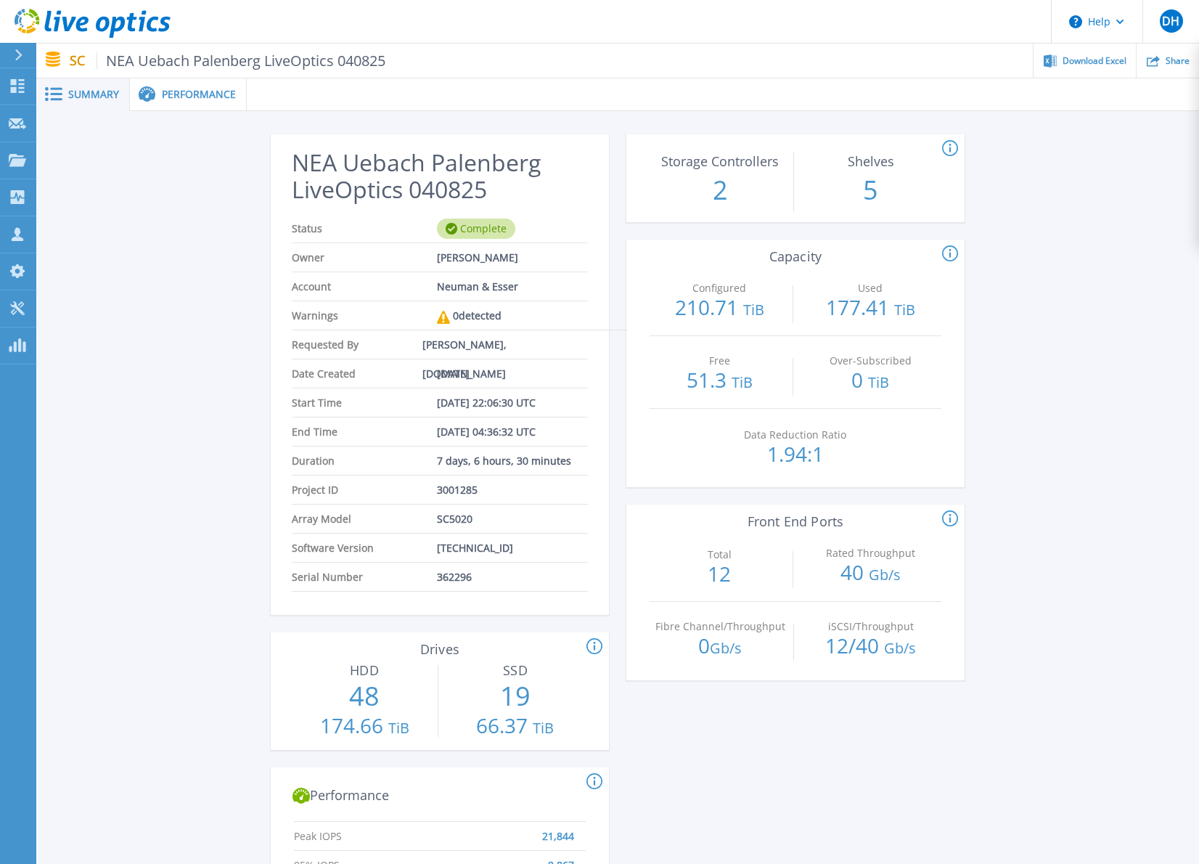
click at [188, 99] on span "Performance" at bounding box center [199, 94] width 74 height 10
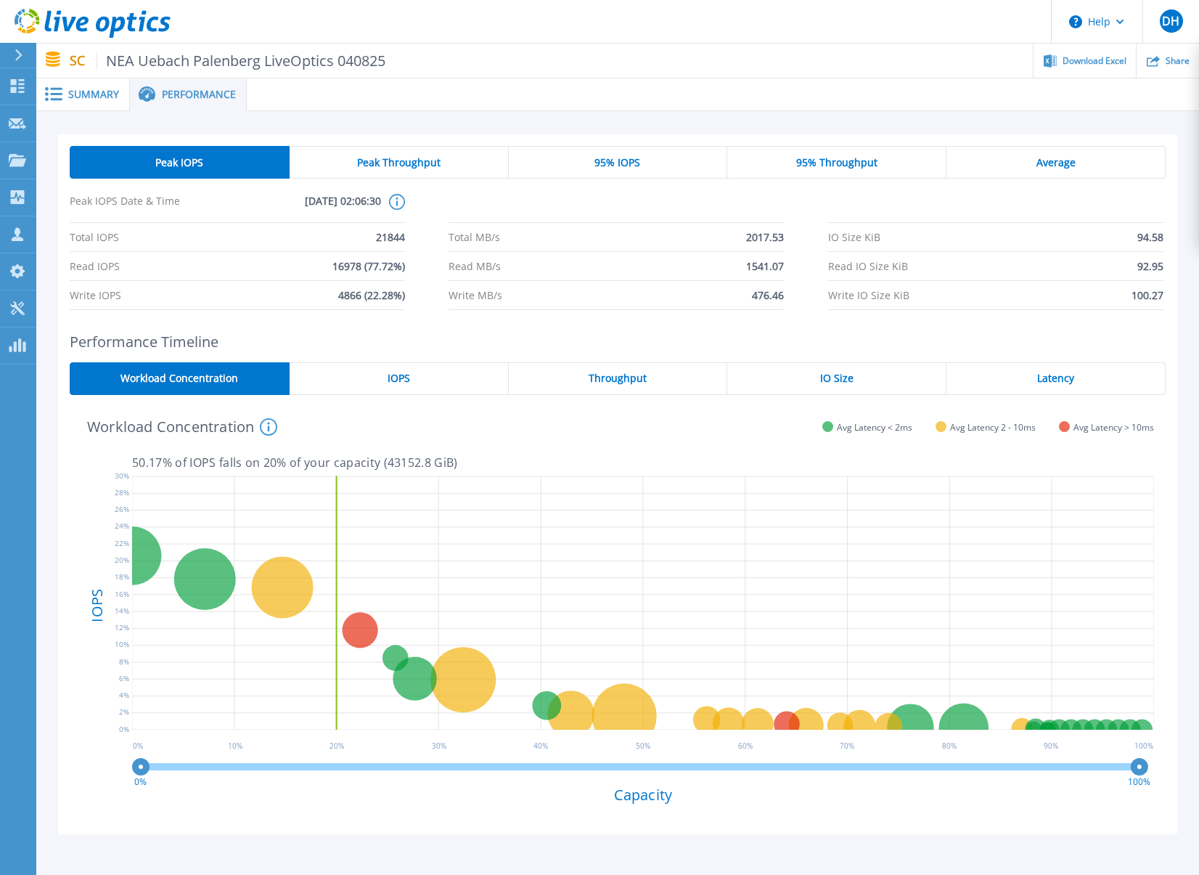
click at [432, 175] on div "Peak Throughput" at bounding box center [399, 162] width 219 height 33
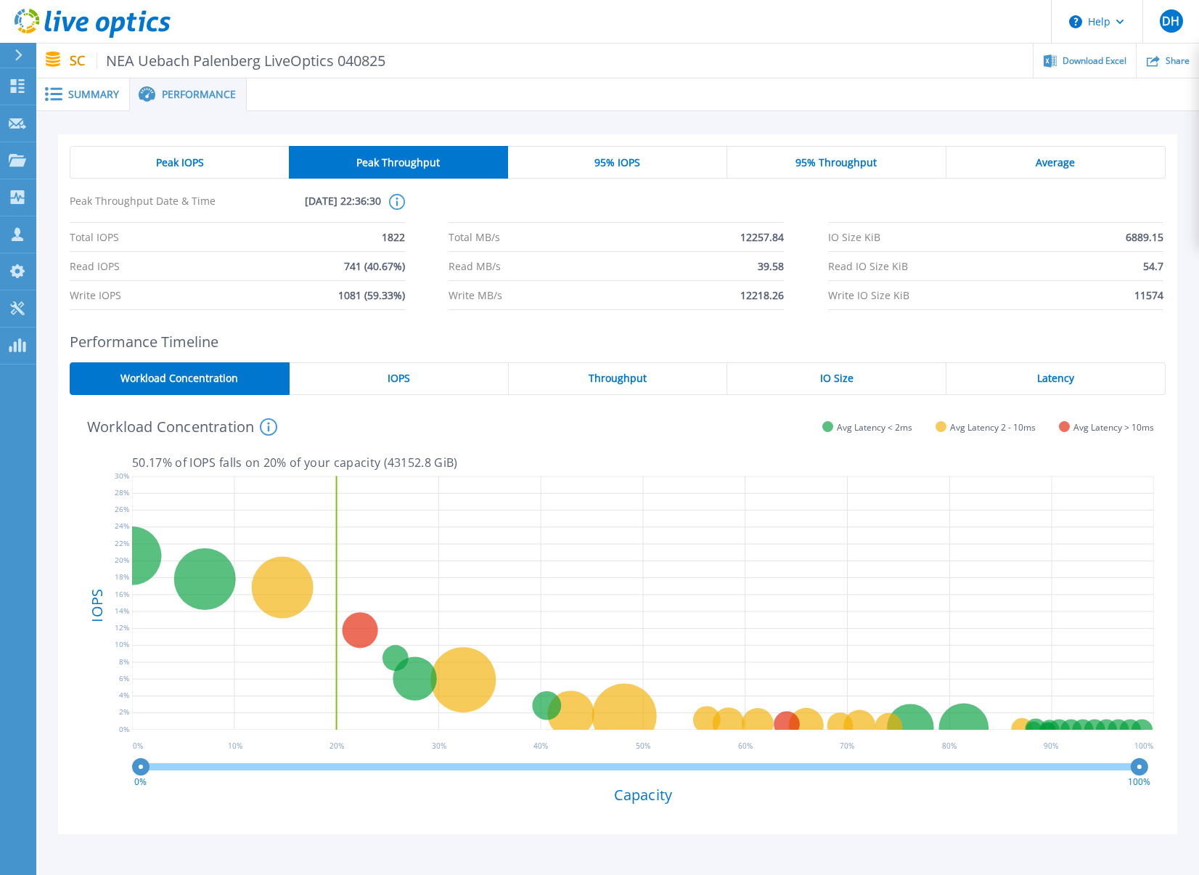
click at [611, 168] on span "95% IOPS" at bounding box center [618, 163] width 46 height 12
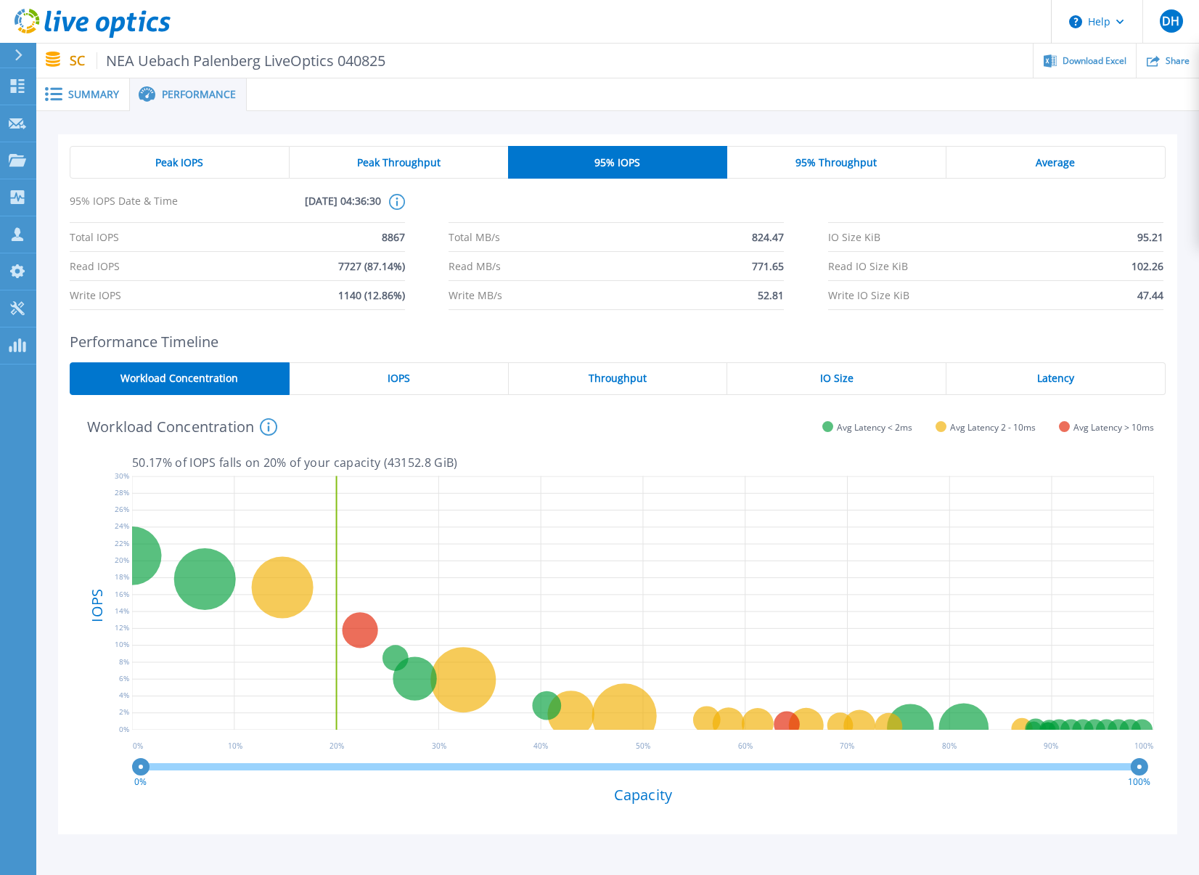
click at [837, 172] on div "95% Throughput" at bounding box center [836, 162] width 219 height 33
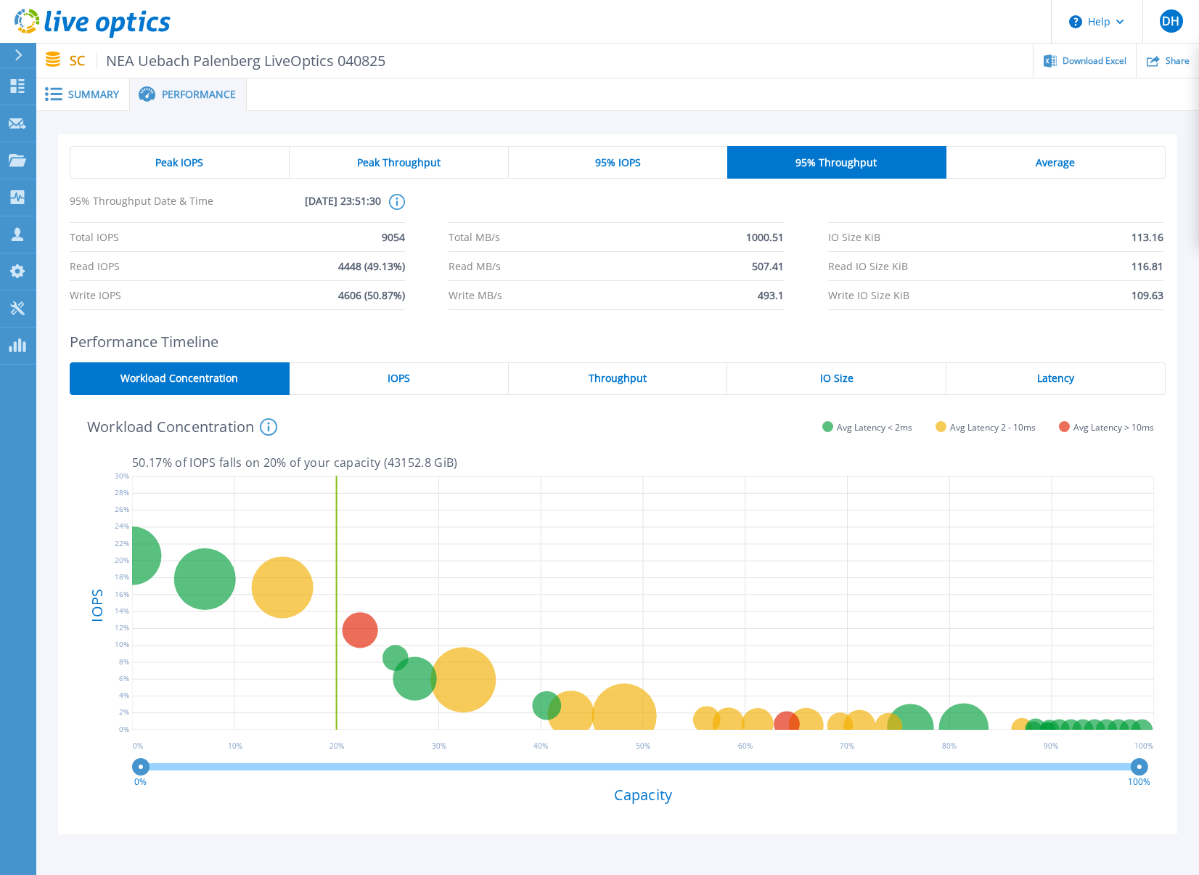
click at [1013, 167] on div "Average" at bounding box center [1056, 162] width 219 height 33
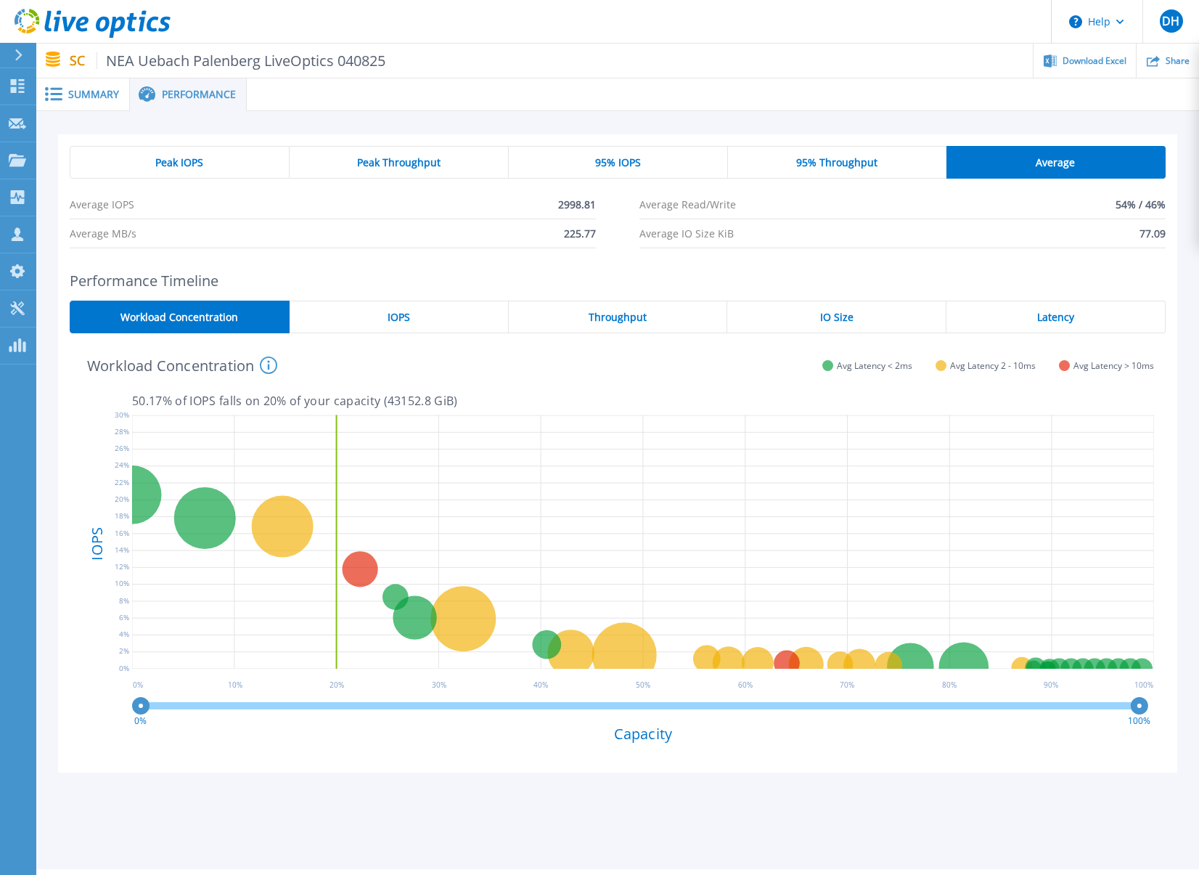
click at [256, 162] on div "Peak IOPS" at bounding box center [180, 162] width 220 height 33
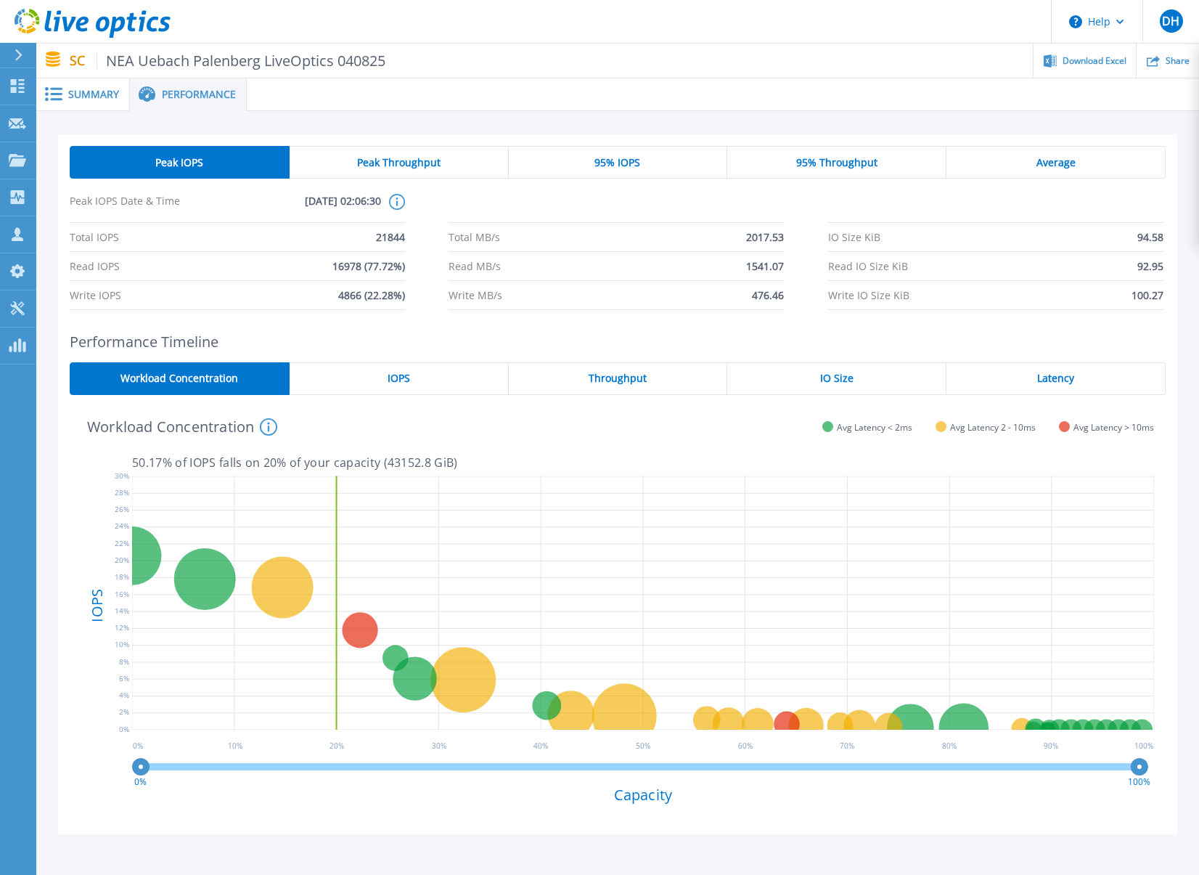
click at [90, 101] on div "Summary" at bounding box center [83, 94] width 94 height 33
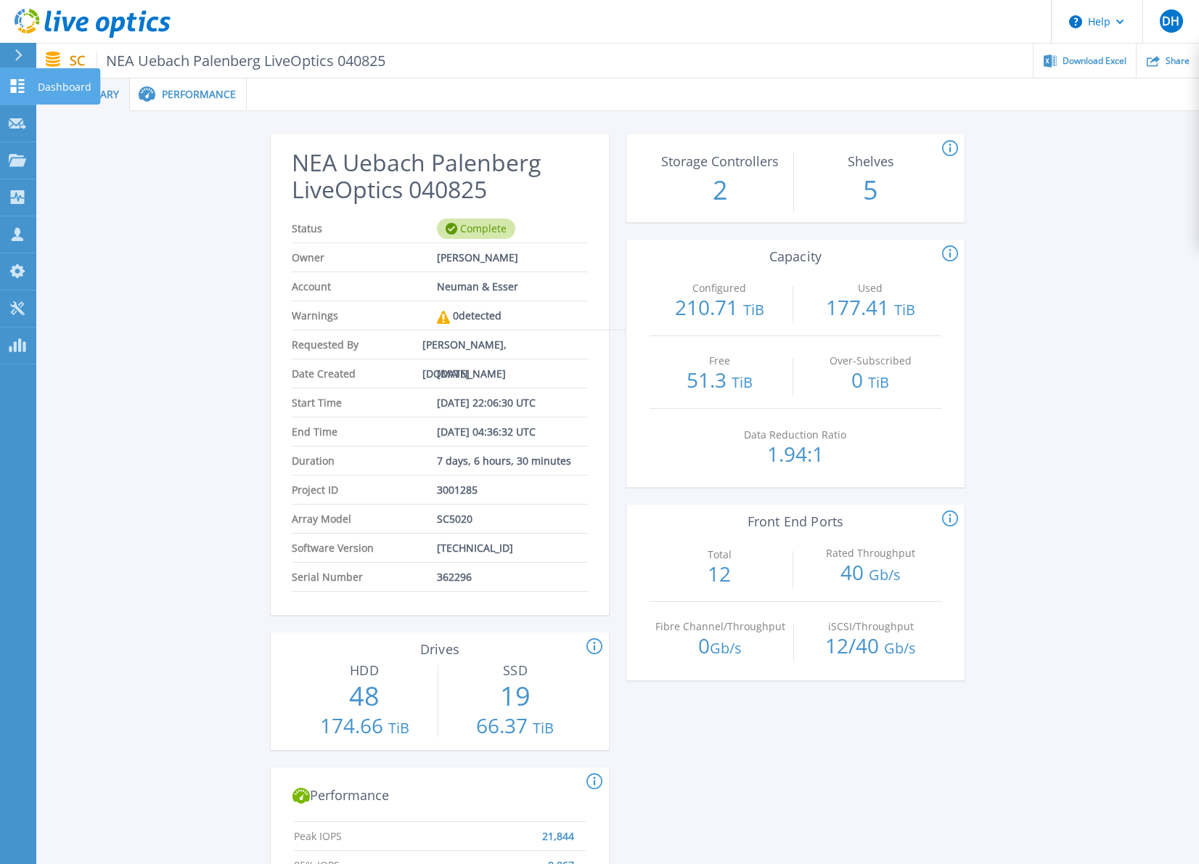
click at [7, 91] on link "Dashboard Dashboard" at bounding box center [18, 86] width 36 height 37
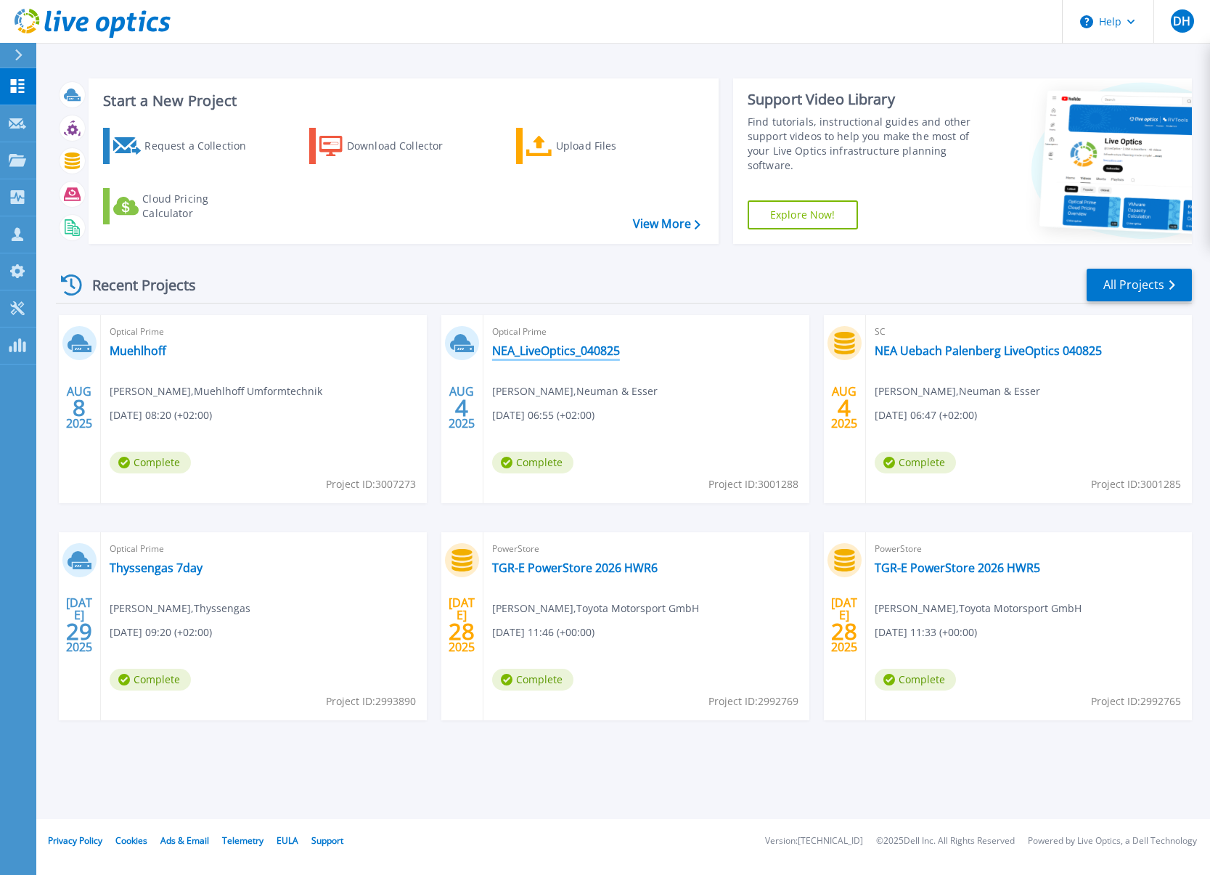
click at [563, 351] on link "NEA_LiveOptics_040825" at bounding box center [556, 350] width 128 height 15
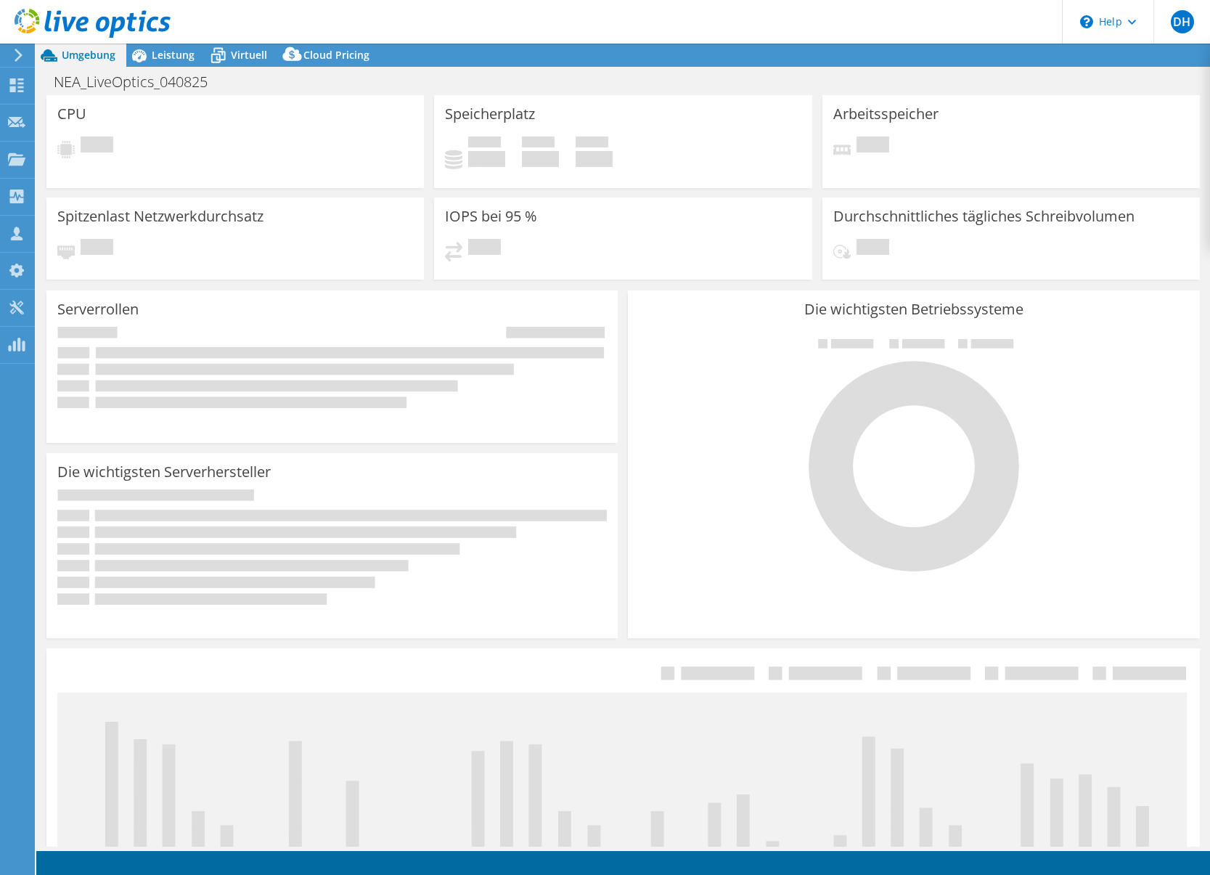
select select "USD"
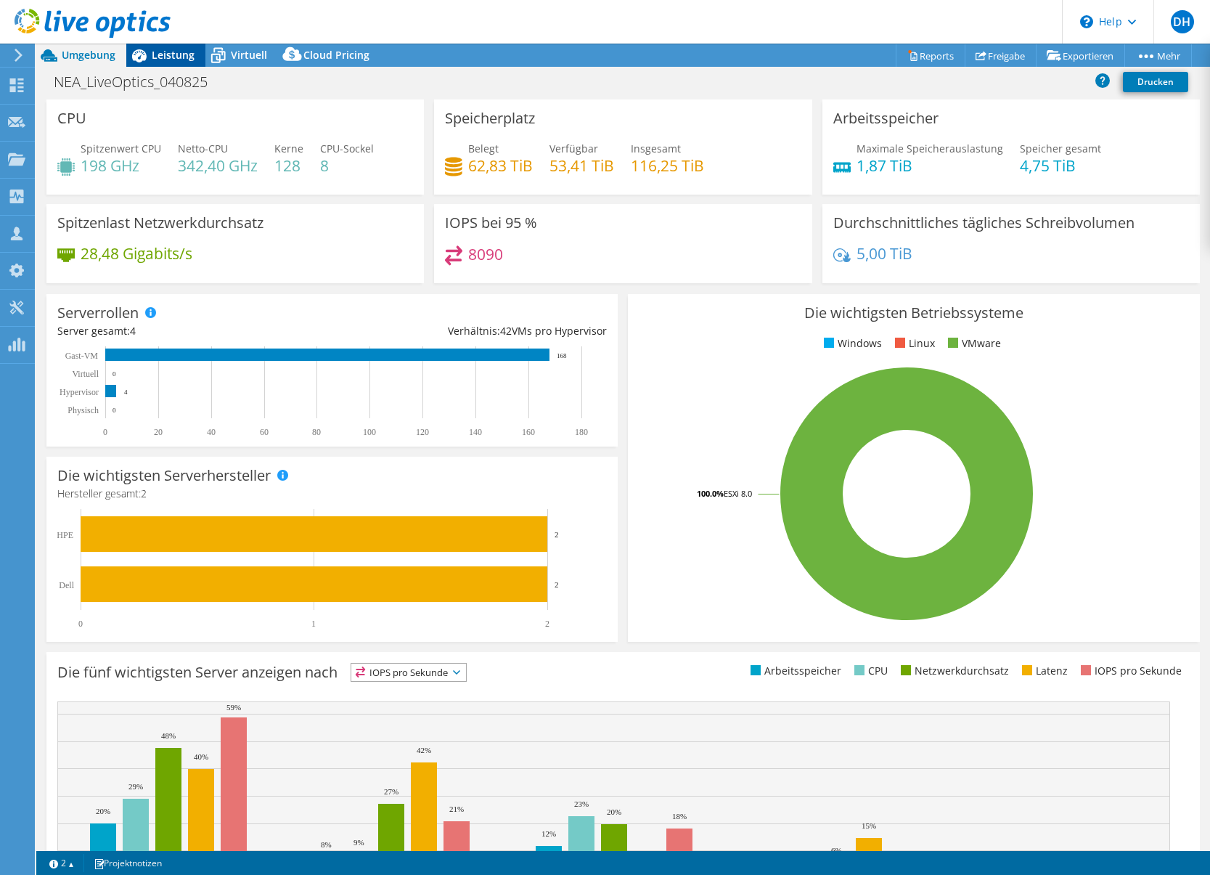
click at [172, 57] on span "Leistung" at bounding box center [173, 55] width 43 height 14
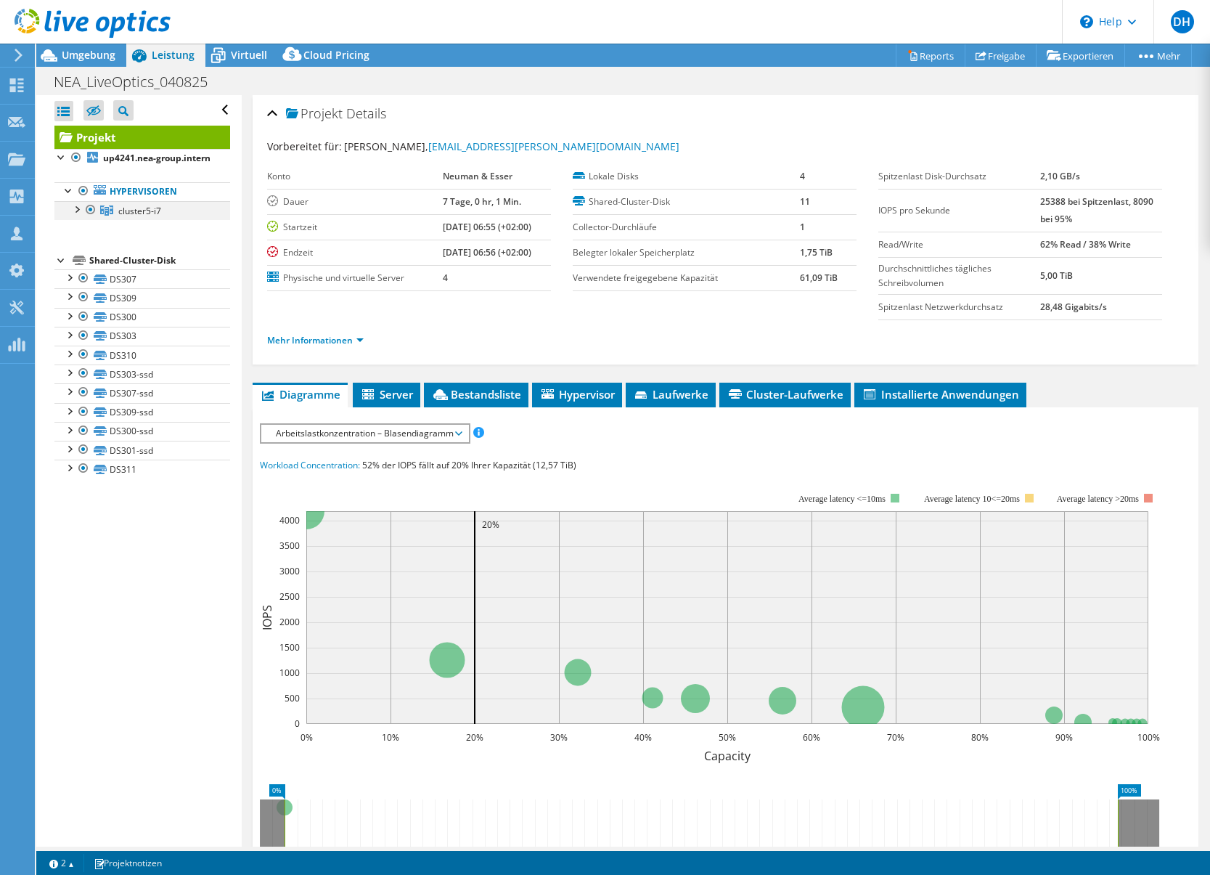
click at [78, 216] on div at bounding box center [76, 208] width 15 height 15
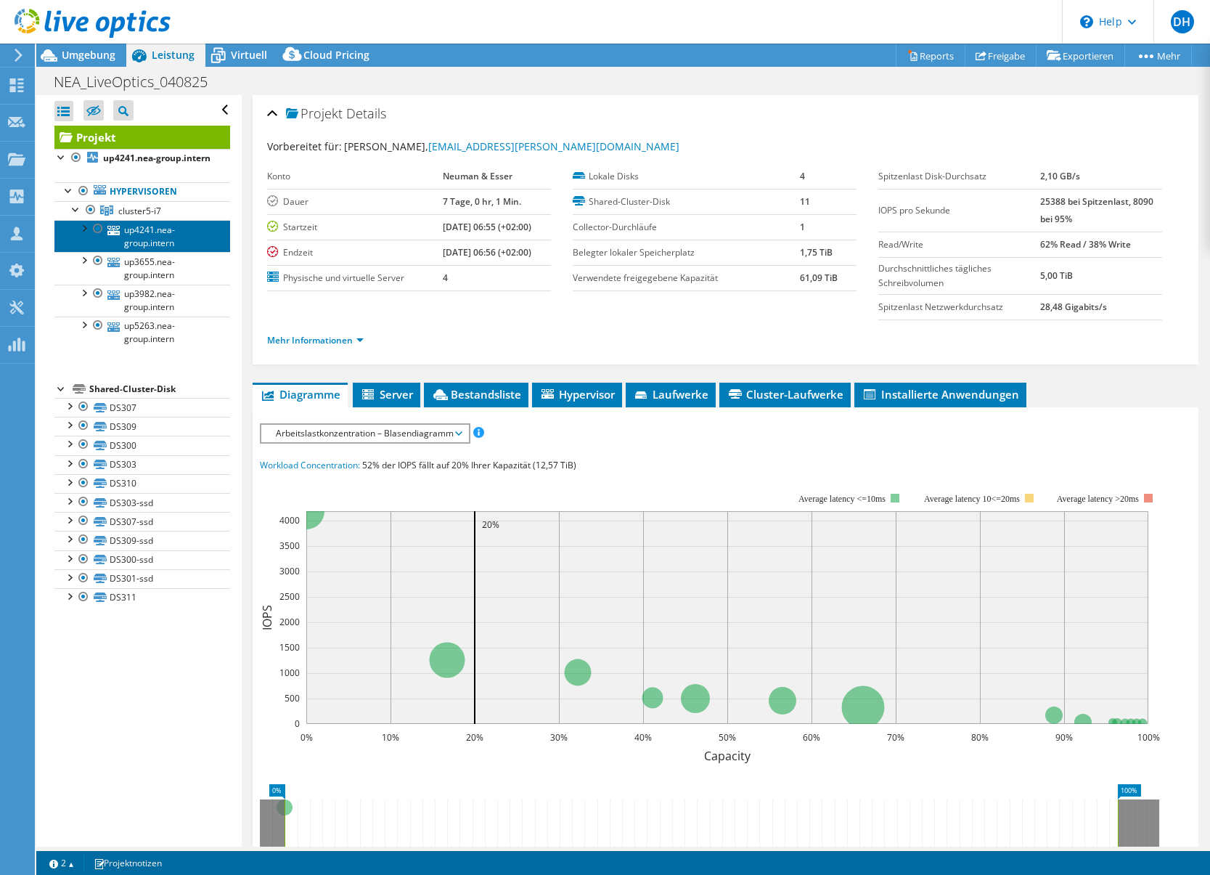
click at [149, 252] on link "up4241.nea-group.intern" at bounding box center [142, 236] width 176 height 32
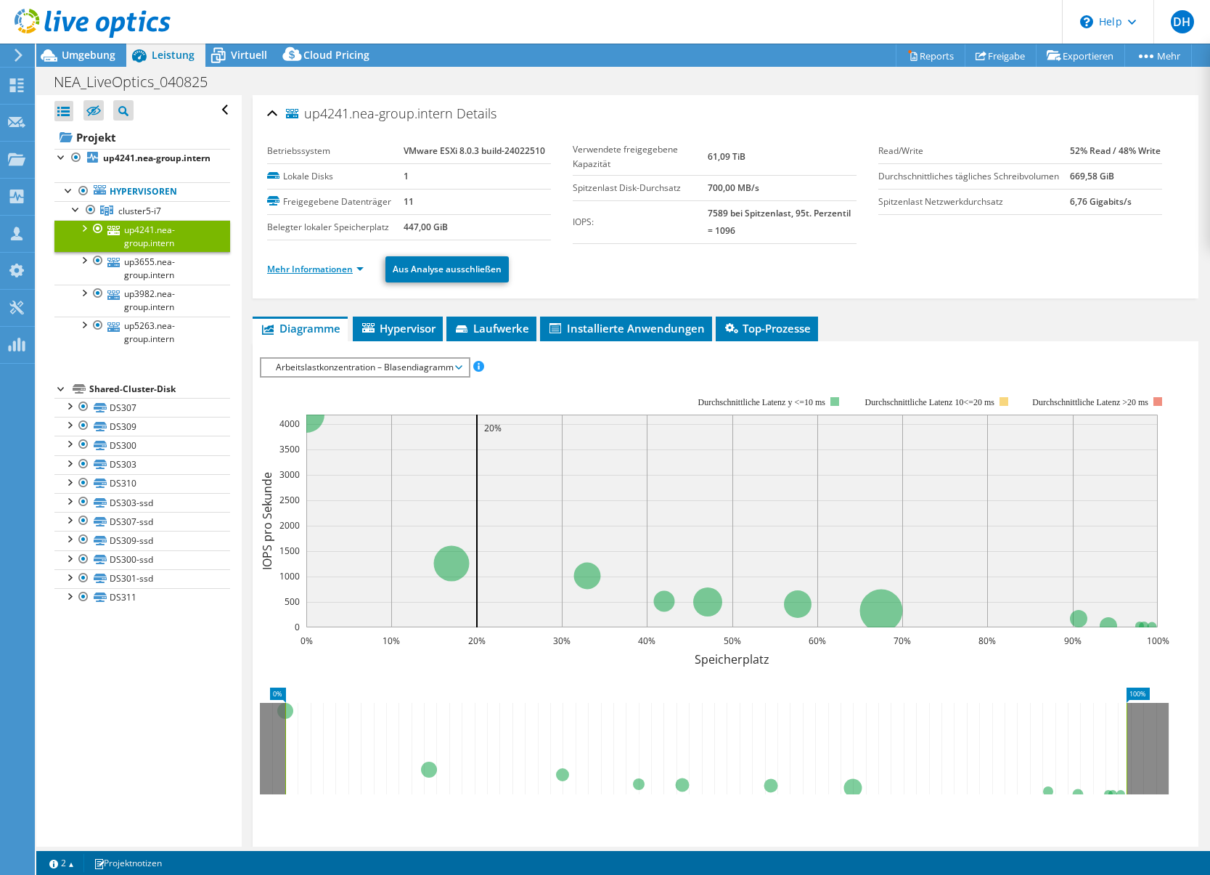
click at [360, 269] on link "Mehr Informationen" at bounding box center [315, 269] width 97 height 12
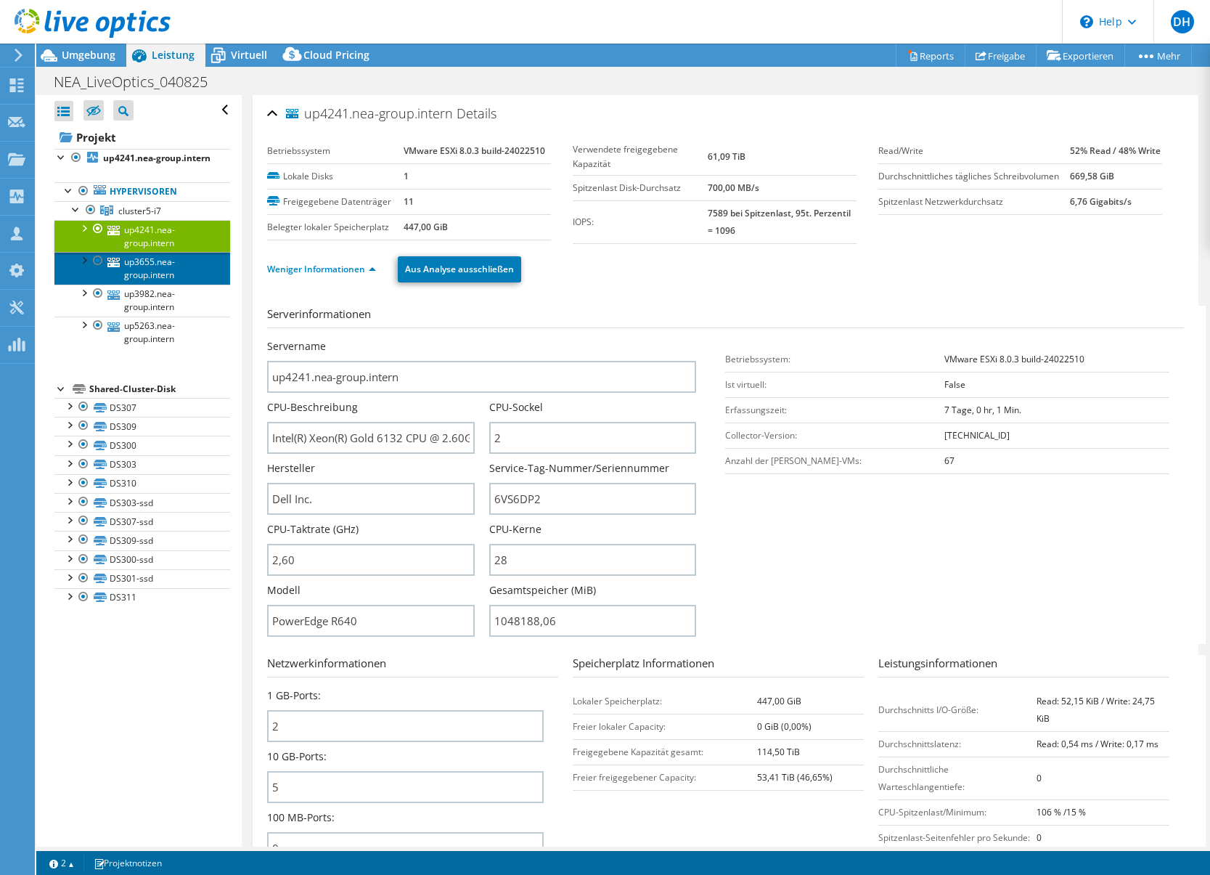
click at [140, 282] on link "up3655.nea-group.intern" at bounding box center [142, 268] width 176 height 32
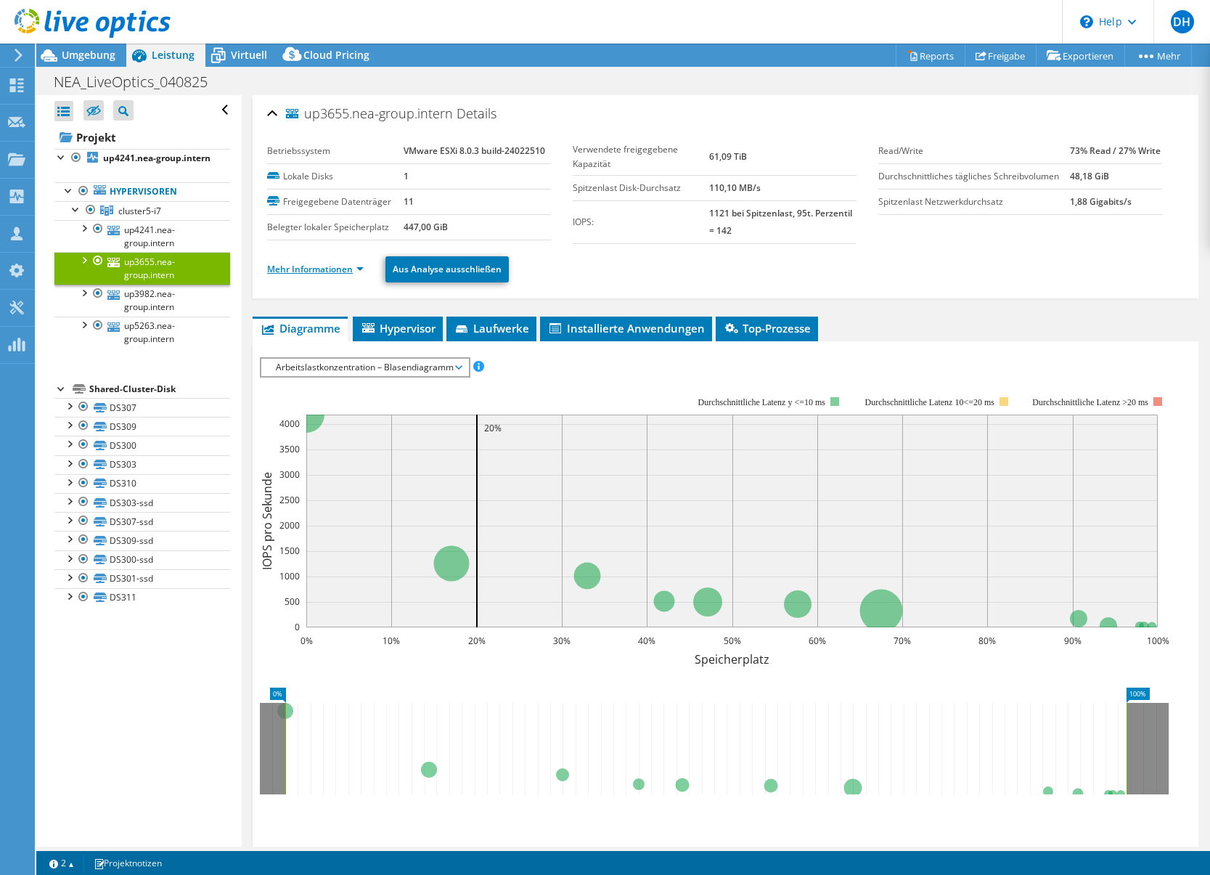
click at [332, 271] on link "Mehr Informationen" at bounding box center [315, 269] width 97 height 12
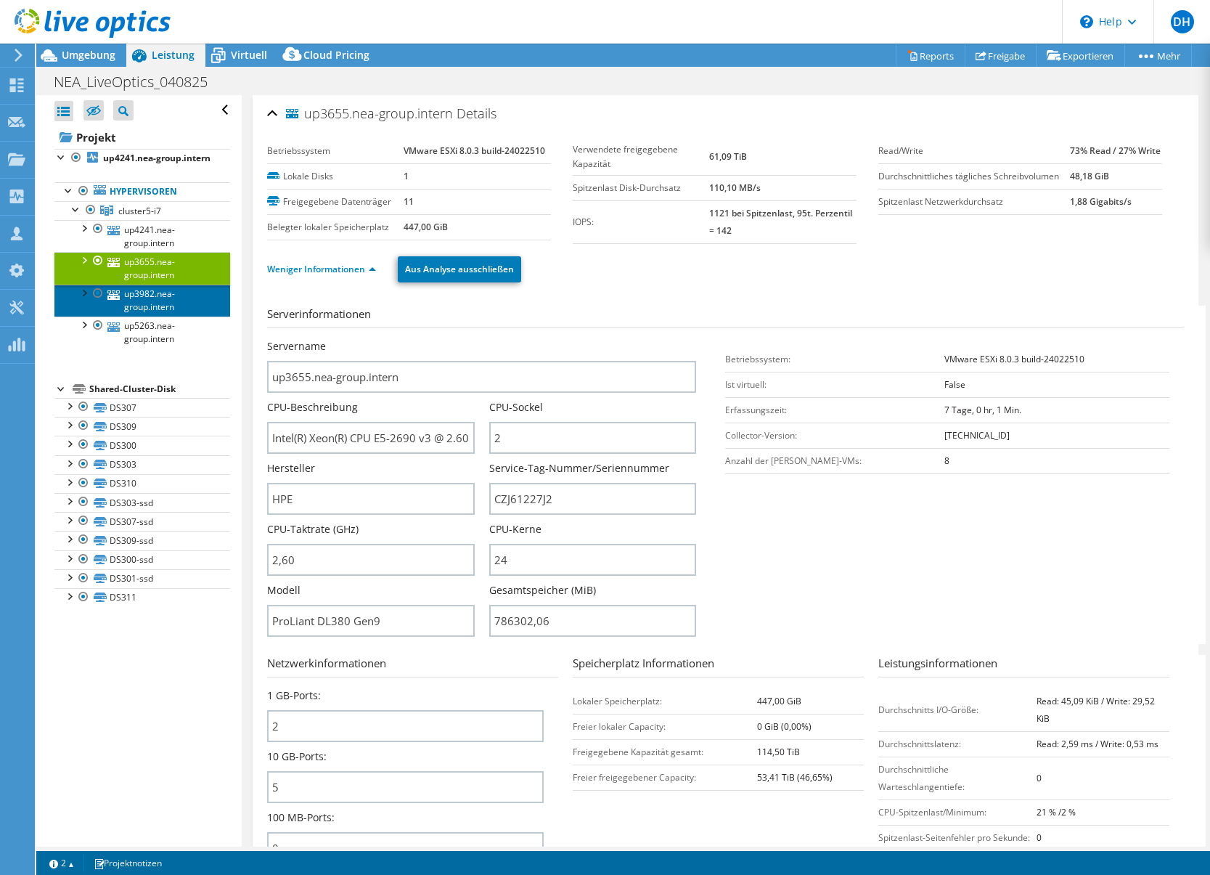
click at [131, 311] on link "up3982.nea-group.intern" at bounding box center [142, 301] width 176 height 32
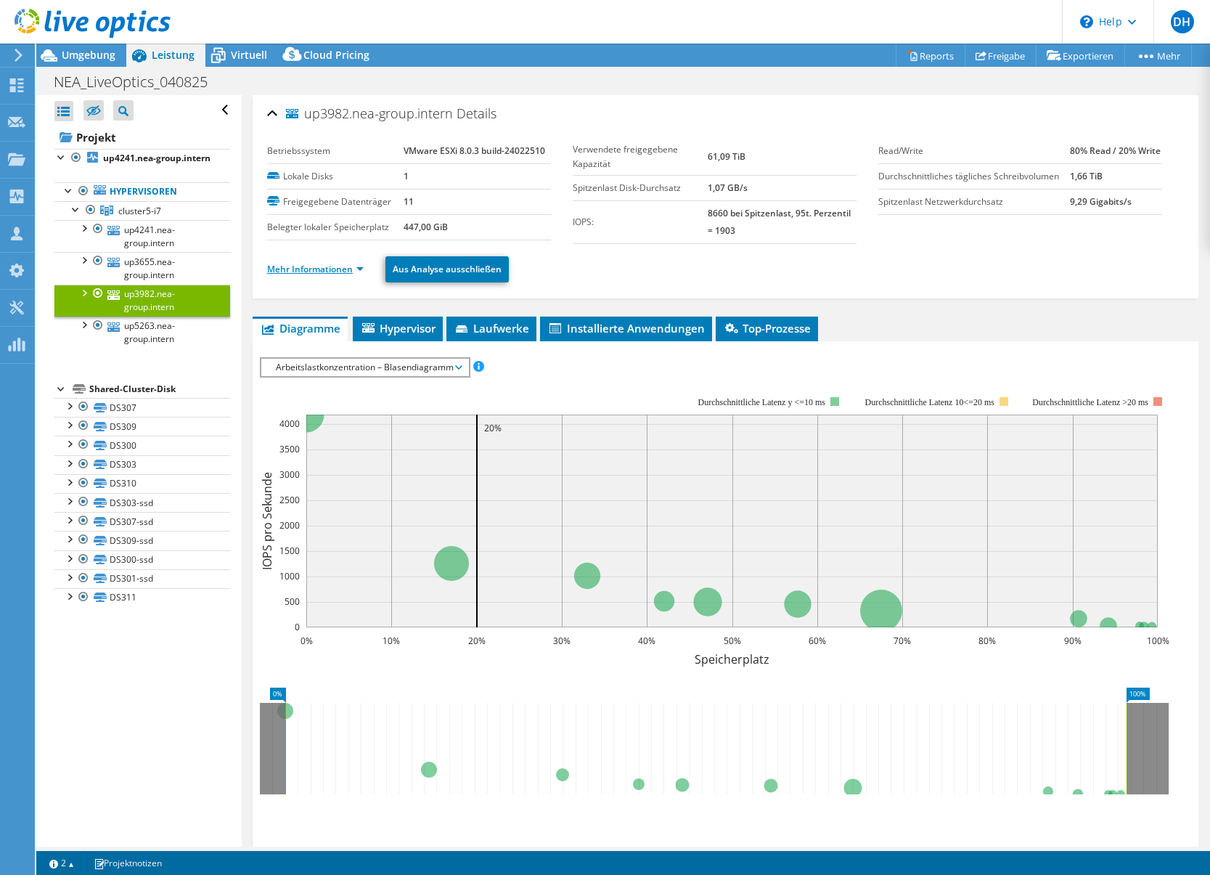
click at [304, 271] on link "Mehr Informationen" at bounding box center [315, 269] width 97 height 12
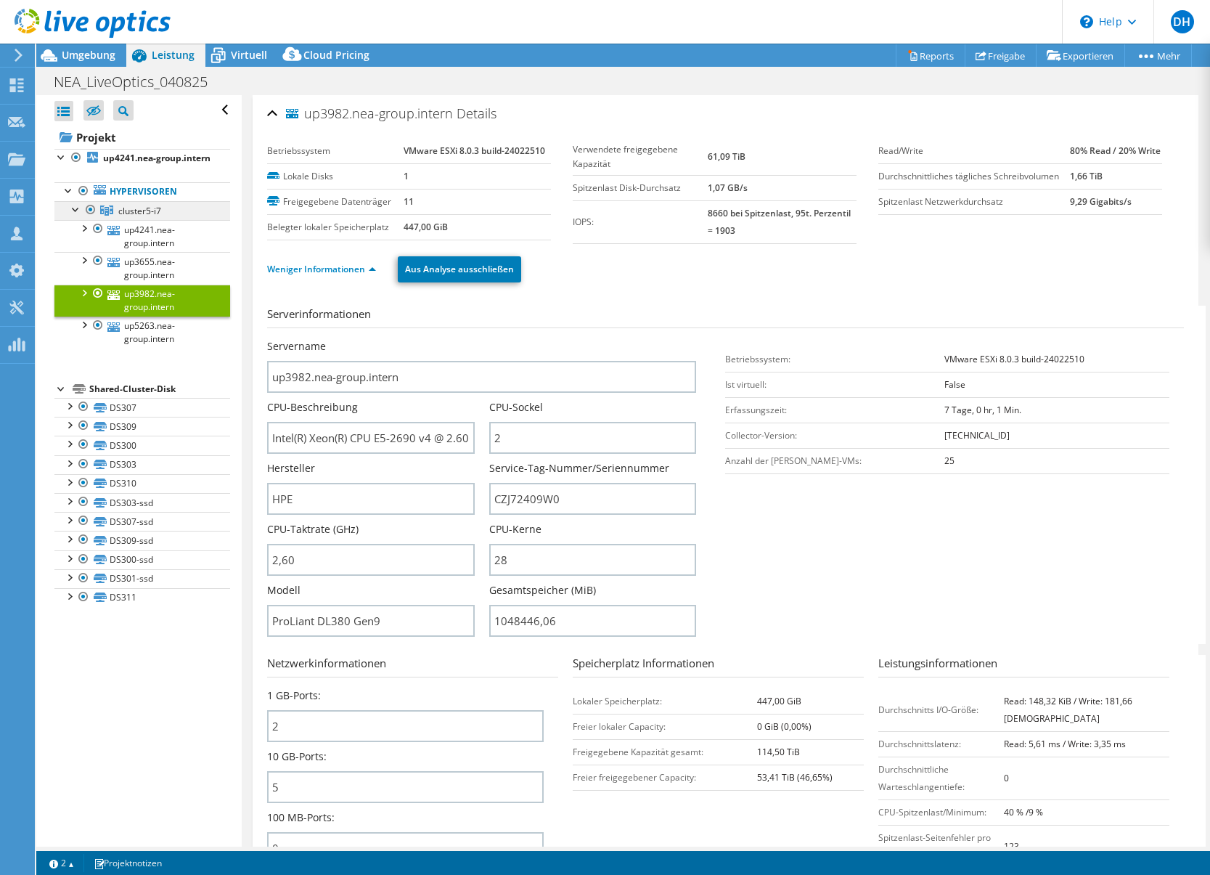
click at [128, 217] on span "cluster5-i7" at bounding box center [139, 211] width 43 height 12
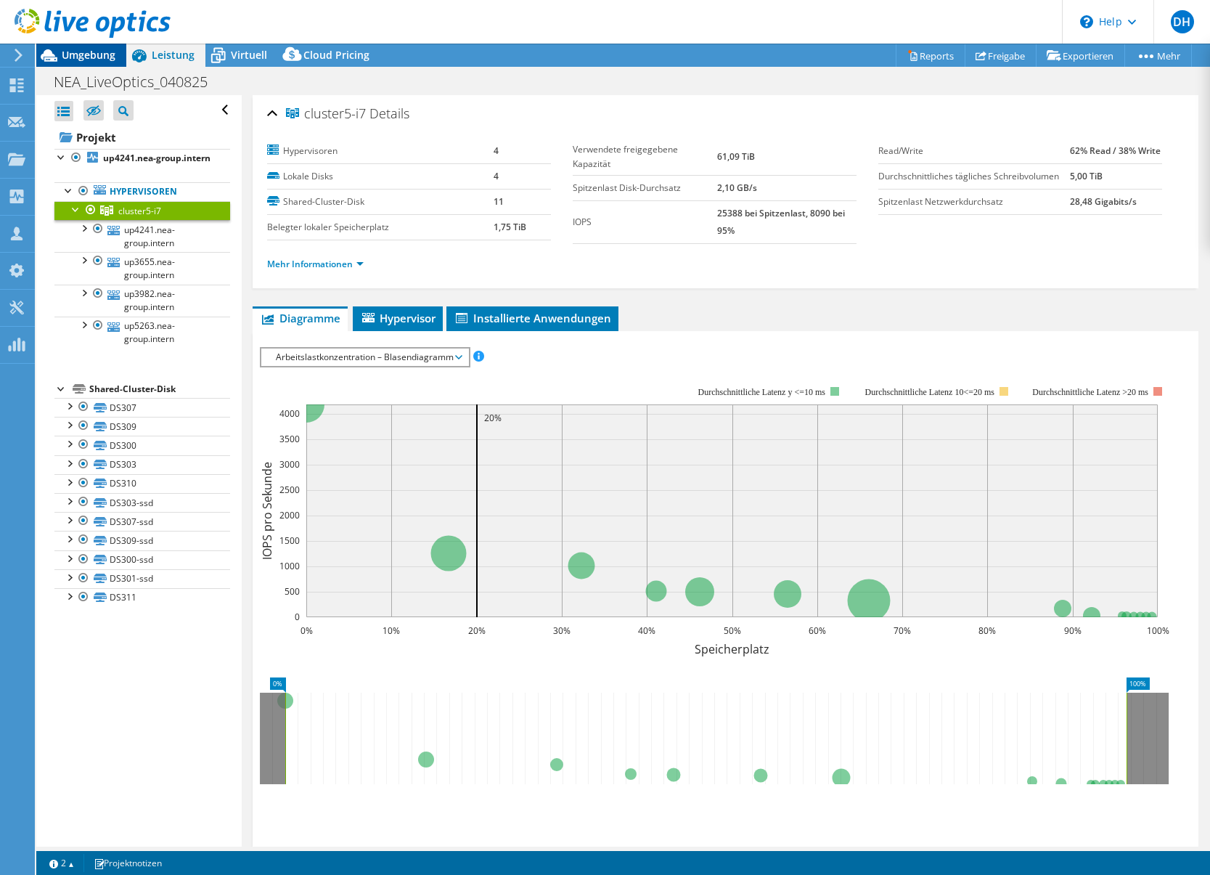
click at [86, 56] on span "Umgebung" at bounding box center [89, 55] width 54 height 14
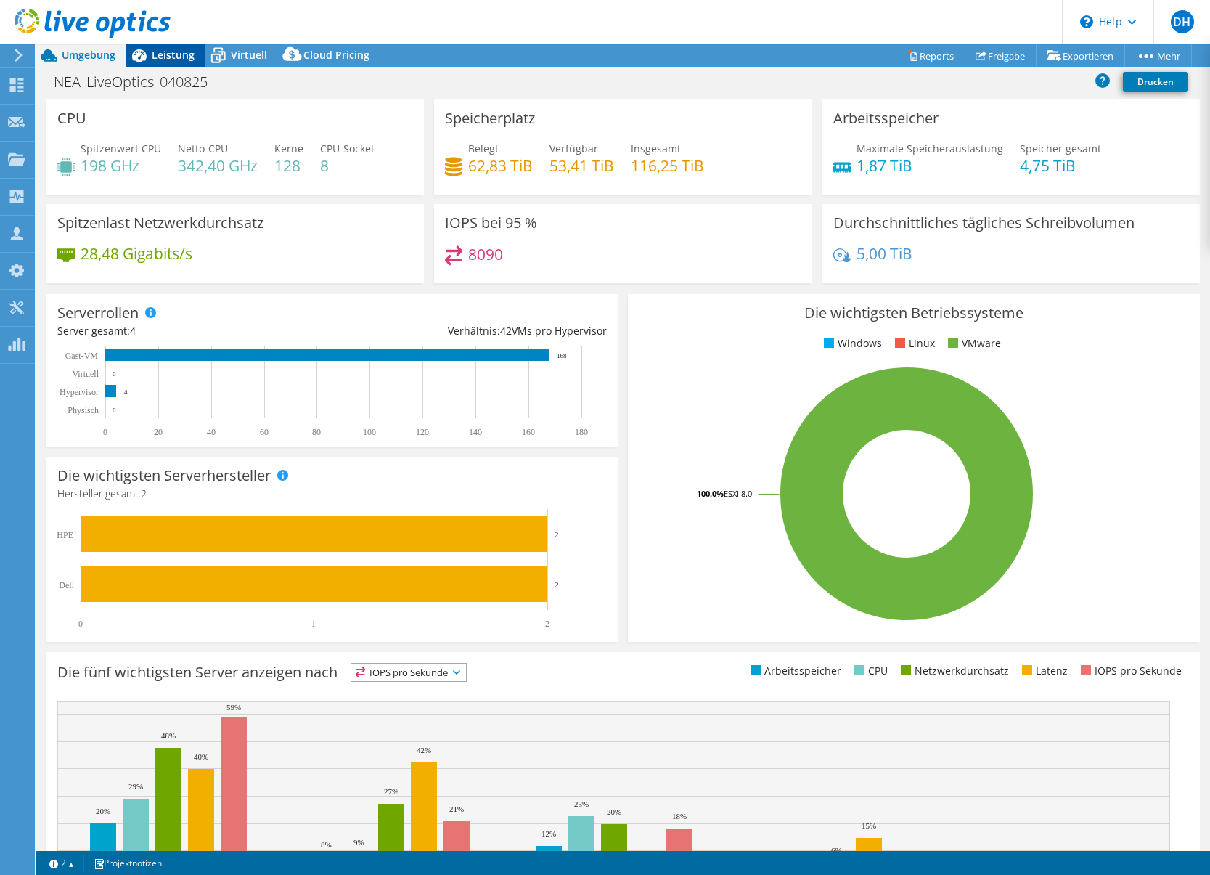
click at [162, 57] on span "Leistung" at bounding box center [173, 55] width 43 height 14
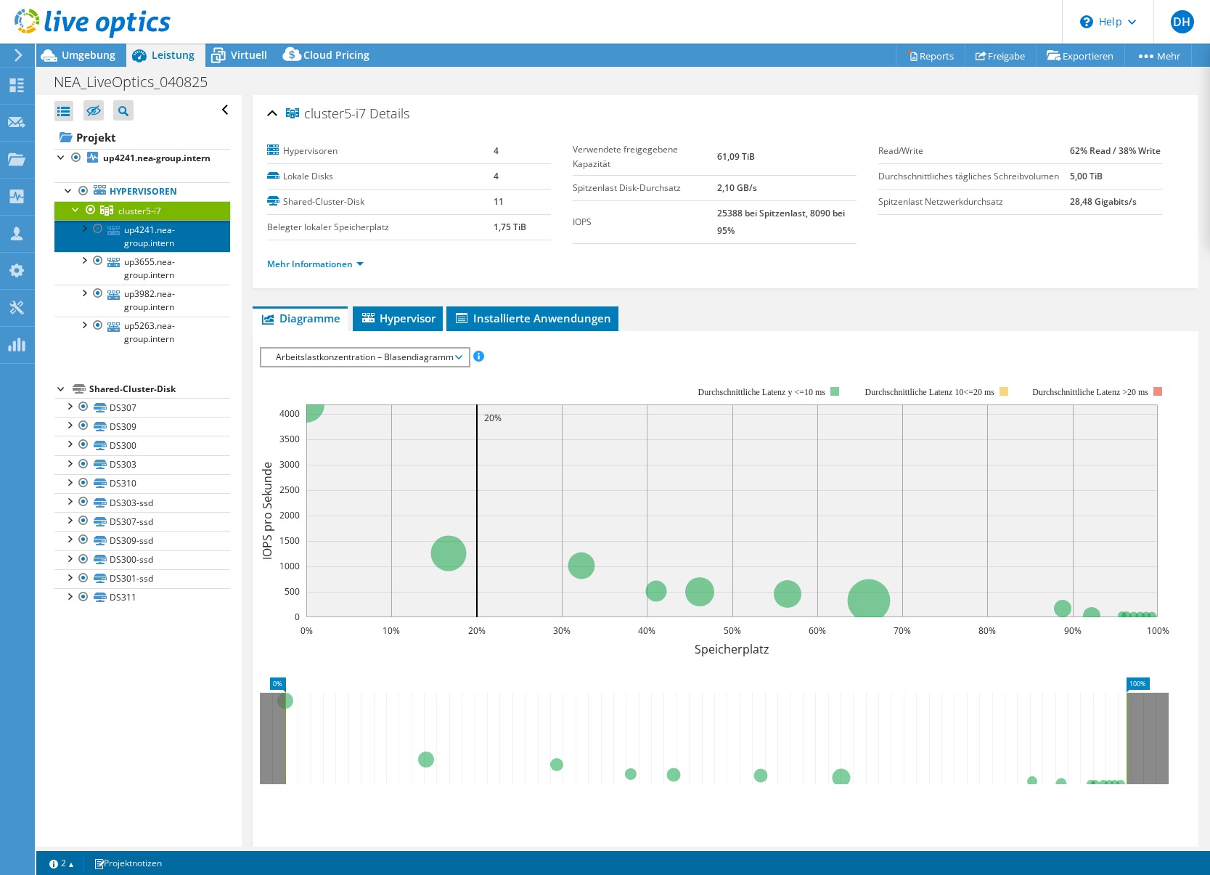
click at [136, 242] on link "up4241.nea-group.intern" at bounding box center [142, 236] width 176 height 32
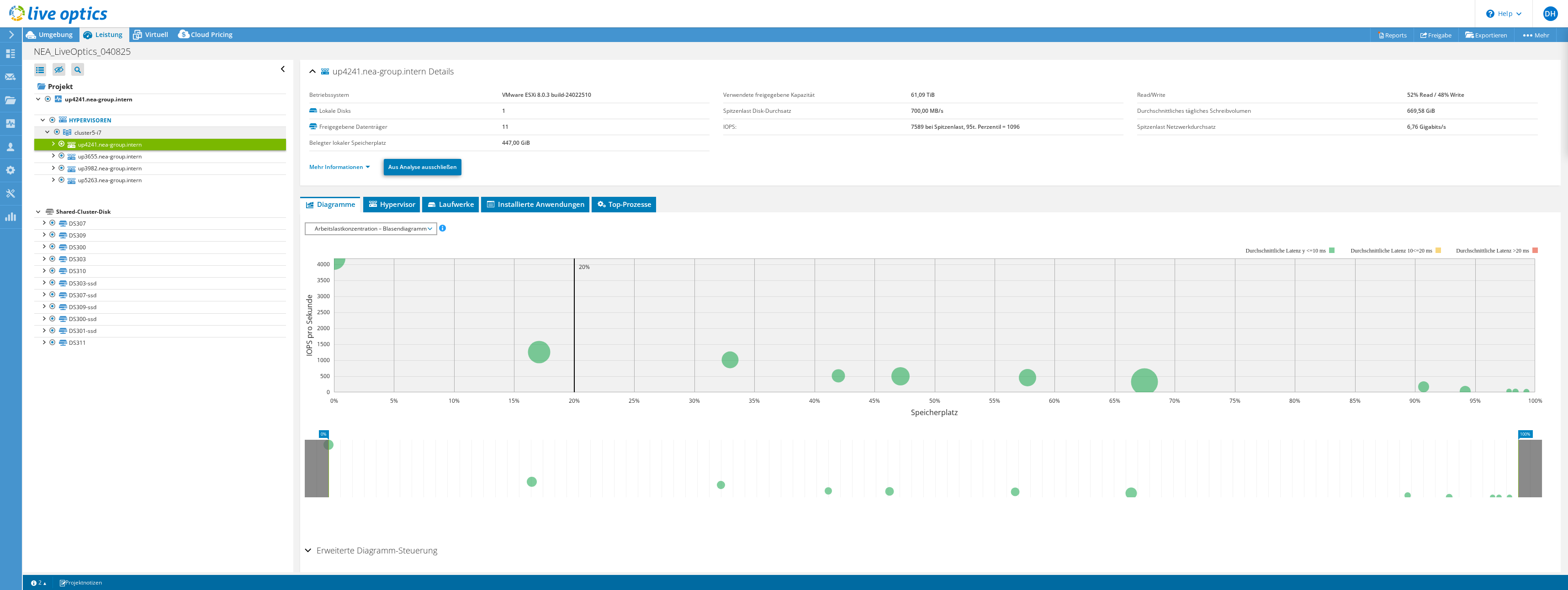
click at [88, 133] on span "cluster5-i7" at bounding box center [87, 133] width 27 height 8
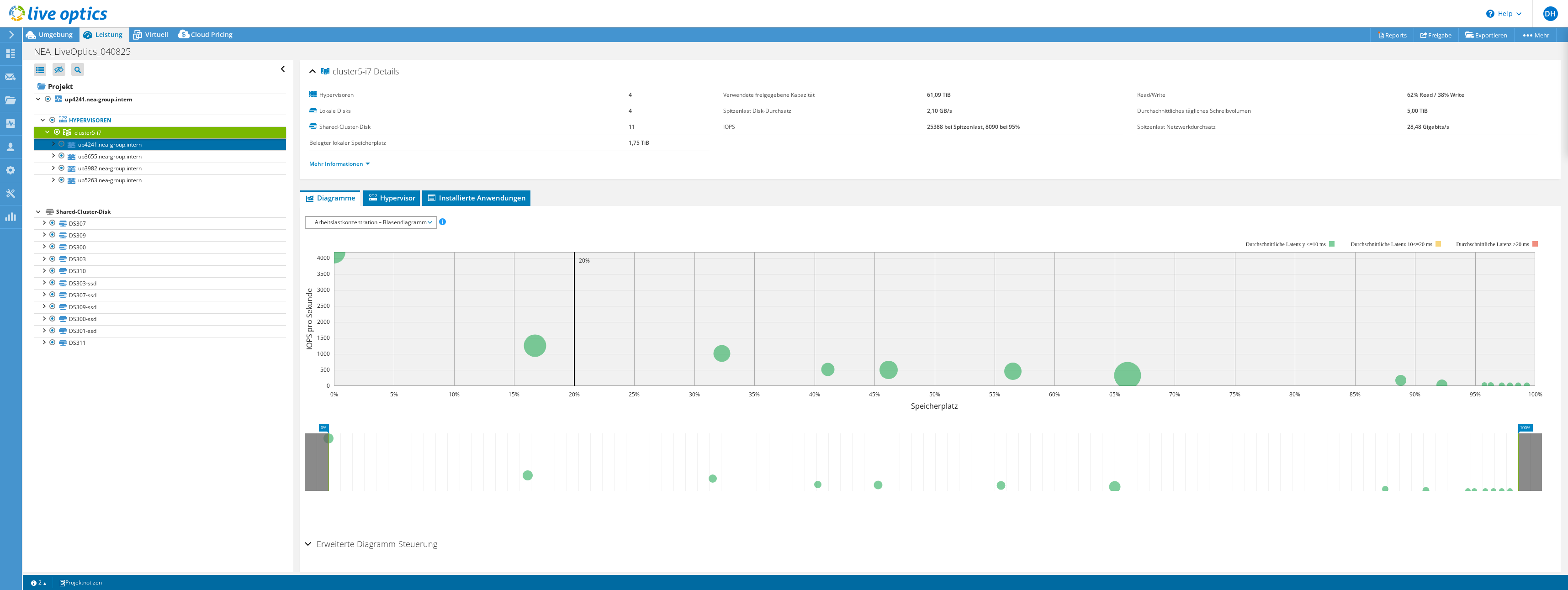
click at [106, 146] on link "up4241.nea-group.intern" at bounding box center [160, 144] width 252 height 12
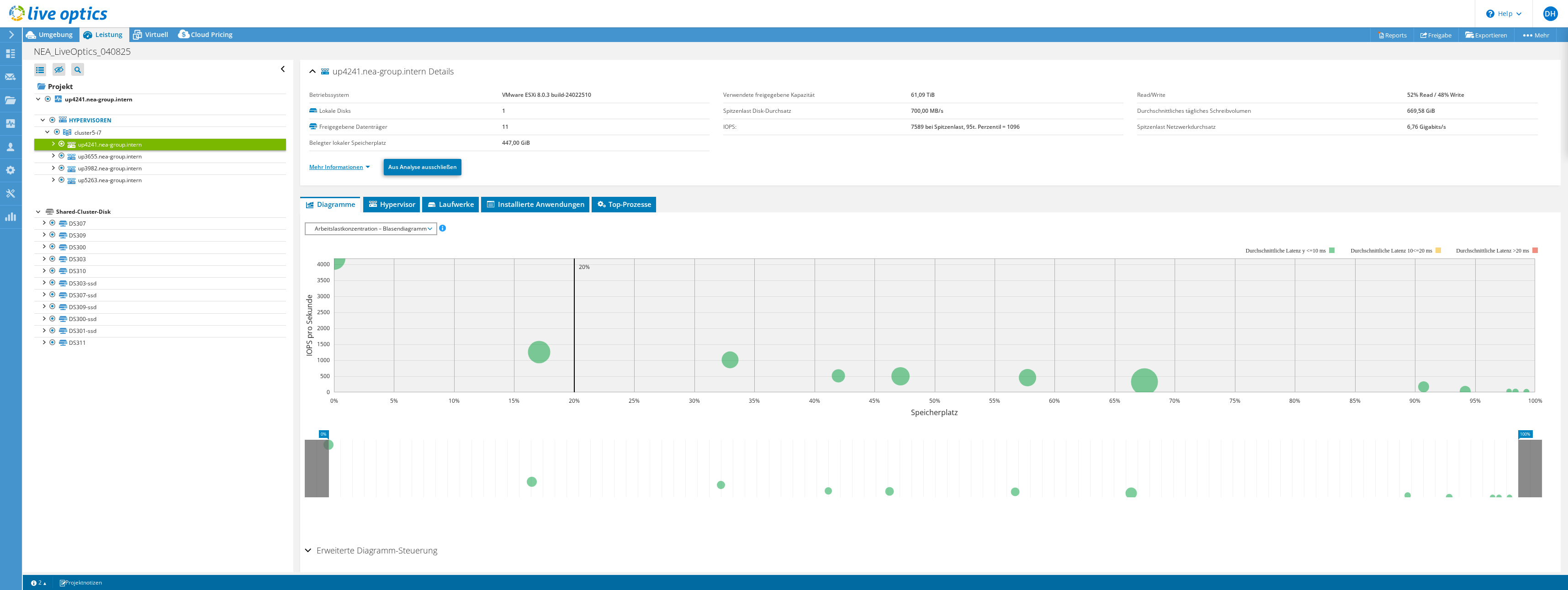
click at [366, 169] on link "Mehr Informationen" at bounding box center [339, 167] width 61 height 8
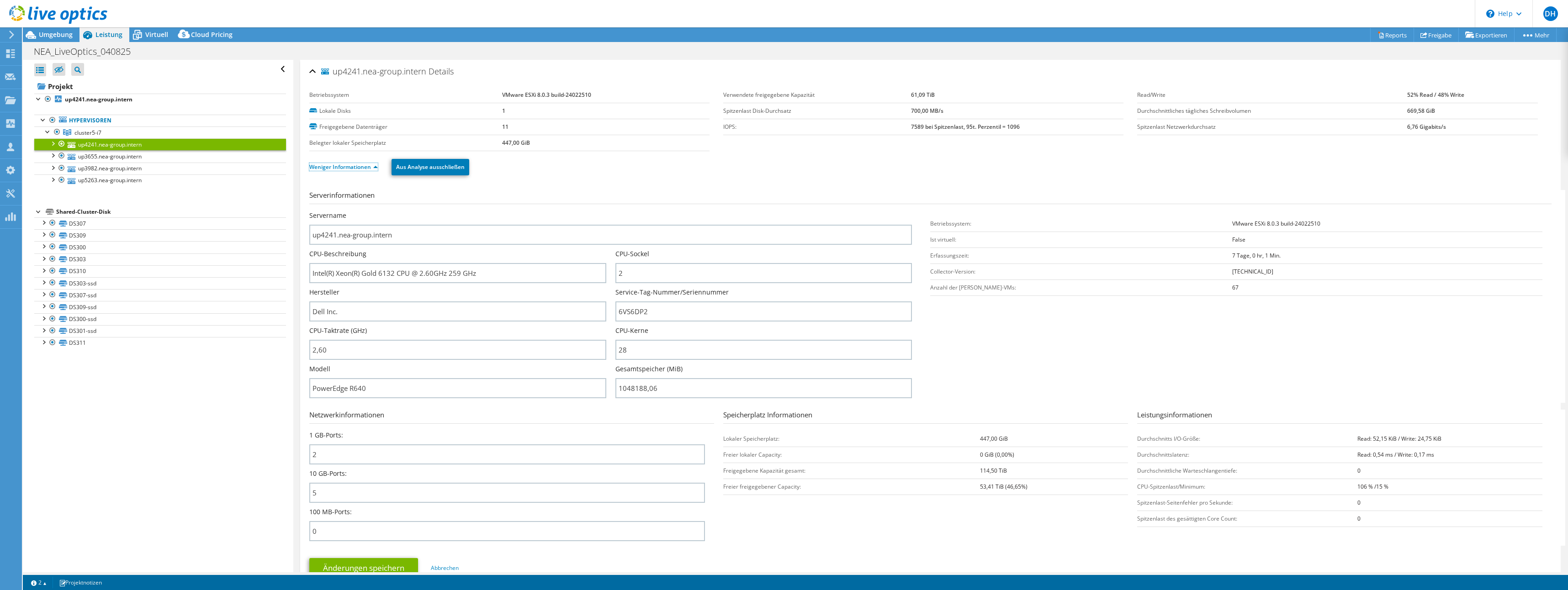
scroll to position [46, 0]
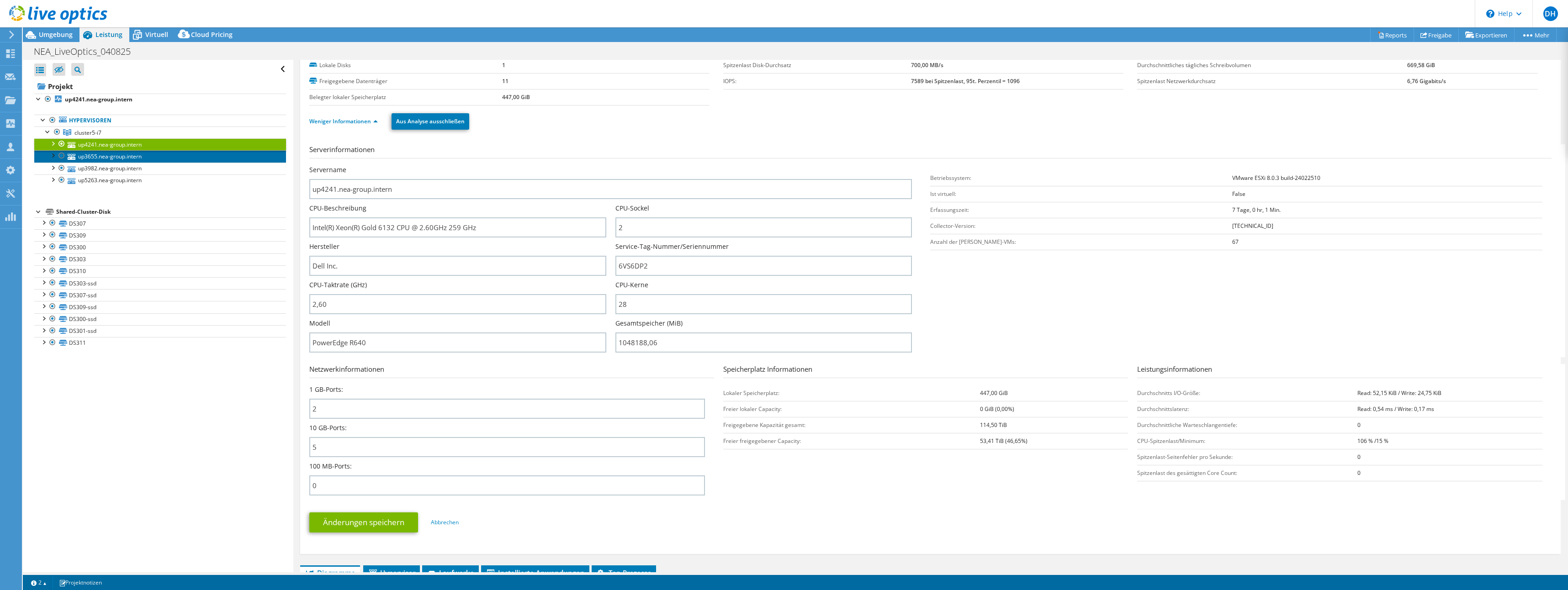
click at [106, 157] on link "up3655.nea-group.intern" at bounding box center [160, 156] width 252 height 12
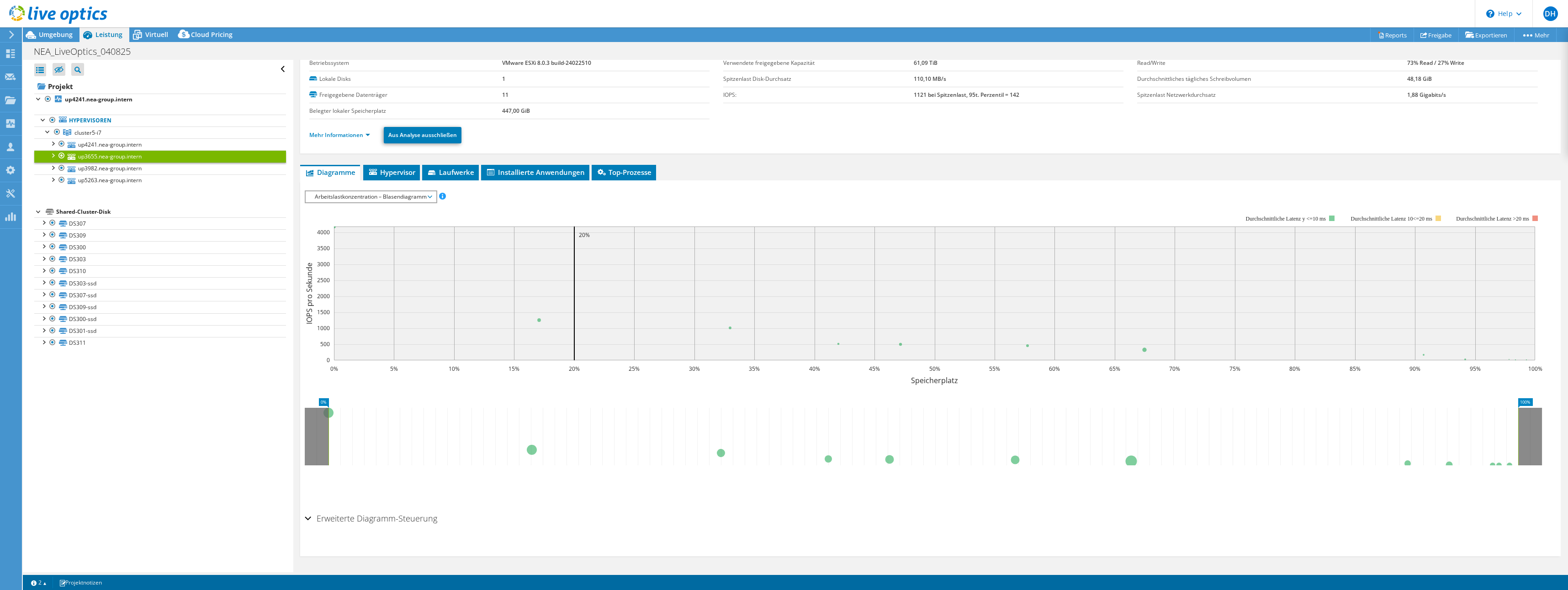
scroll to position [0, 0]
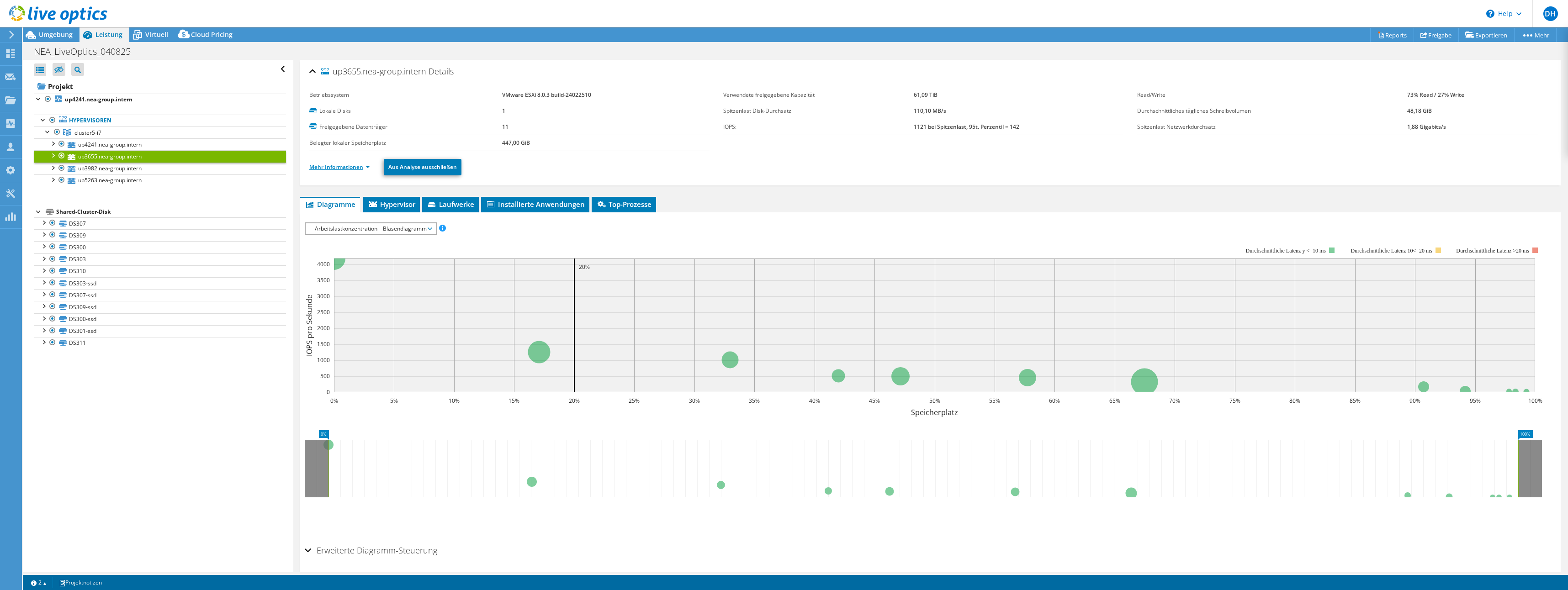
click at [366, 167] on link "Mehr Informationen" at bounding box center [339, 167] width 61 height 8
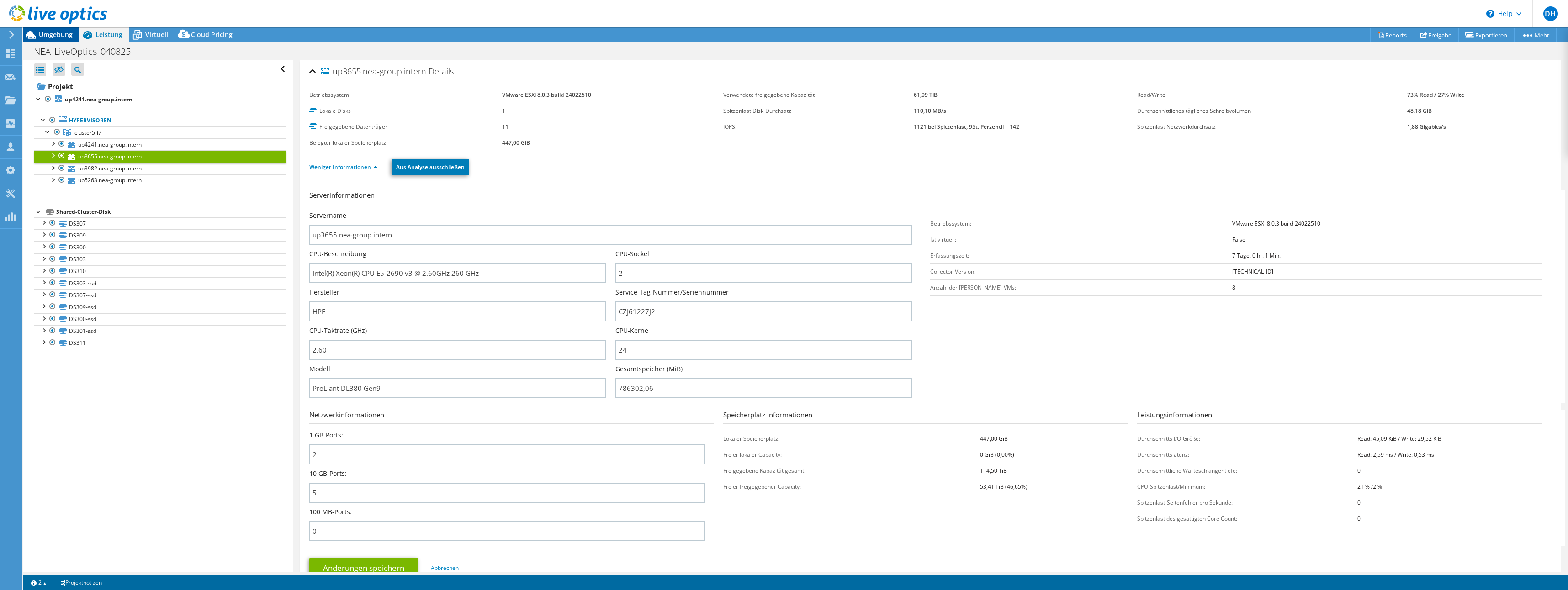
click at [56, 34] on span "Umgebung" at bounding box center [56, 35] width 34 height 9
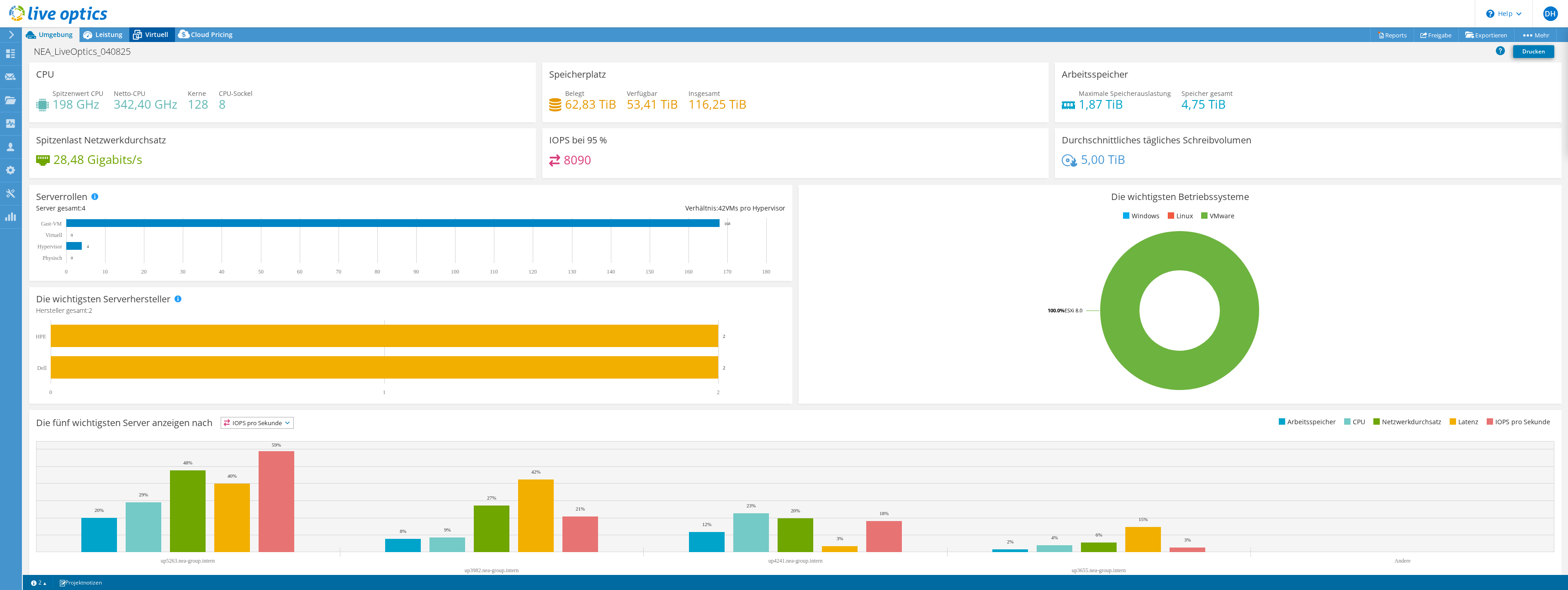
click at [157, 34] on span "Virtuell" at bounding box center [157, 35] width 23 height 9
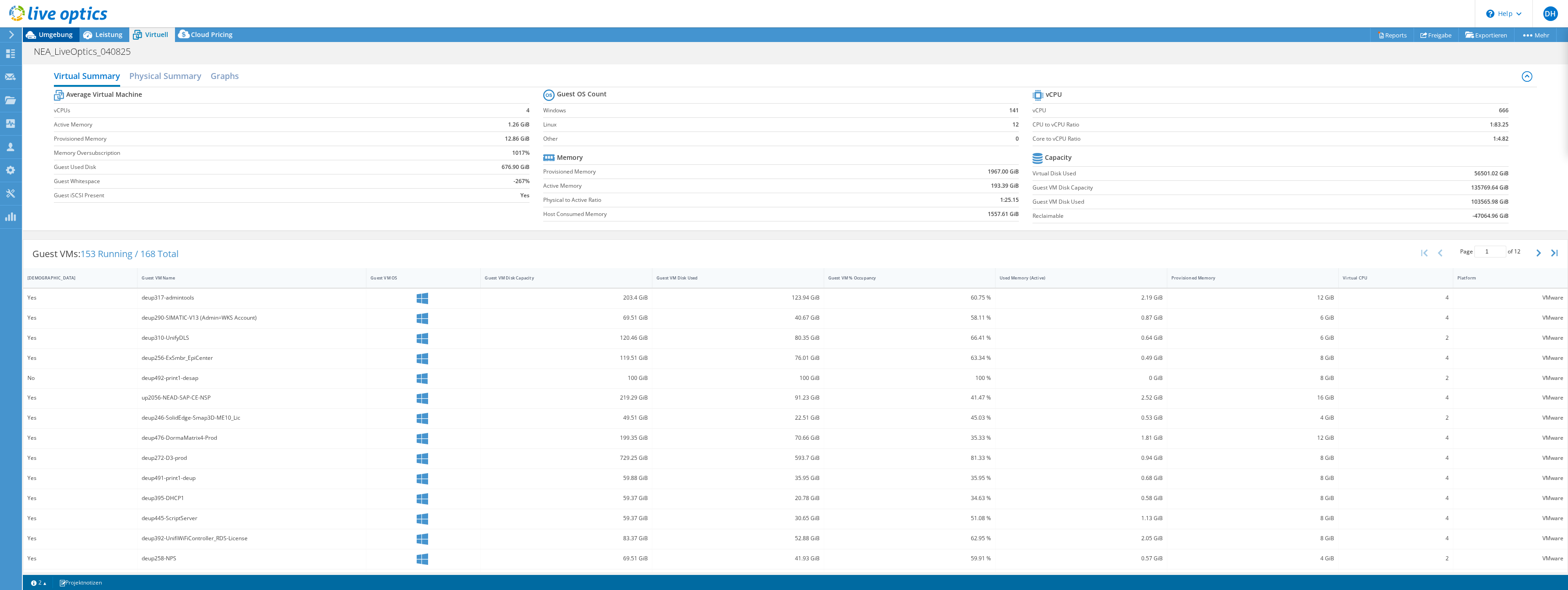
click at [61, 36] on span "Umgebung" at bounding box center [56, 35] width 34 height 9
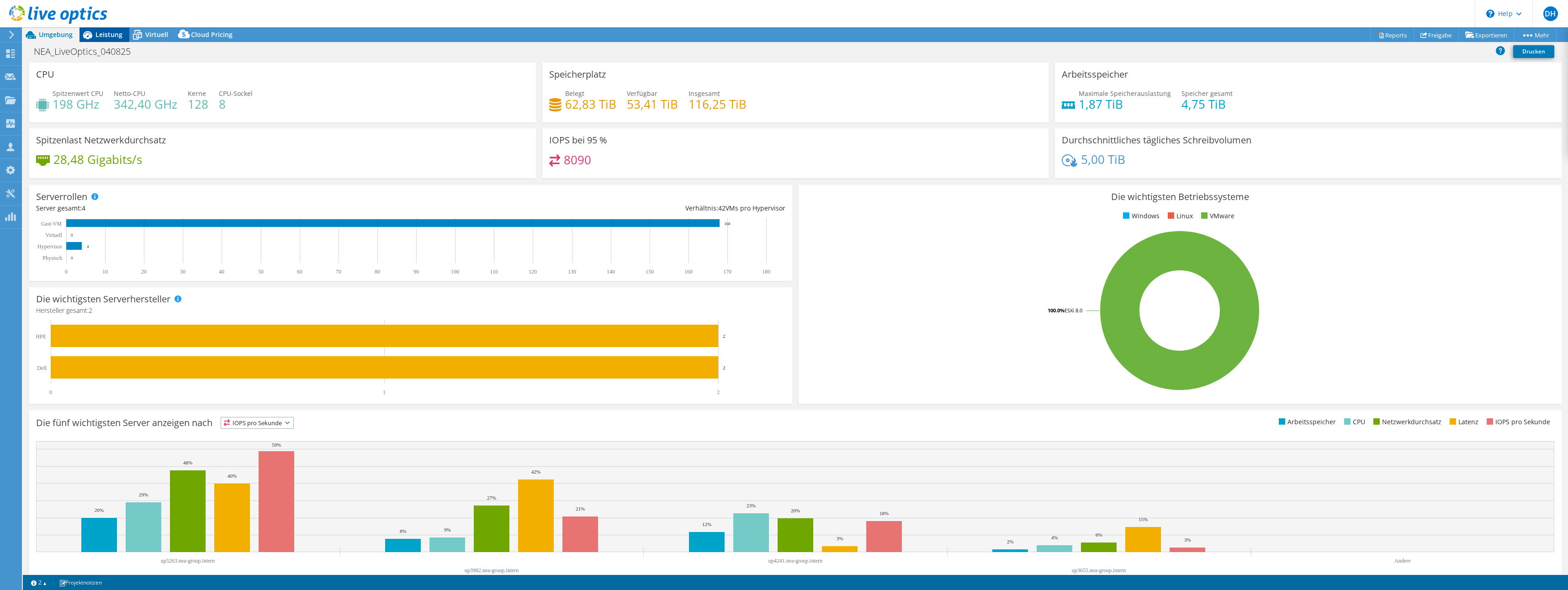
click at [104, 36] on span "Leistung" at bounding box center [109, 35] width 27 height 9
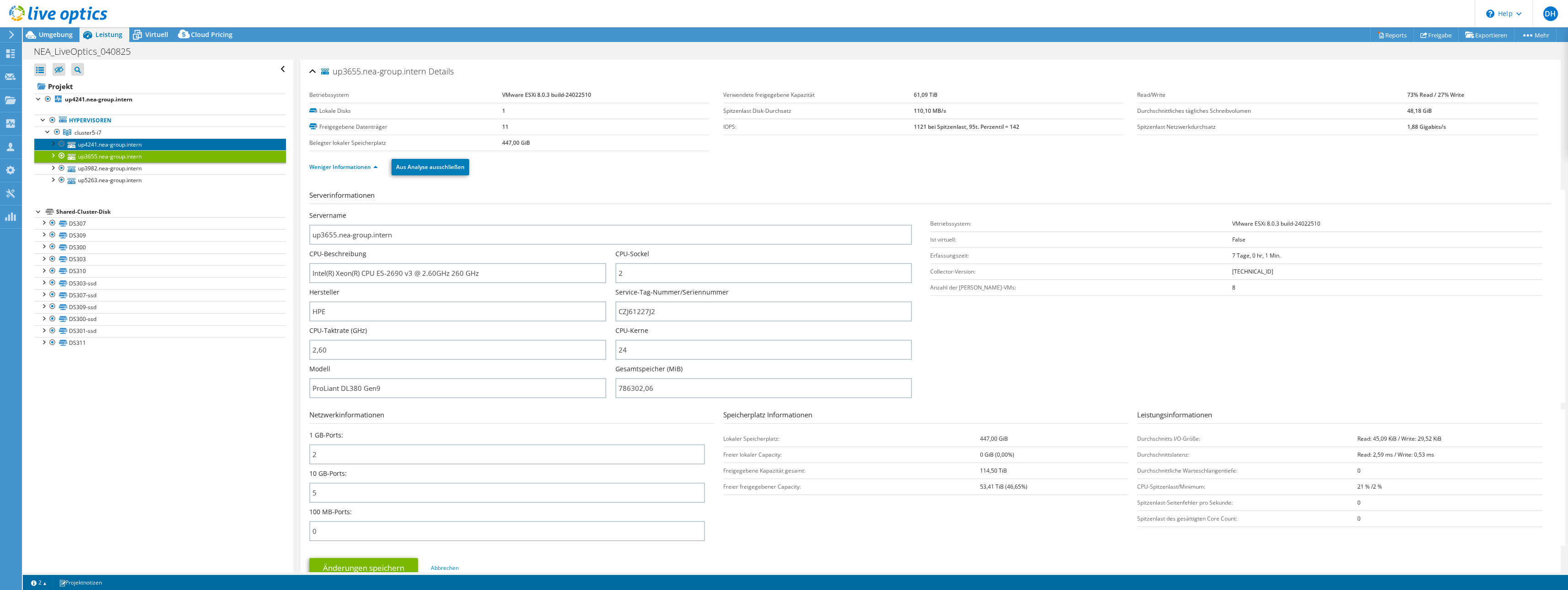
click at [125, 147] on link "up4241.nea-group.intern" at bounding box center [160, 144] width 252 height 12
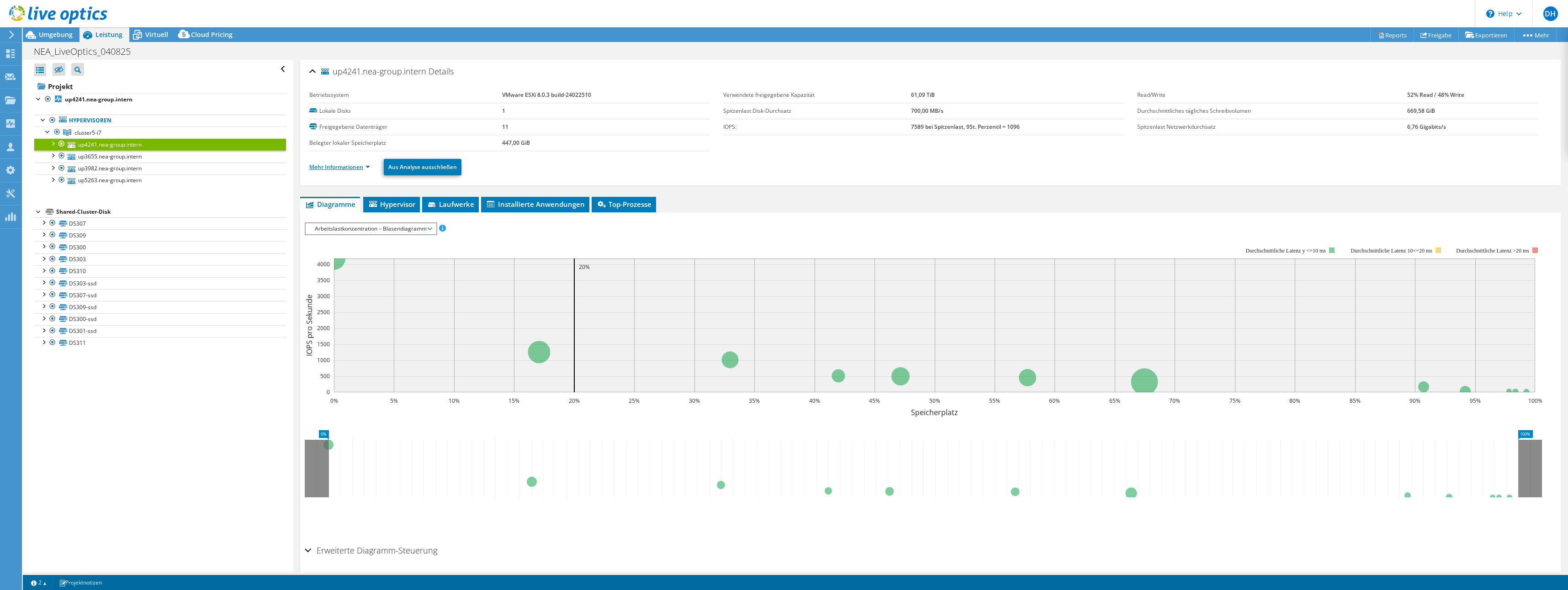
click at [367, 167] on link "Mehr Informationen" at bounding box center [339, 167] width 61 height 8
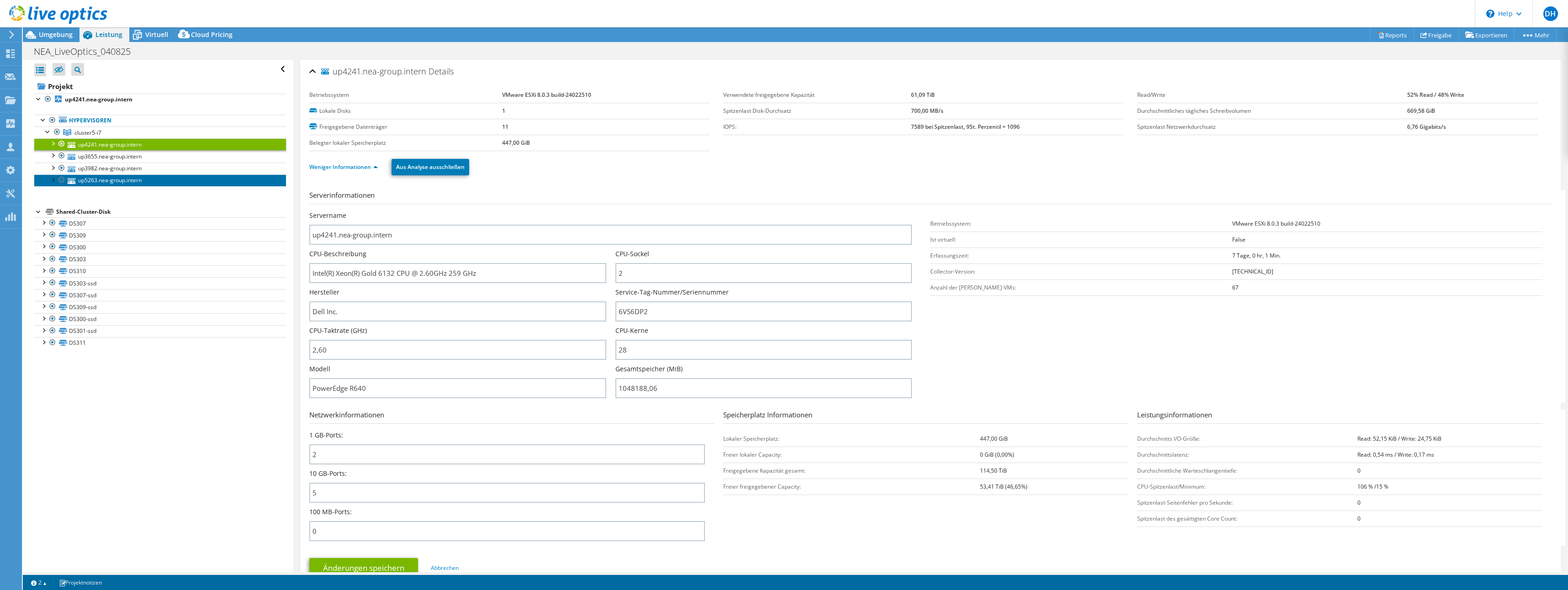
click at [98, 182] on link "up5263.nea-group.intern" at bounding box center [160, 180] width 252 height 12
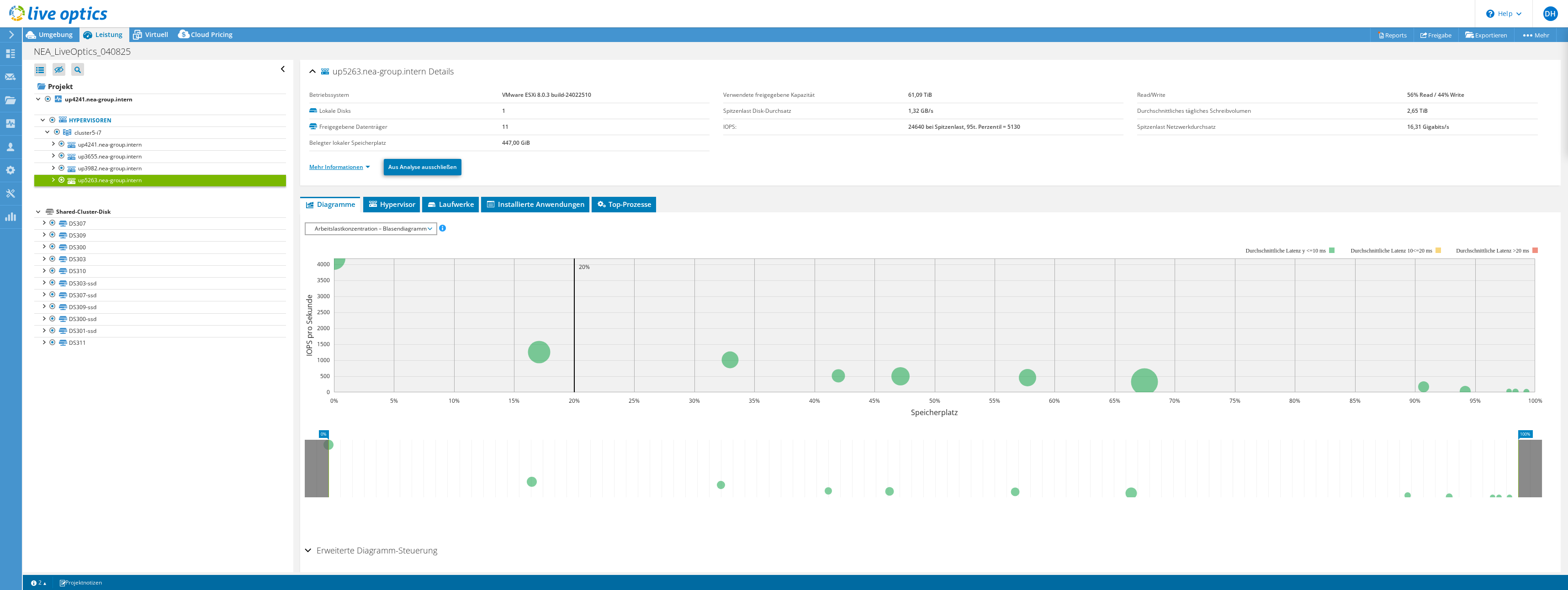
click at [368, 166] on link "Mehr Informationen" at bounding box center [339, 167] width 61 height 8
